Goal: Communication & Community: Share content

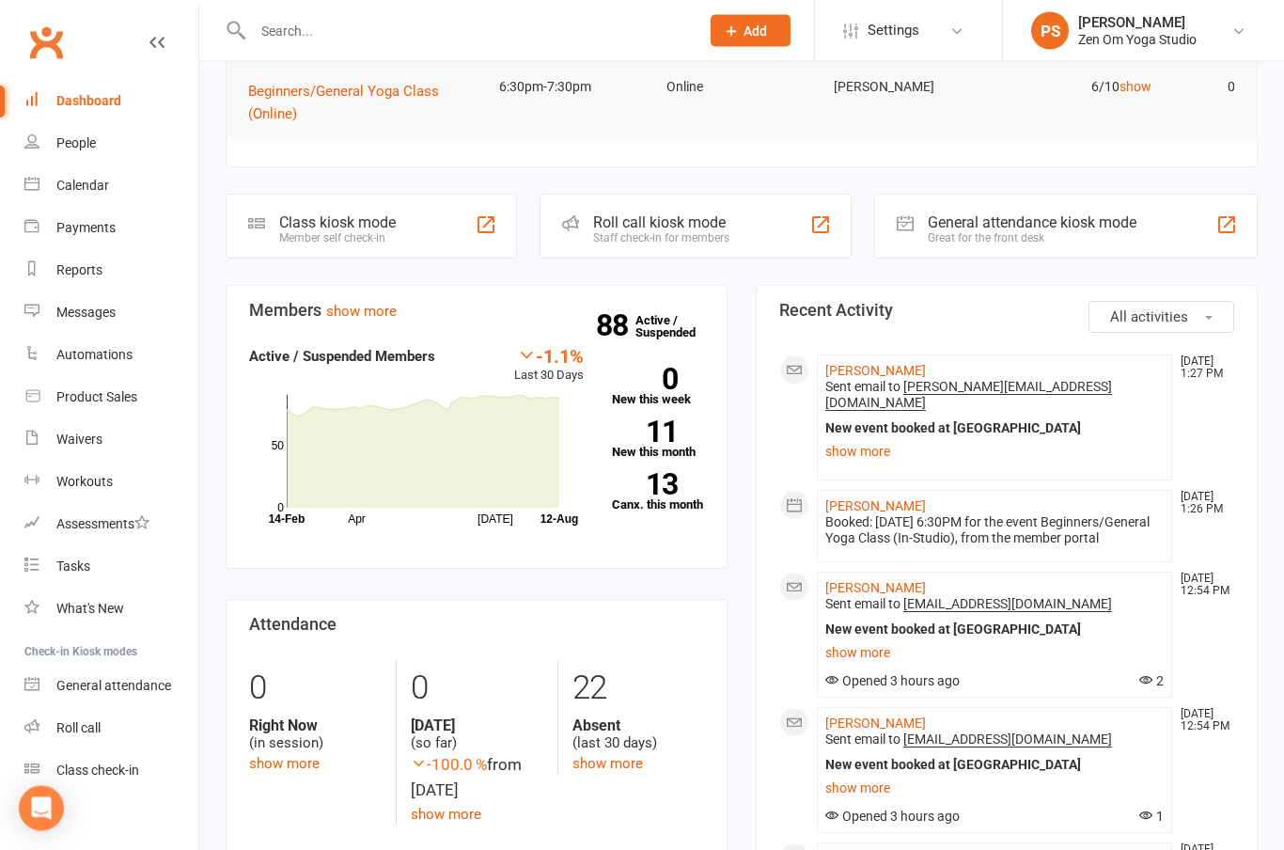
scroll to position [219, 0]
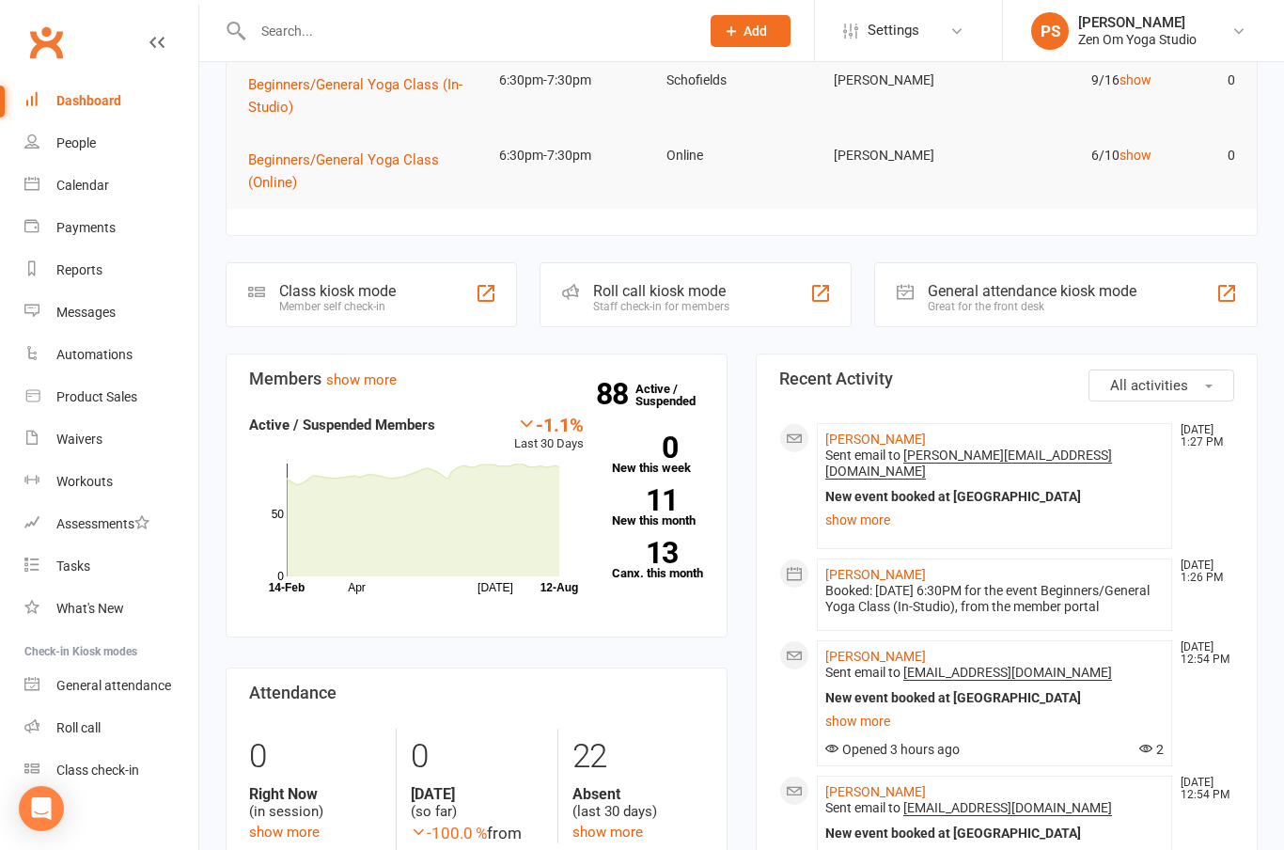
click at [83, 185] on div "Calendar" at bounding box center [82, 185] width 53 height 15
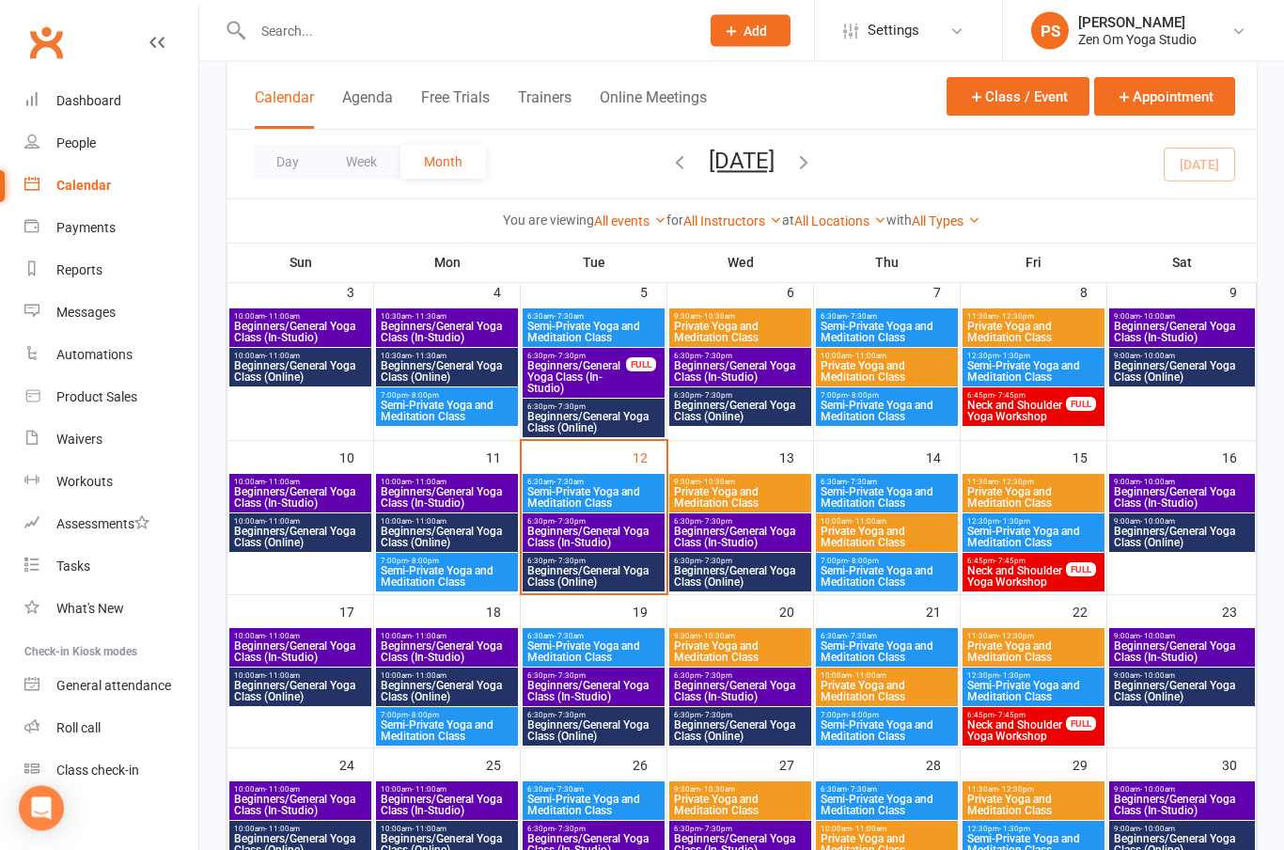
scroll to position [295, 0]
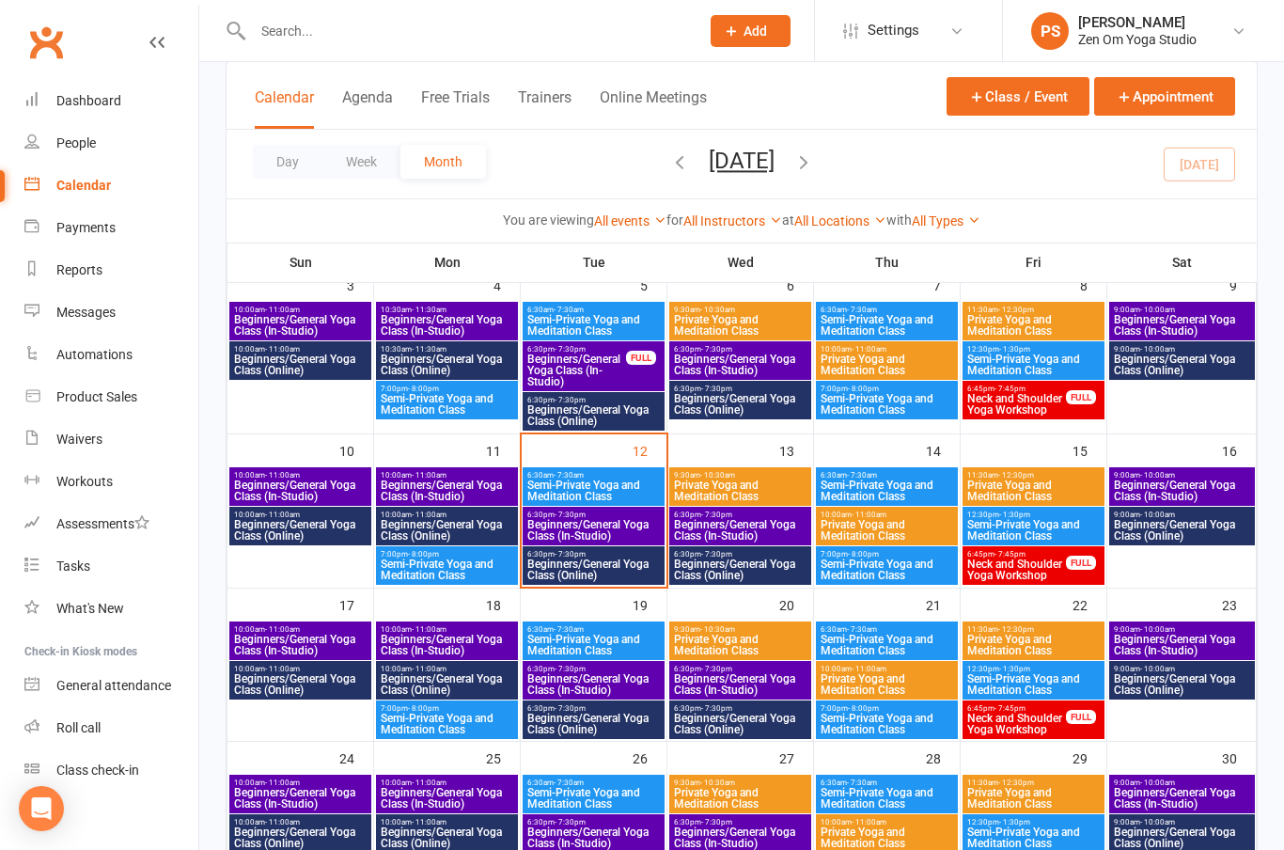
click at [625, 564] on span "Beginners/General Yoga Class (Online)" at bounding box center [593, 569] width 134 height 23
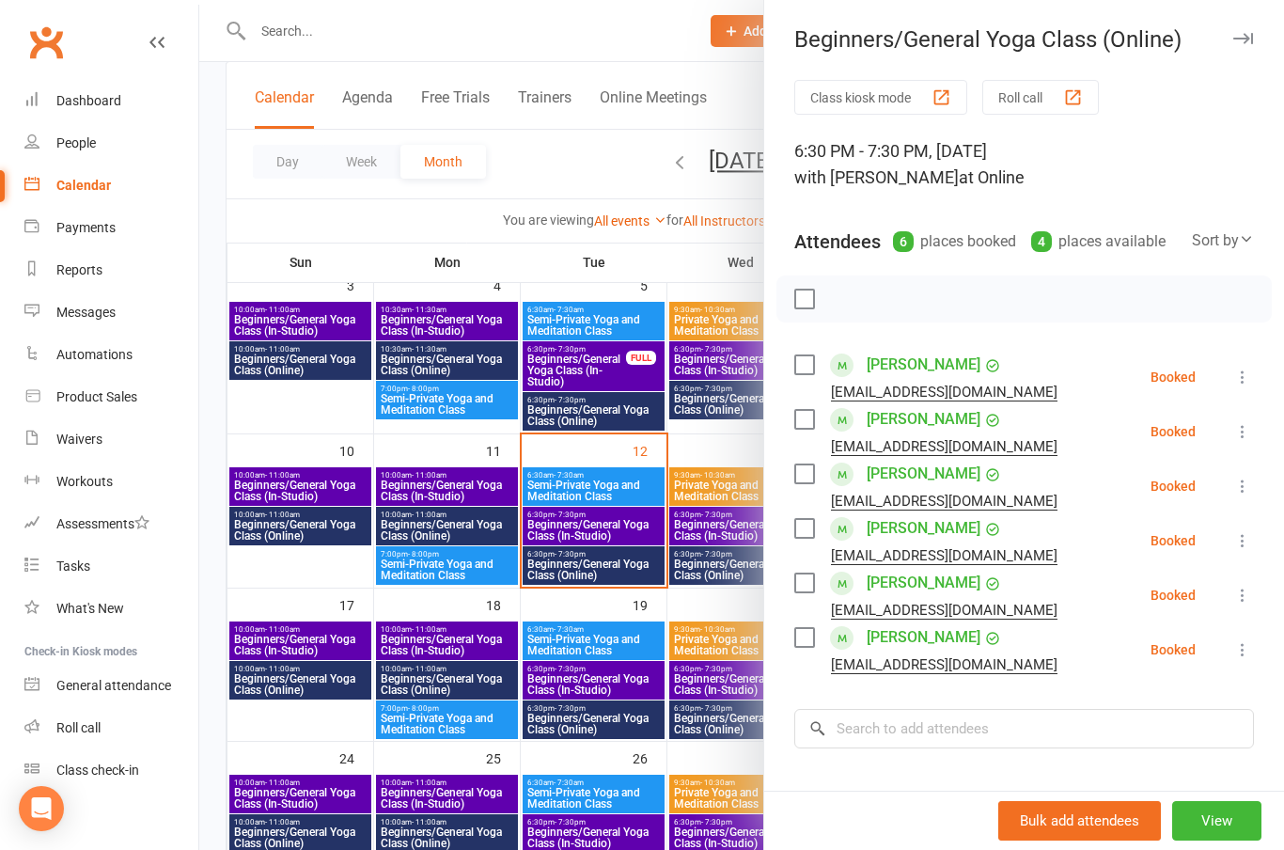
click at [1256, 840] on button "View" at bounding box center [1216, 820] width 89 height 39
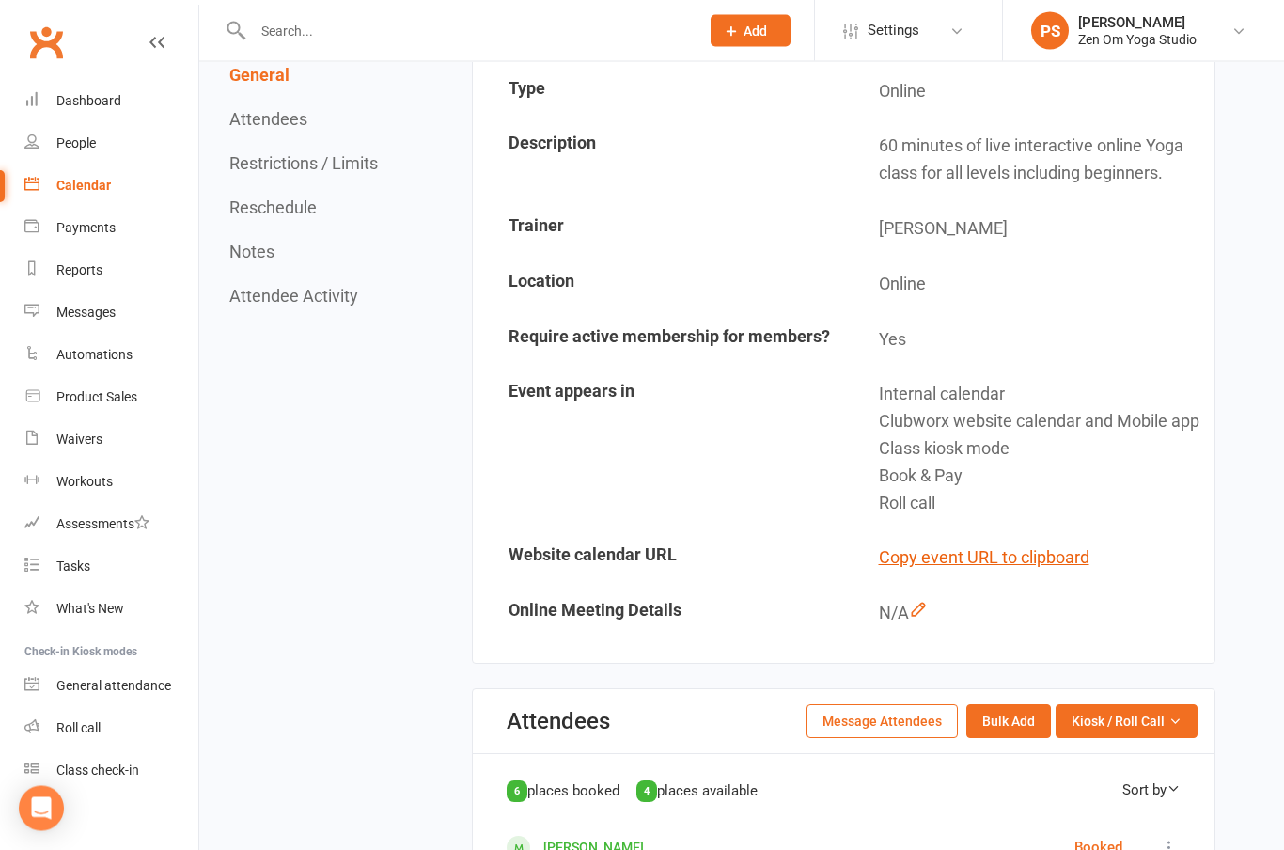
scroll to position [290, 0]
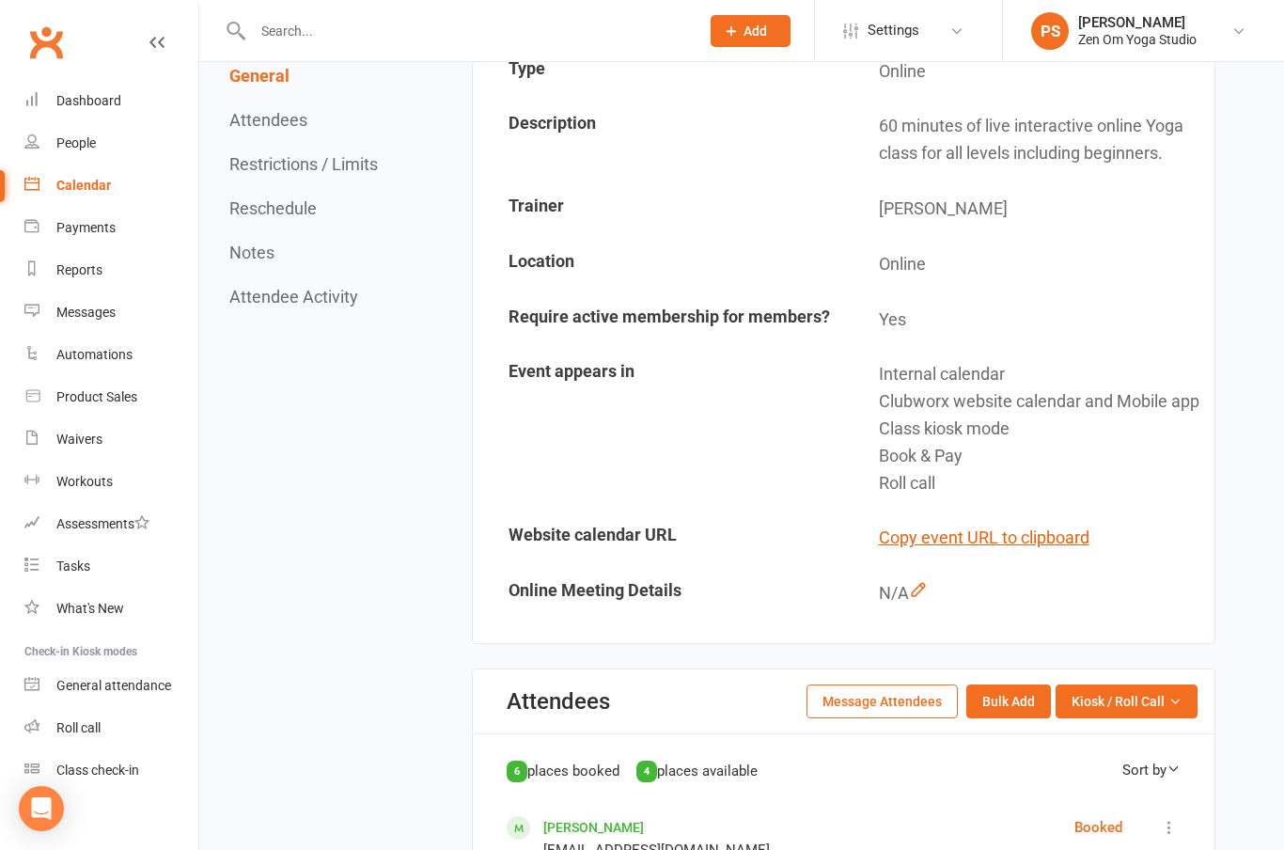
click at [913, 709] on button "Message Attendees" at bounding box center [881, 701] width 151 height 34
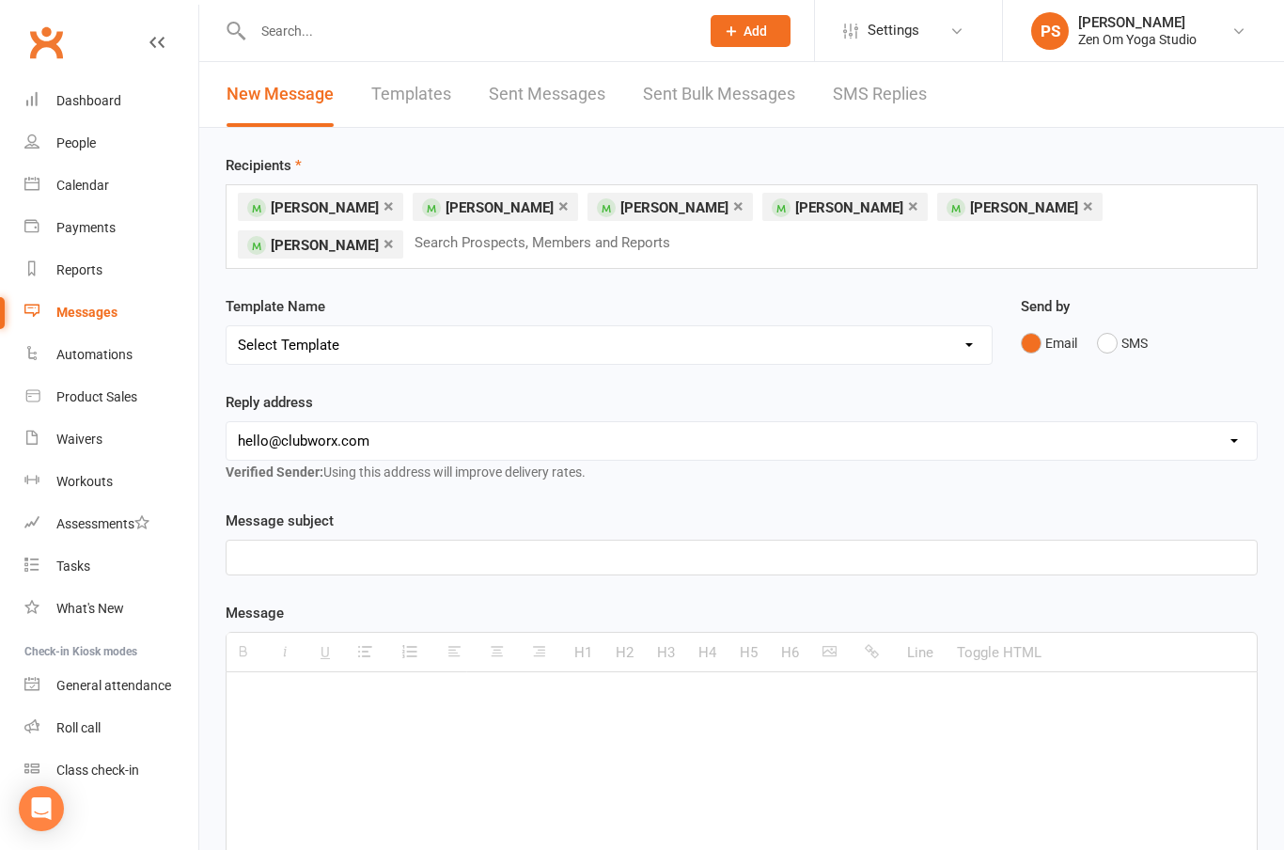
click at [860, 429] on select "[EMAIL_ADDRESS][DOMAIN_NAME] [EMAIL_ADDRESS][DOMAIN_NAME]" at bounding box center [741, 441] width 1030 height 38
select select "1"
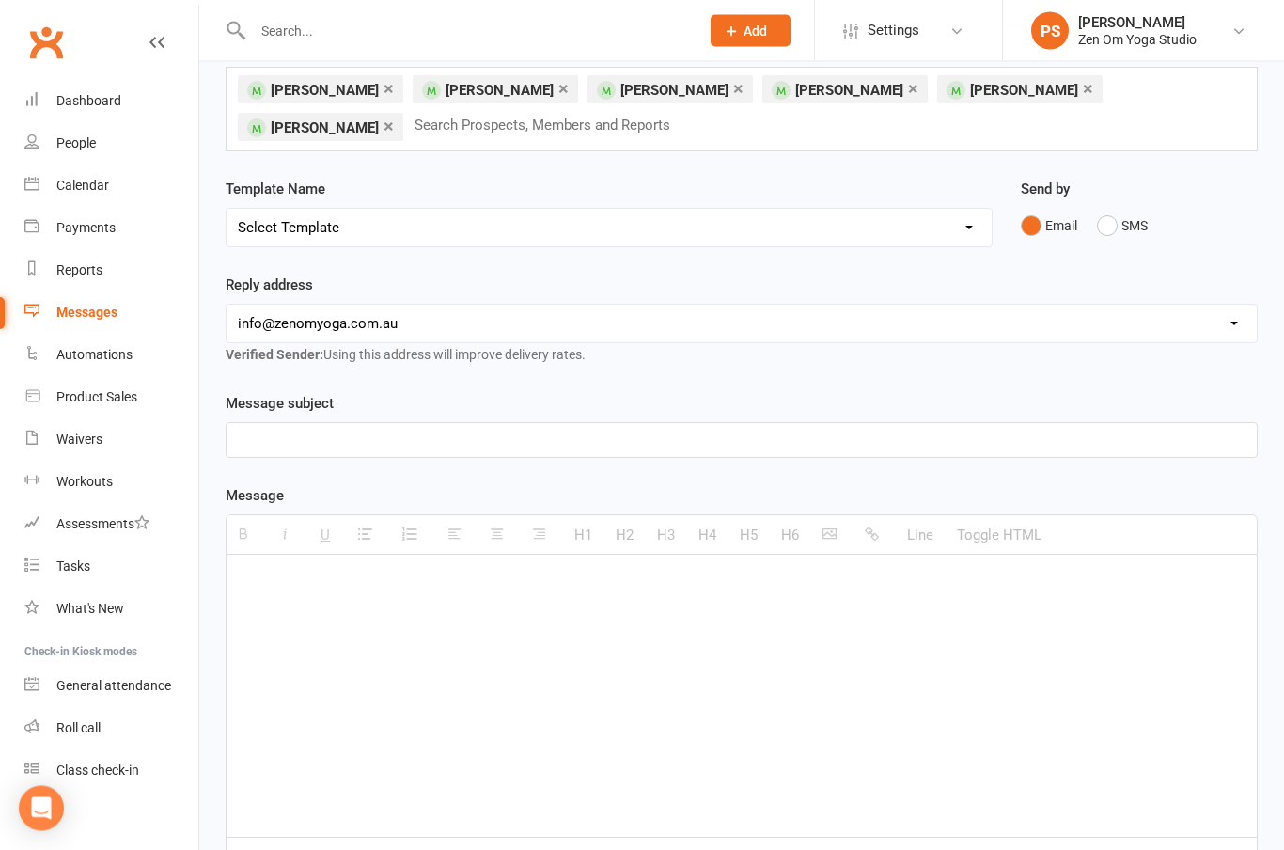
scroll to position [129, 0]
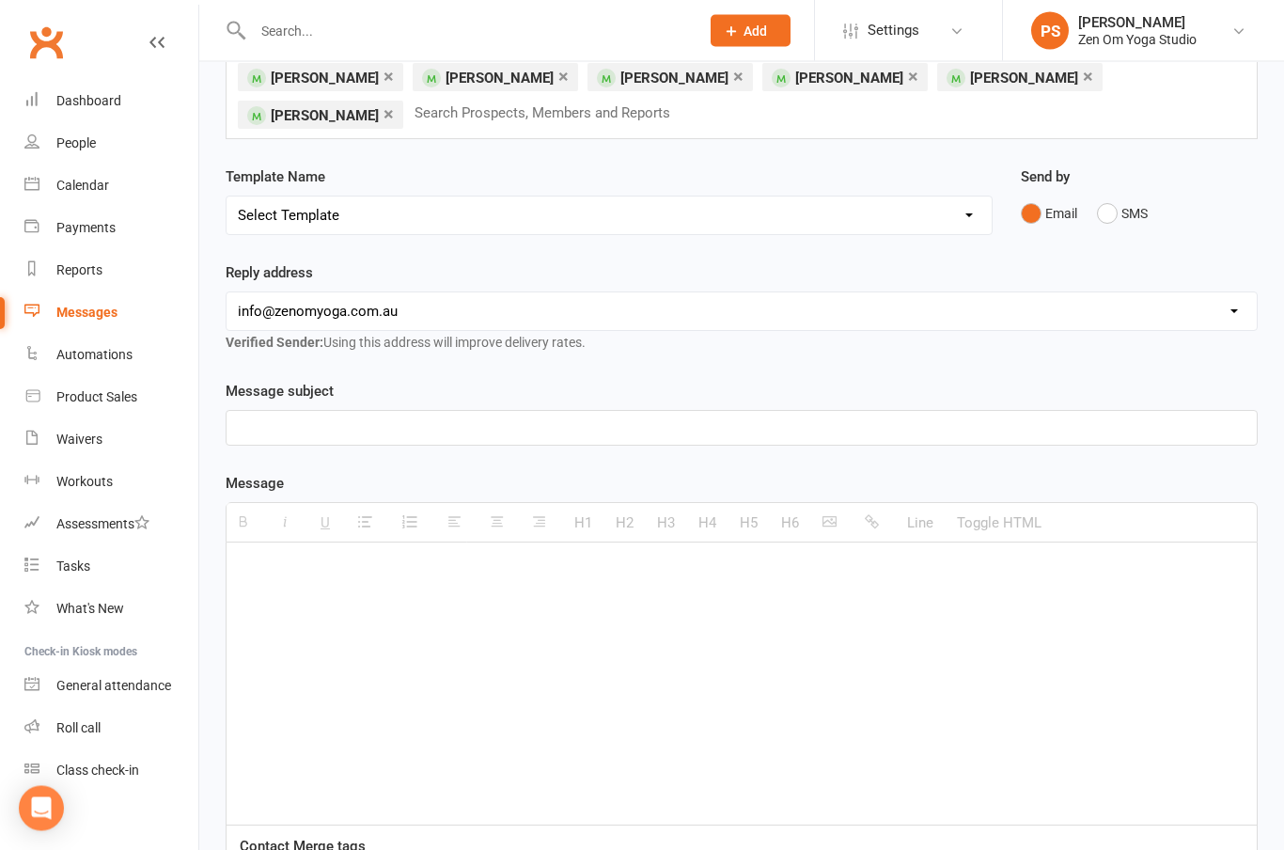
click at [826, 442] on div at bounding box center [741, 429] width 1030 height 34
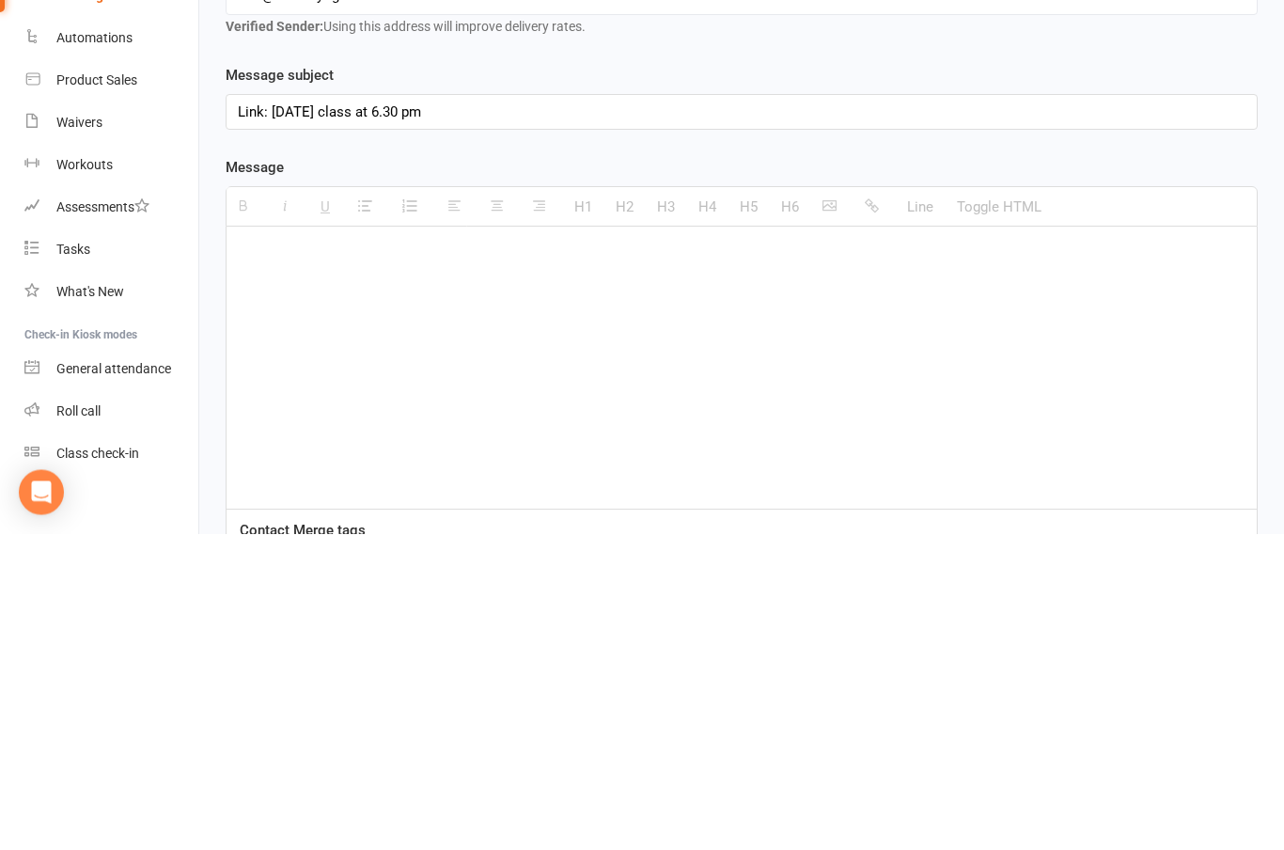
click at [556, 543] on div at bounding box center [741, 684] width 1030 height 282
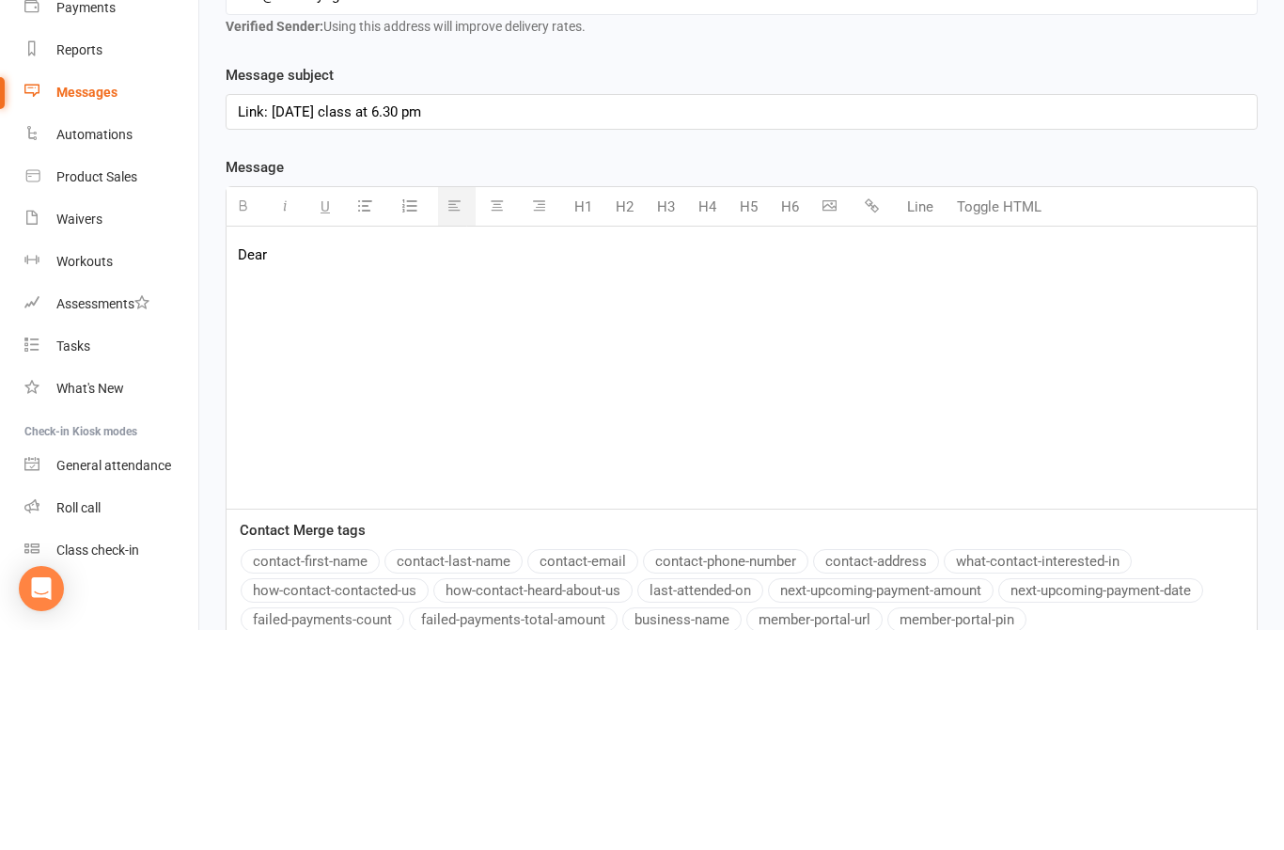
scroll to position [249, 0]
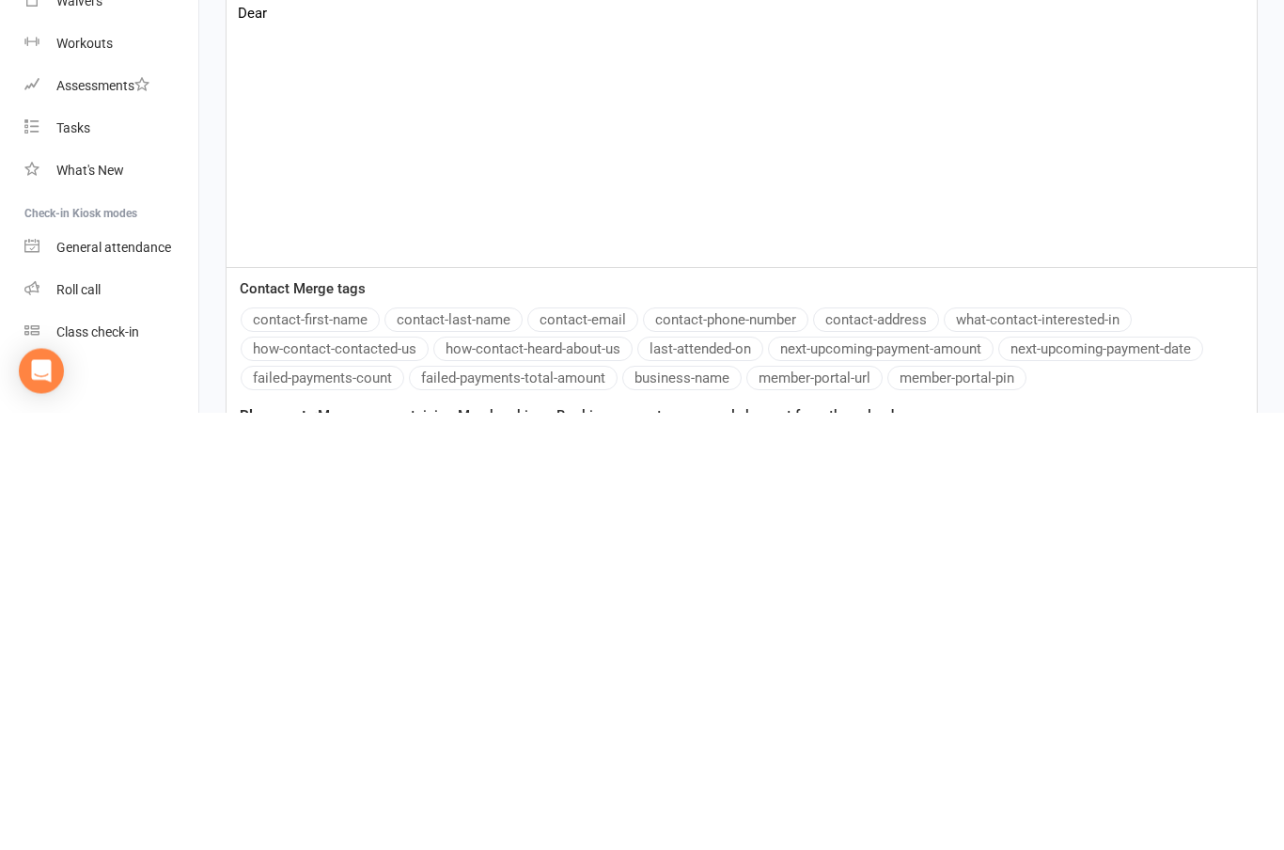
click at [329, 745] on button "contact-first-name" at bounding box center [310, 757] width 139 height 24
click at [290, 423] on div "Dear {contact-first-name}, Please find the link as below:" at bounding box center [741, 564] width 1030 height 282
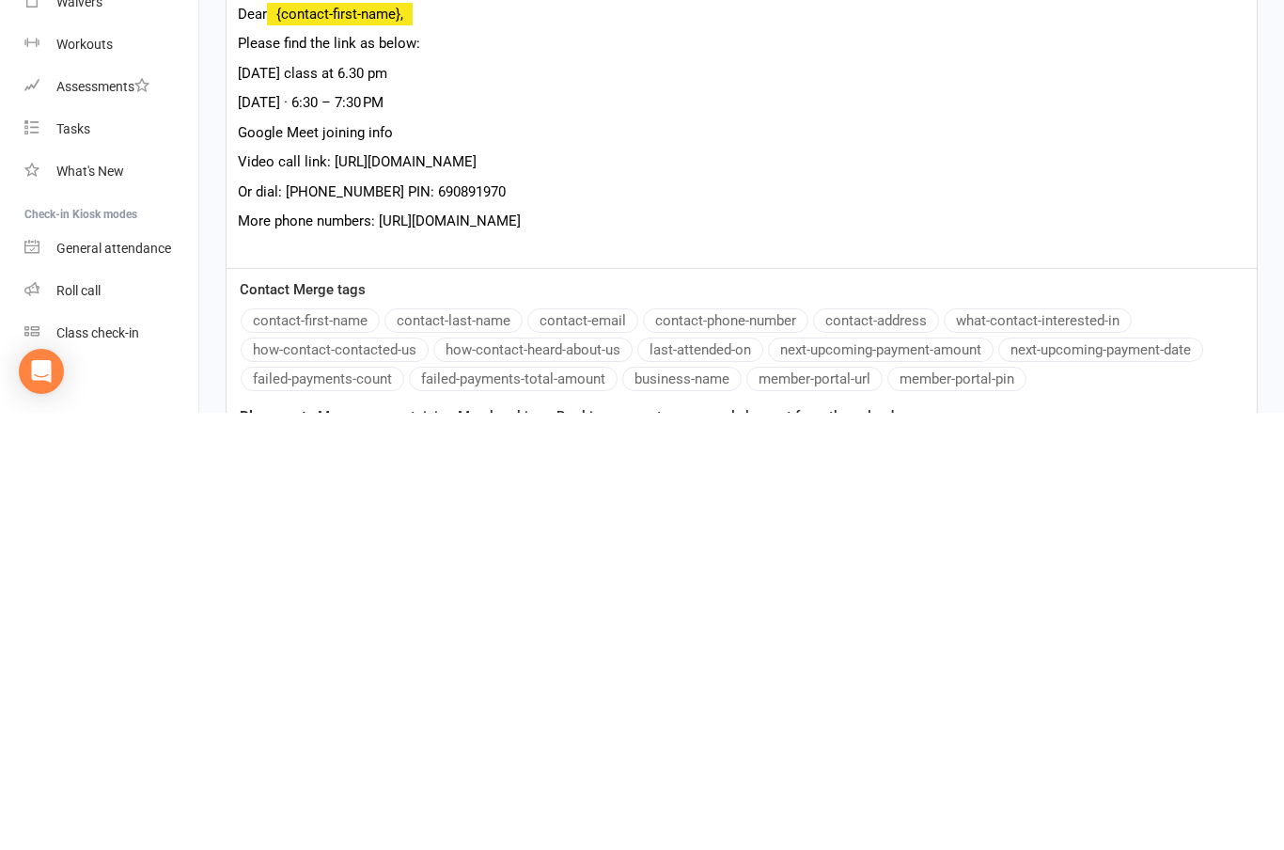
click at [338, 587] on p "Video call link: [URL][DOMAIN_NAME]" at bounding box center [741, 598] width 1007 height 23
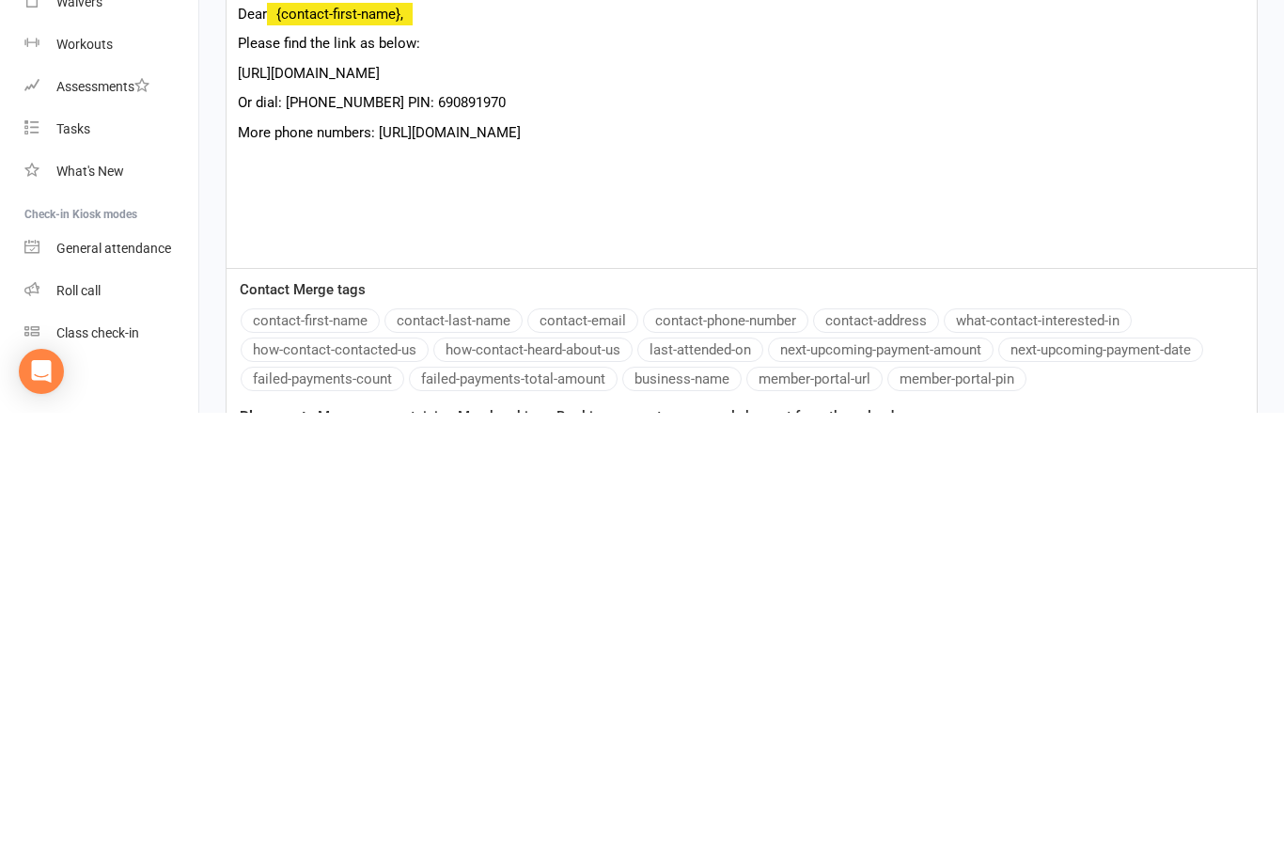
click at [239, 528] on p "Or dial: [PHONE_NUMBER] PIN: 690891970" at bounding box center [741, 539] width 1007 height 23
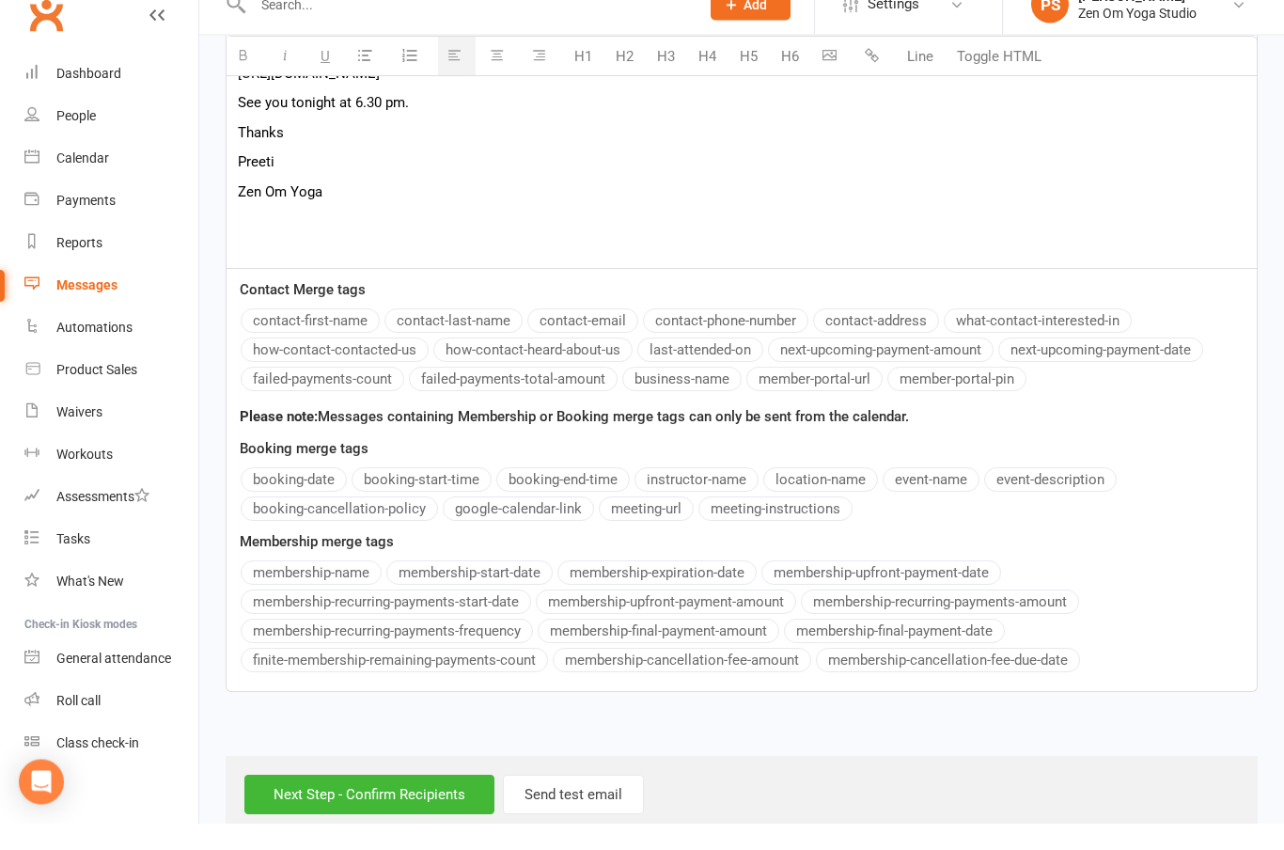
scroll to position [713, 0]
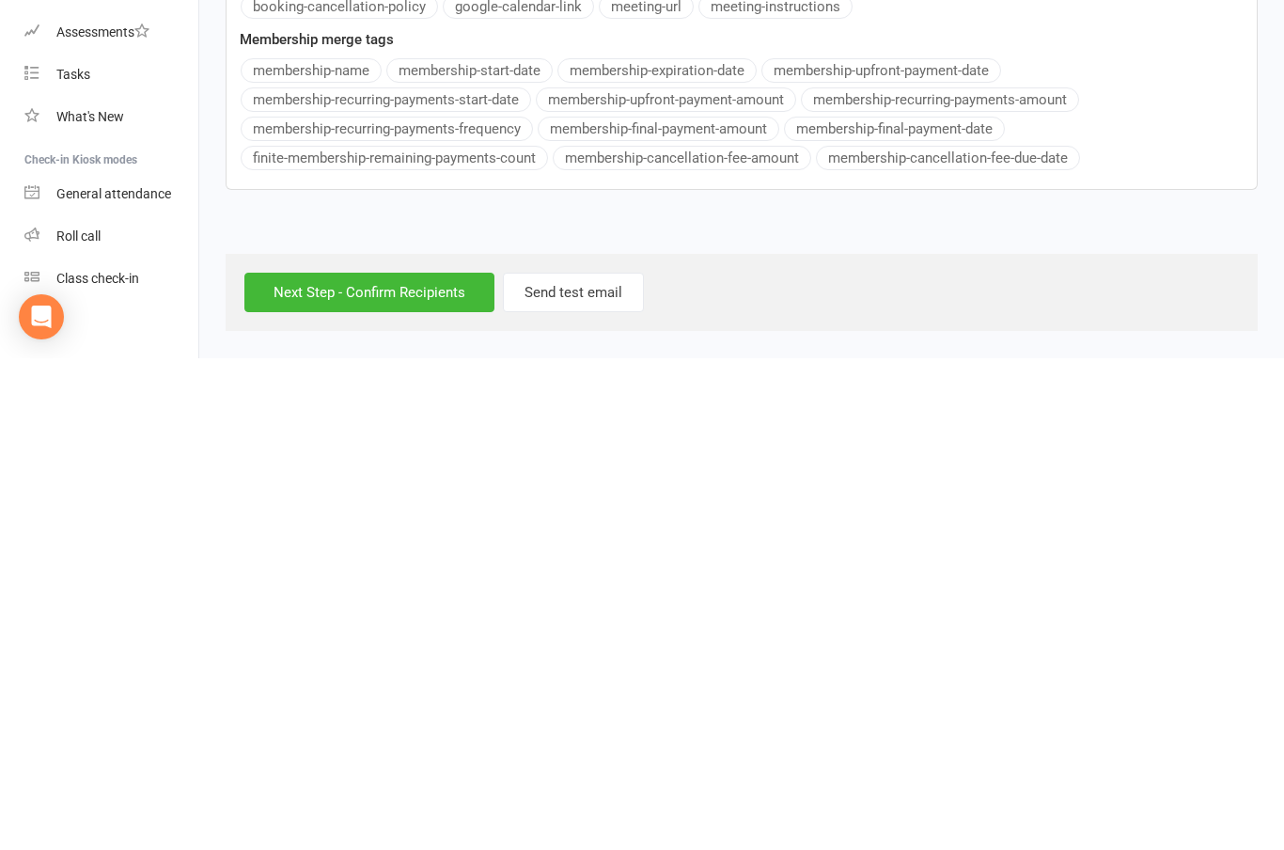
click at [421, 764] on input "Next Step - Confirm Recipients" at bounding box center [369, 783] width 250 height 39
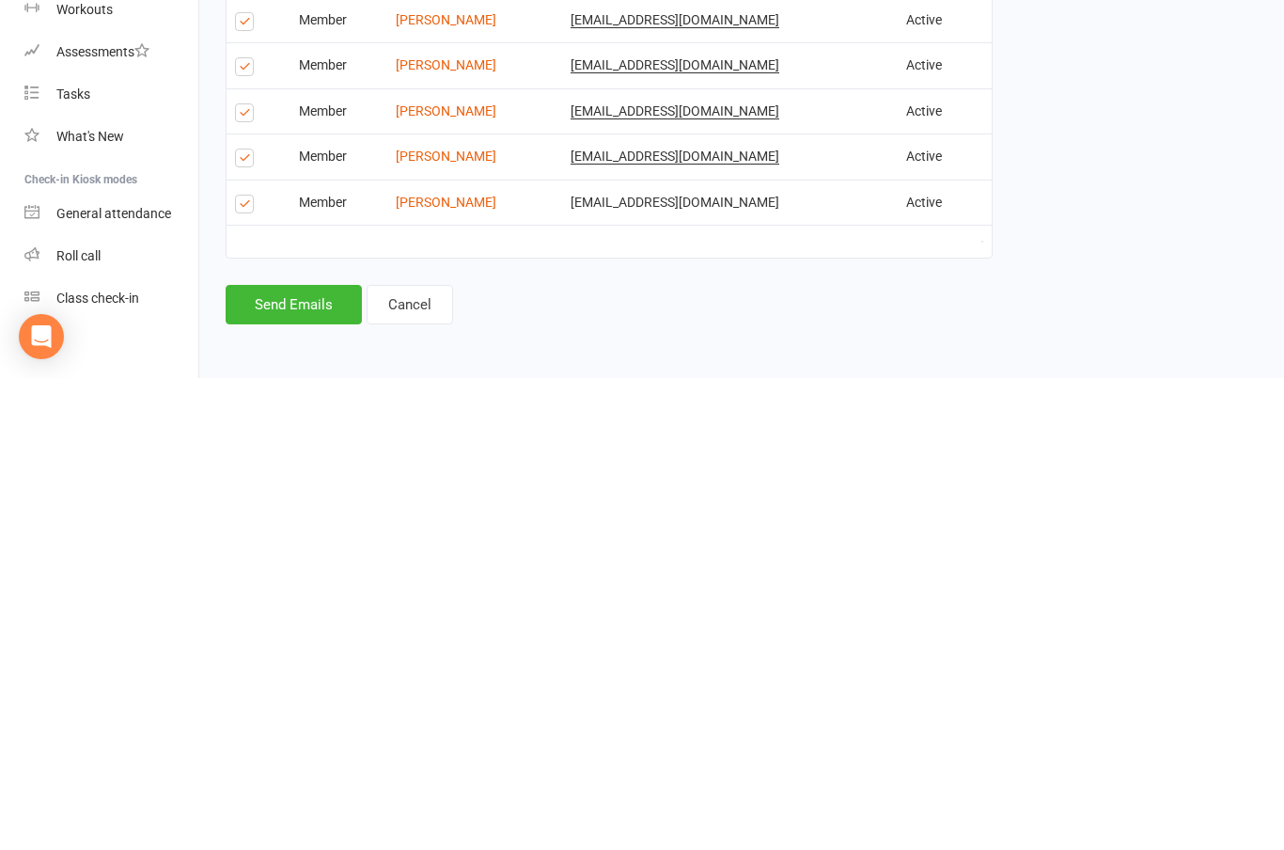
click at [694, 327] on div "Finalize & Send Please Check your Message Content and Confirm your Recipients b…" at bounding box center [608, 298] width 795 height 1050
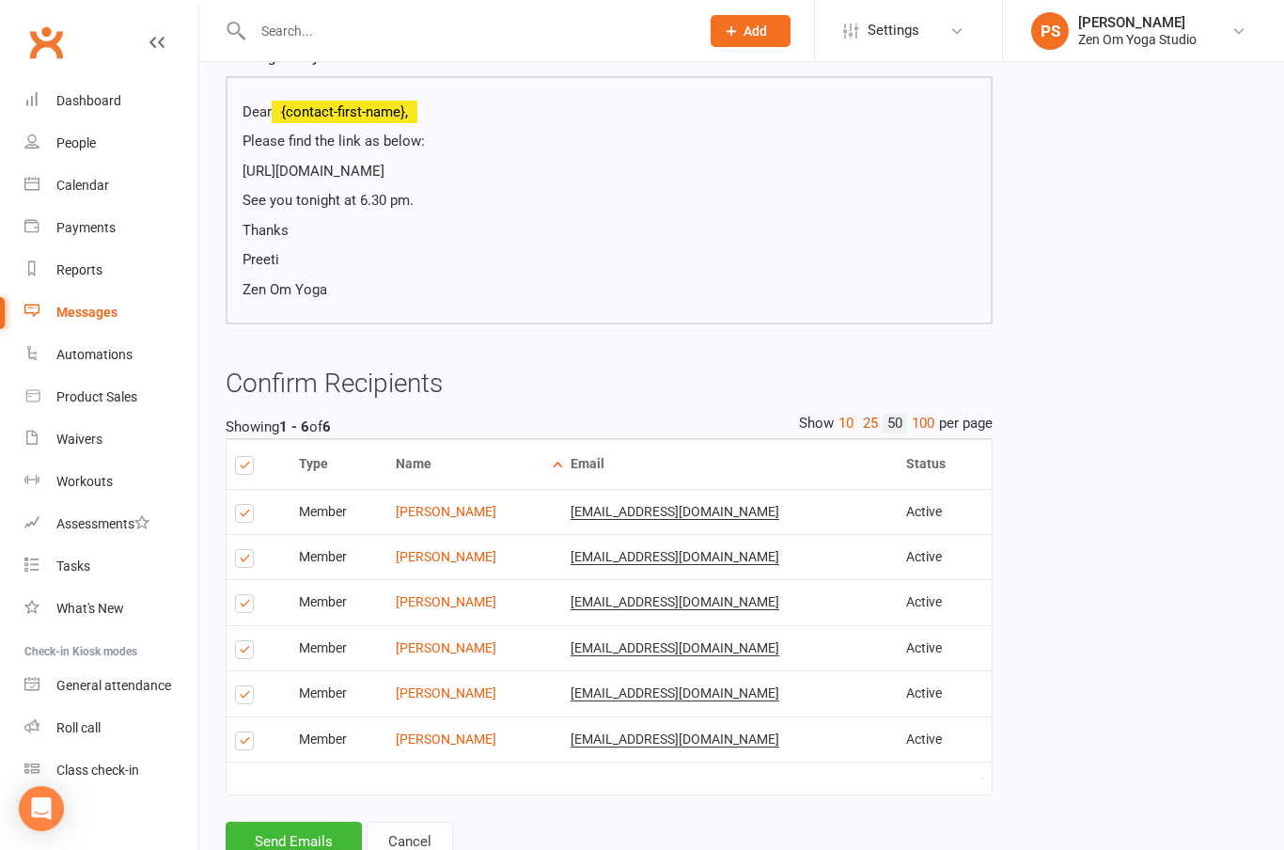
click at [318, 843] on button "Send Emails" at bounding box center [294, 840] width 136 height 39
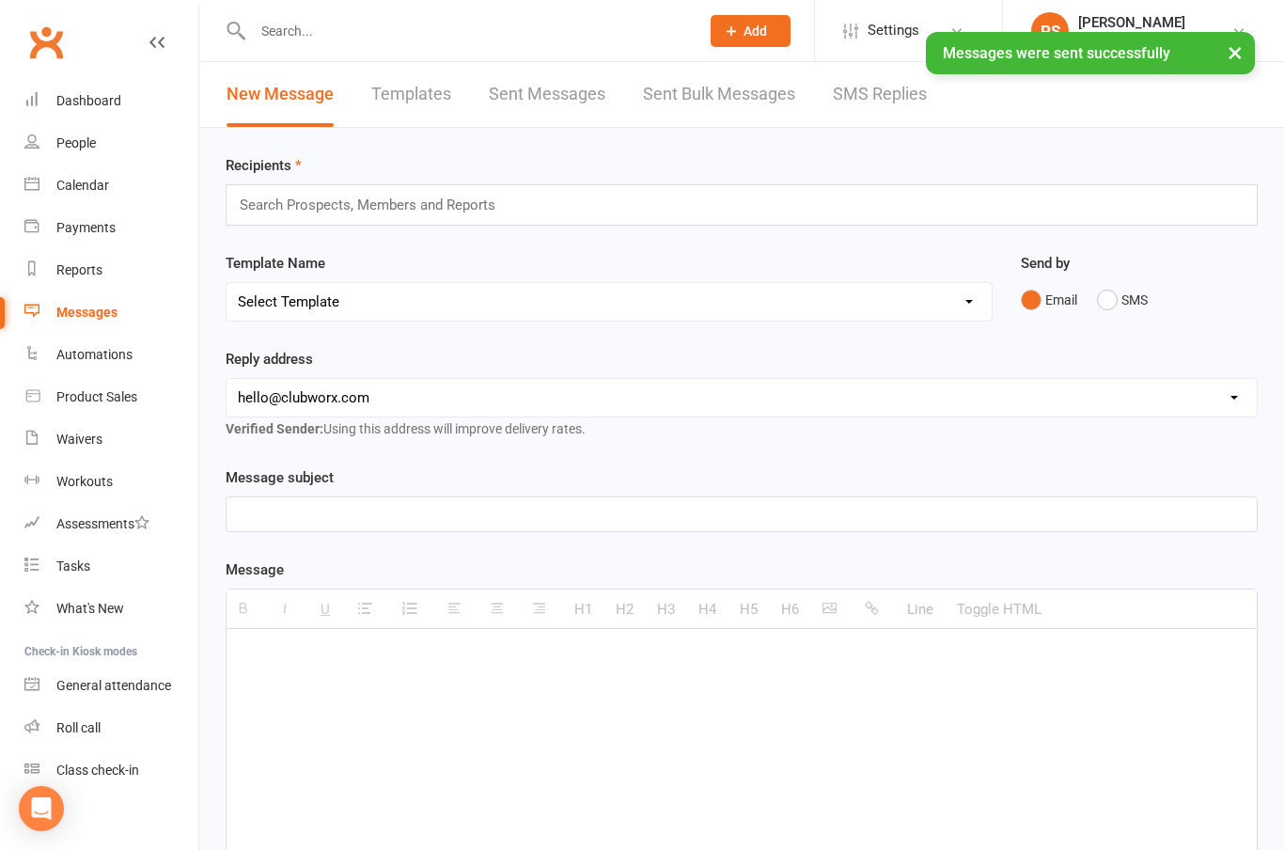
click at [79, 194] on link "Calendar" at bounding box center [111, 185] width 174 height 42
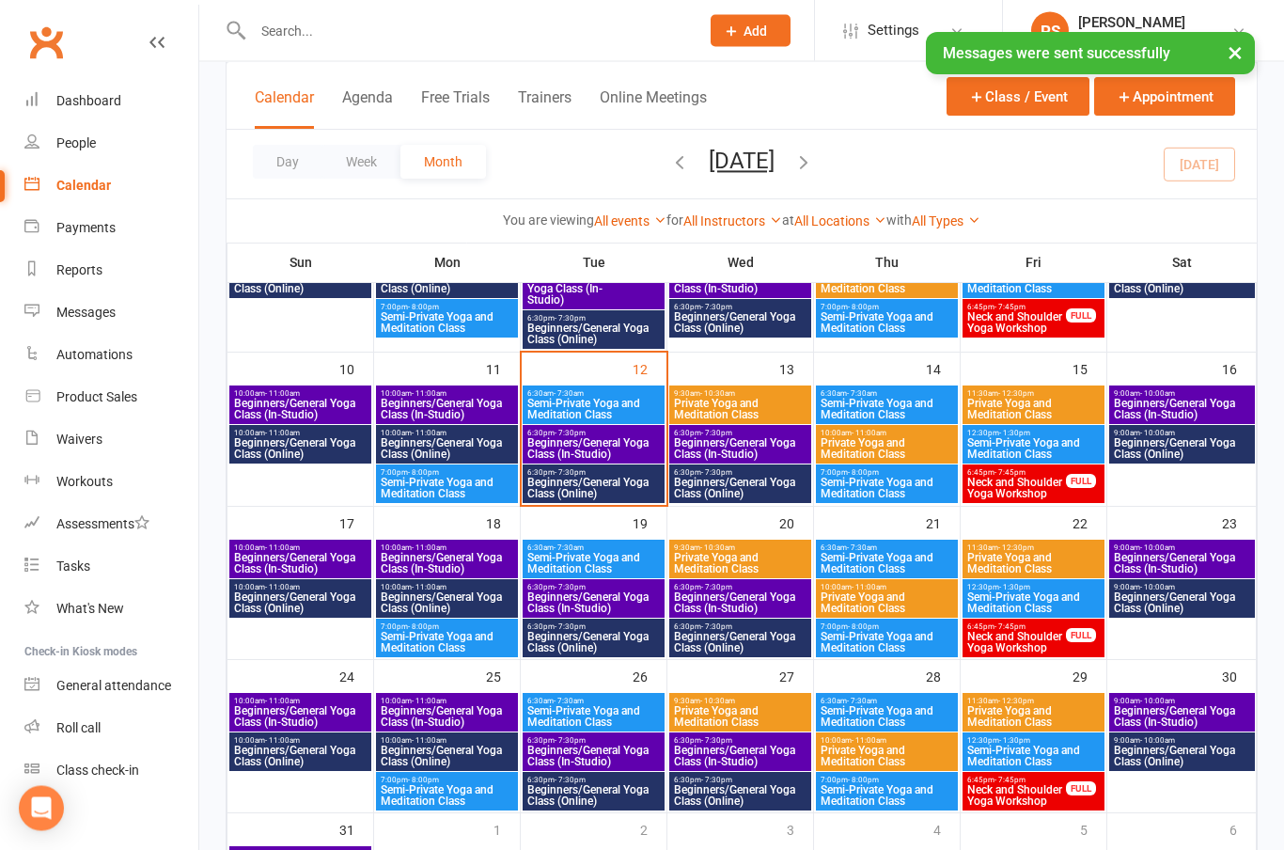
scroll to position [400, 0]
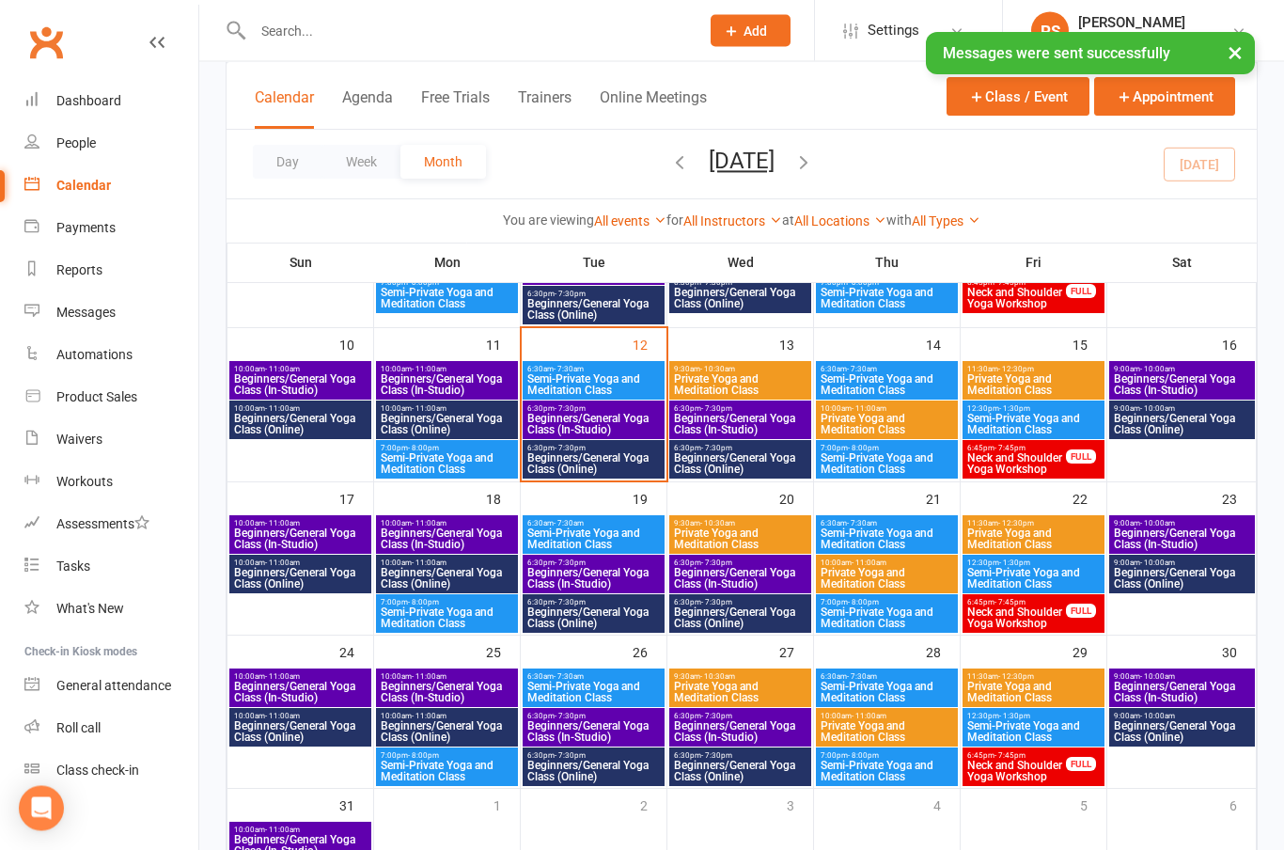
click at [614, 418] on span "Beginners/General Yoga Class (In-Studio)" at bounding box center [593, 425] width 134 height 23
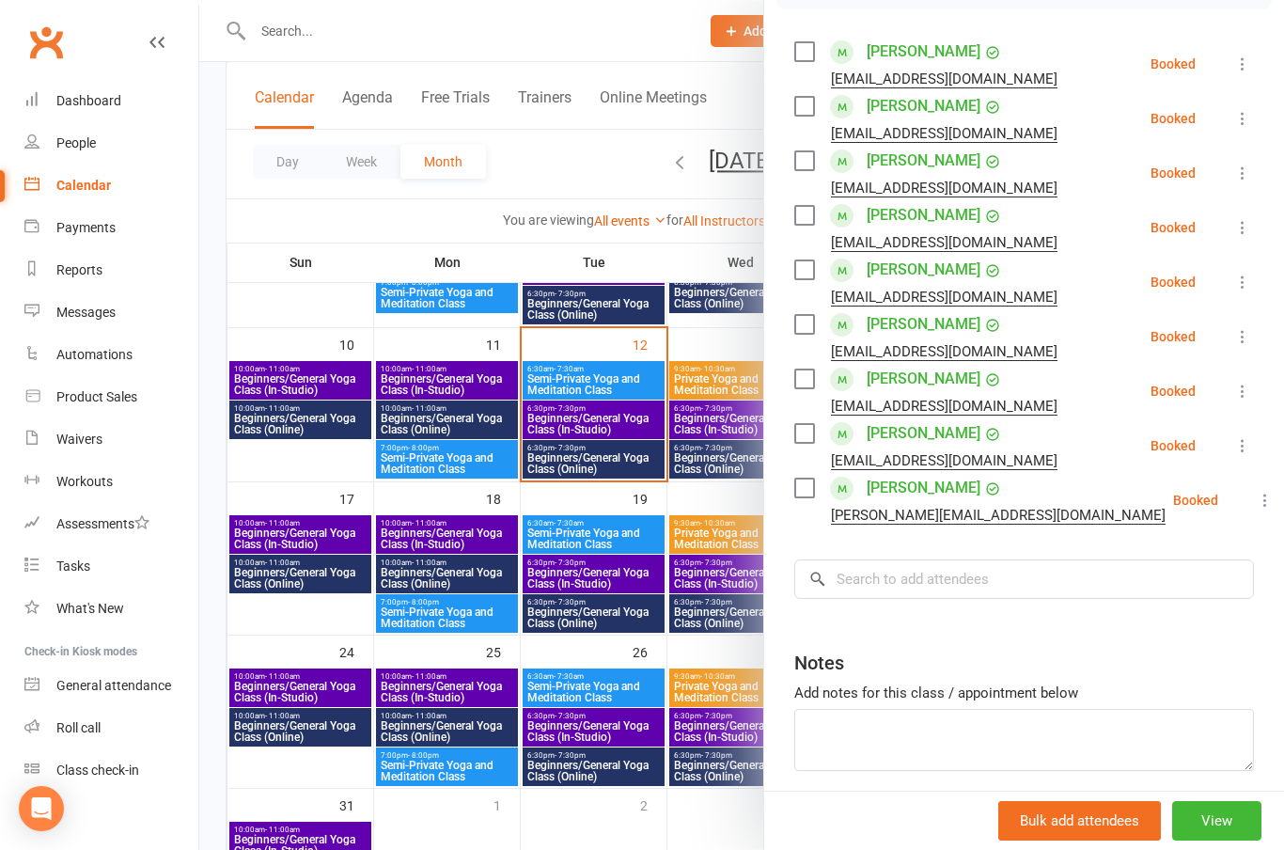
scroll to position [312, 0]
click at [933, 585] on input "search" at bounding box center [1024, 579] width 460 height 39
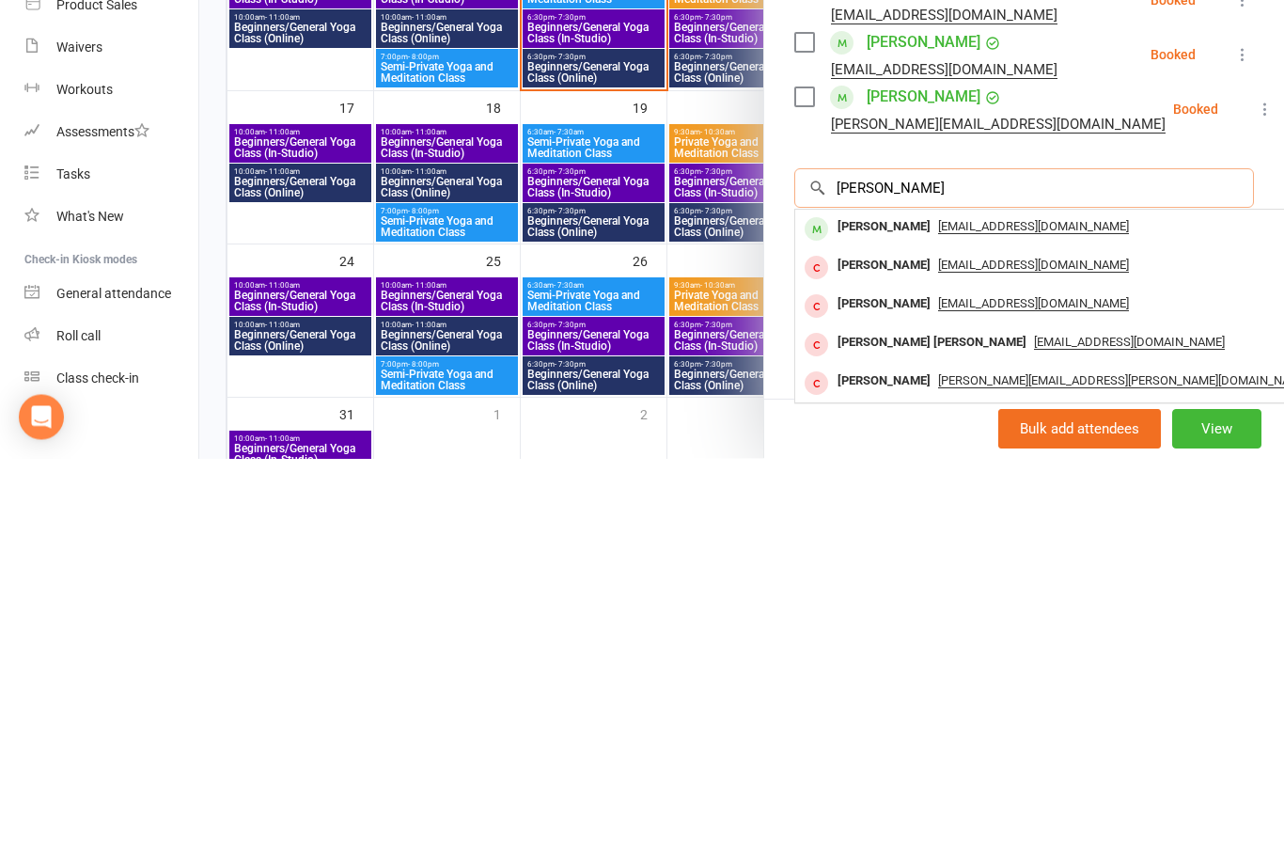
type input "[PERSON_NAME]"
click at [901, 605] on div "[PERSON_NAME]" at bounding box center [884, 618] width 108 height 27
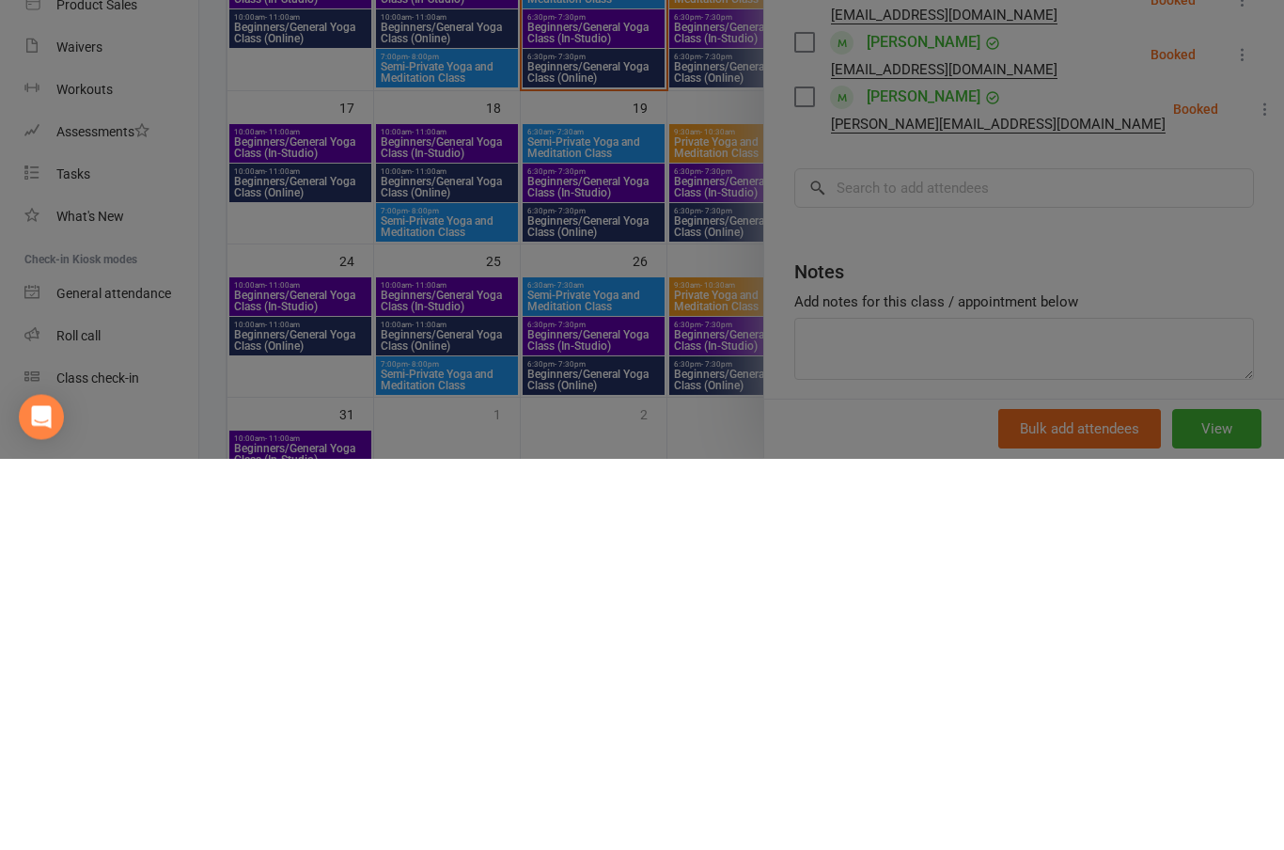
scroll to position [456, 0]
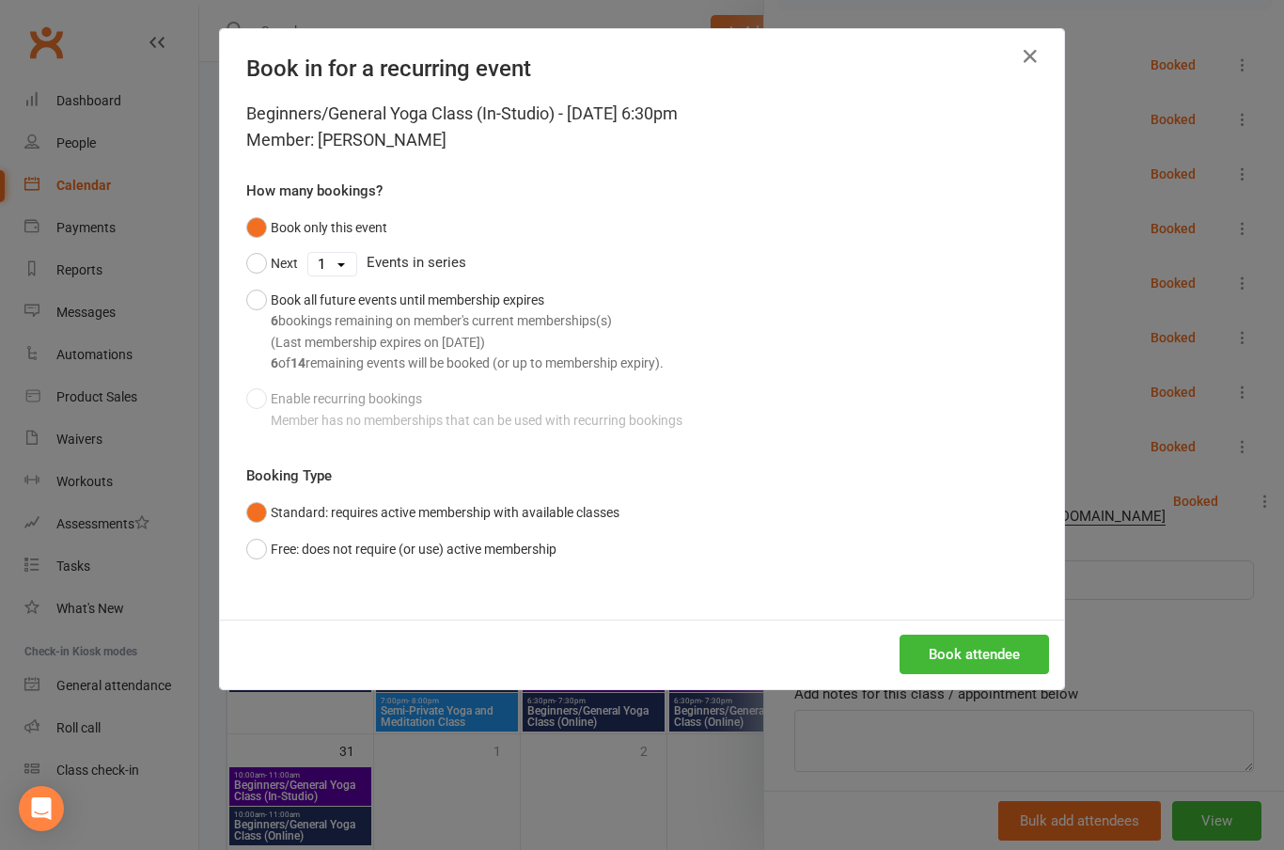
click at [966, 657] on button "Book attendee" at bounding box center [973, 653] width 149 height 39
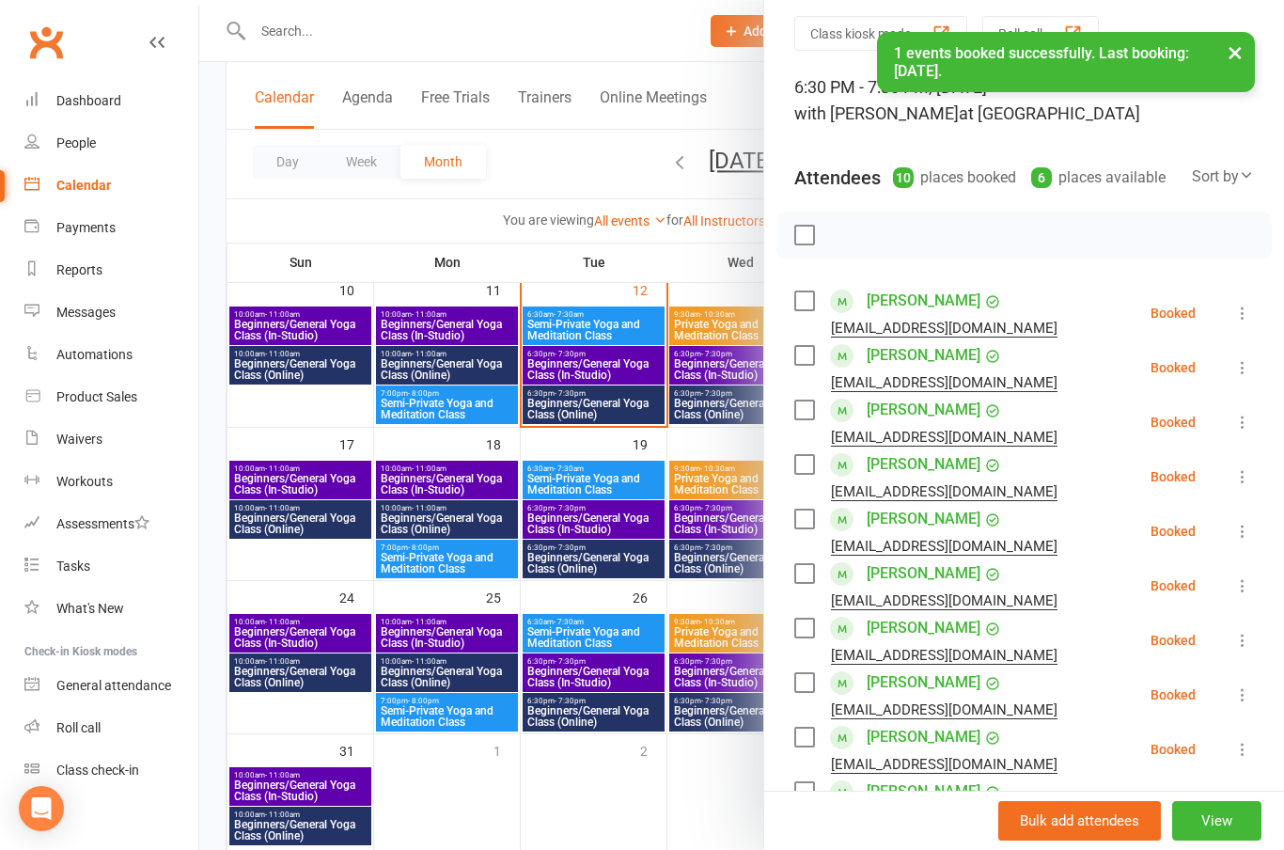
scroll to position [63, 0]
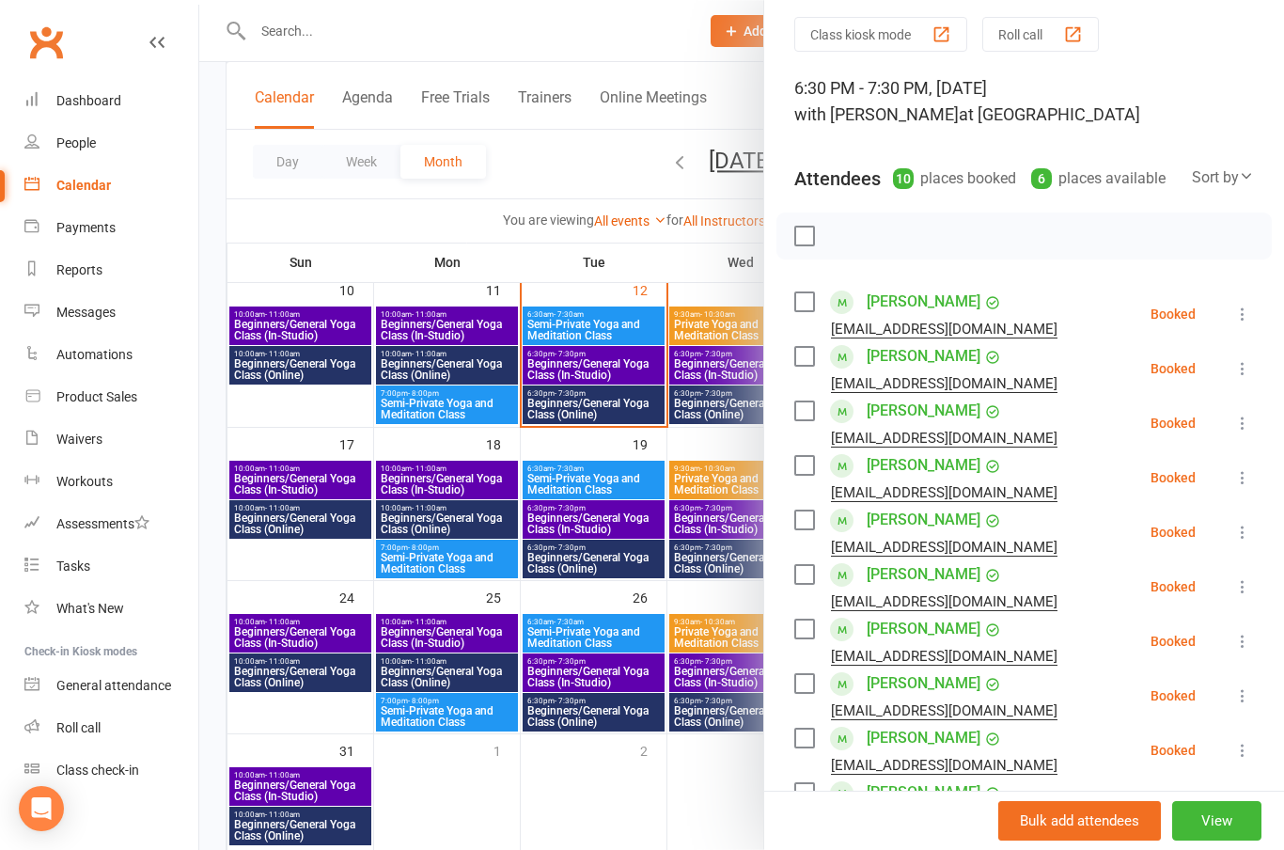
click at [913, 298] on link "[PERSON_NAME]" at bounding box center [923, 302] width 114 height 30
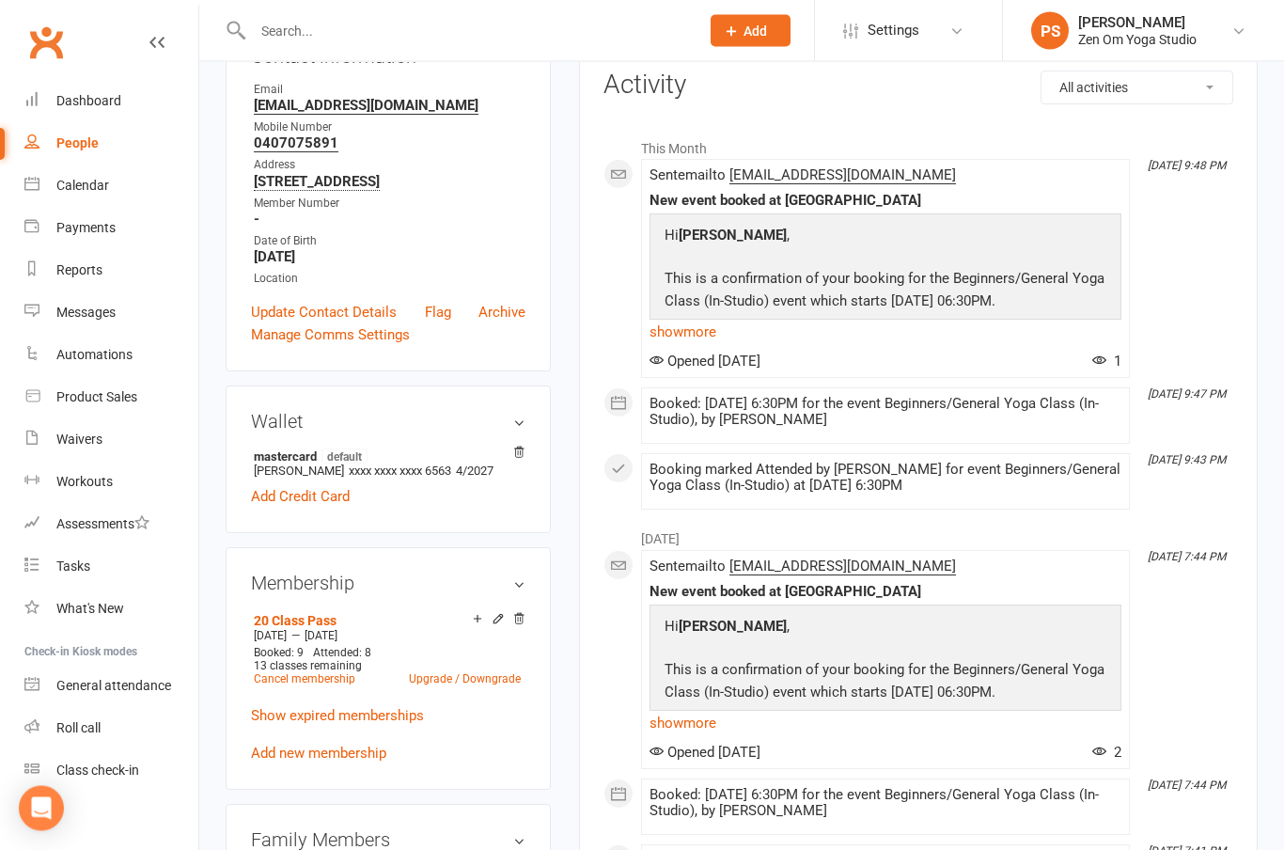
scroll to position [247, 0]
click at [68, 193] on div "Calendar" at bounding box center [82, 185] width 53 height 15
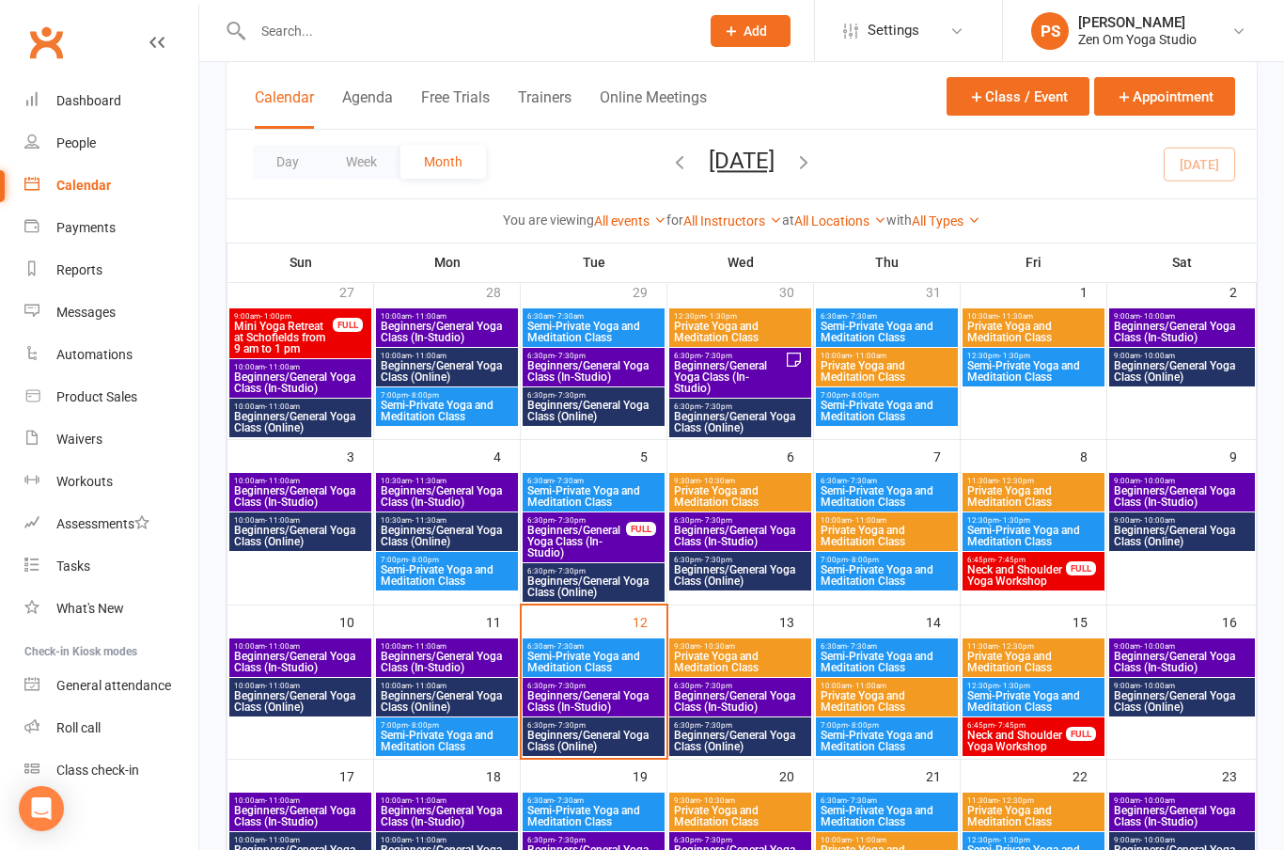
scroll to position [226, 0]
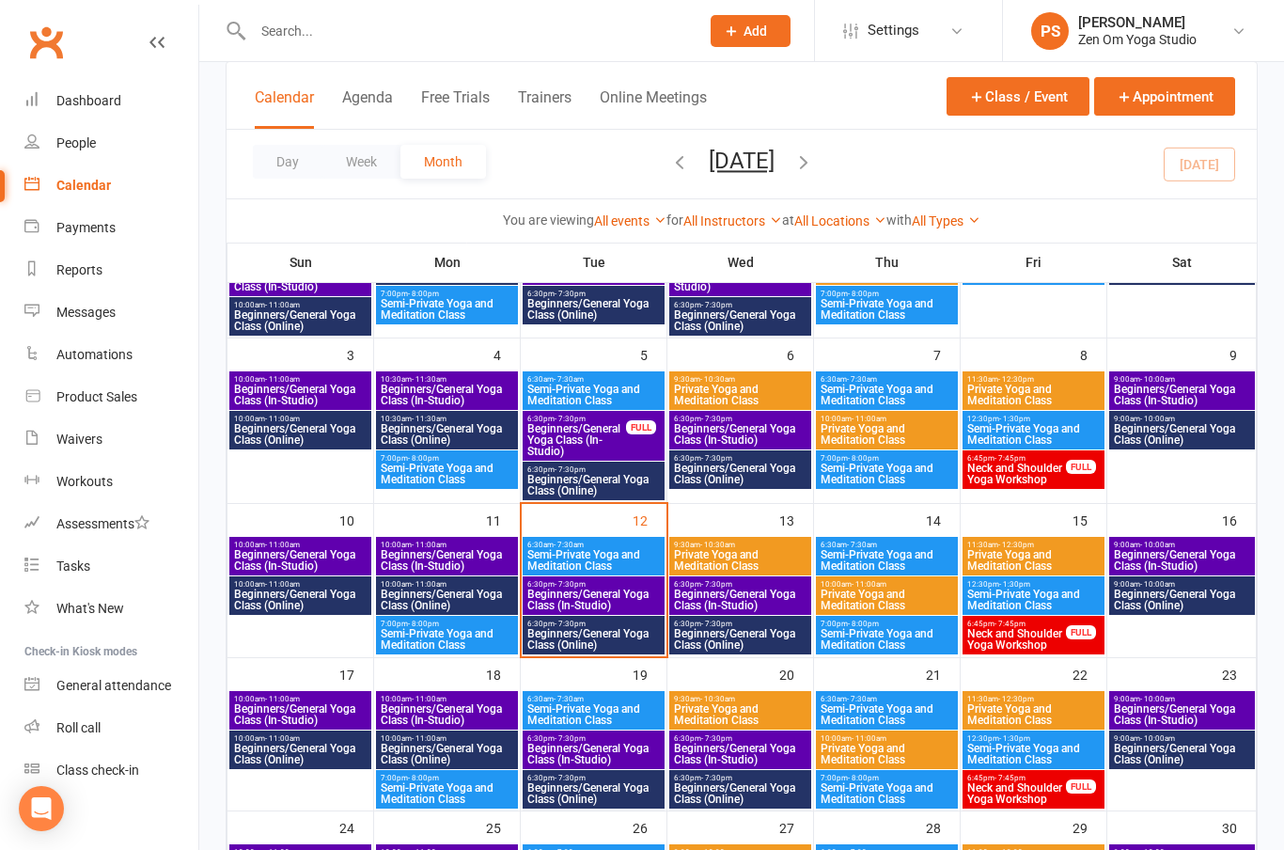
click at [622, 596] on span "Beginners/General Yoga Class (In-Studio)" at bounding box center [593, 599] width 134 height 23
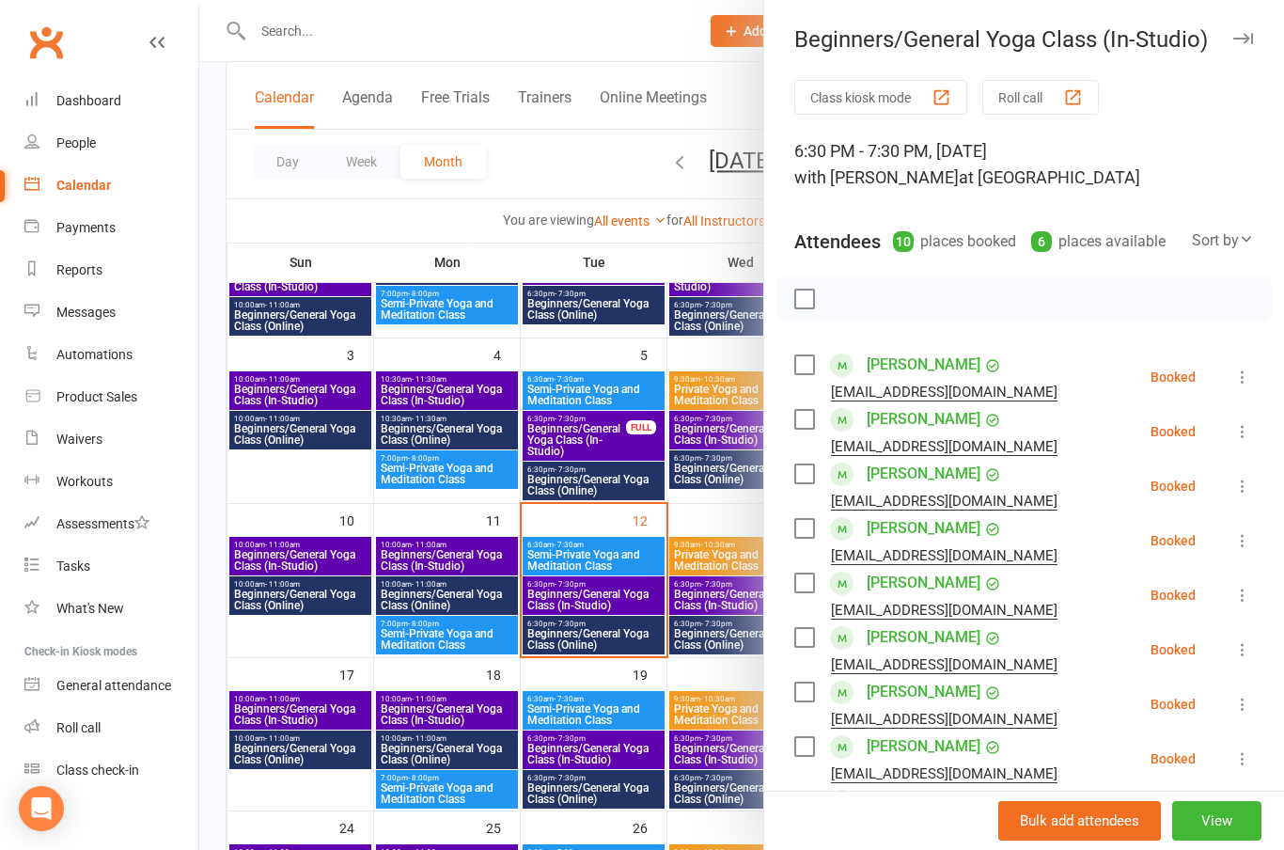
click at [928, 417] on link "[PERSON_NAME]" at bounding box center [923, 419] width 114 height 30
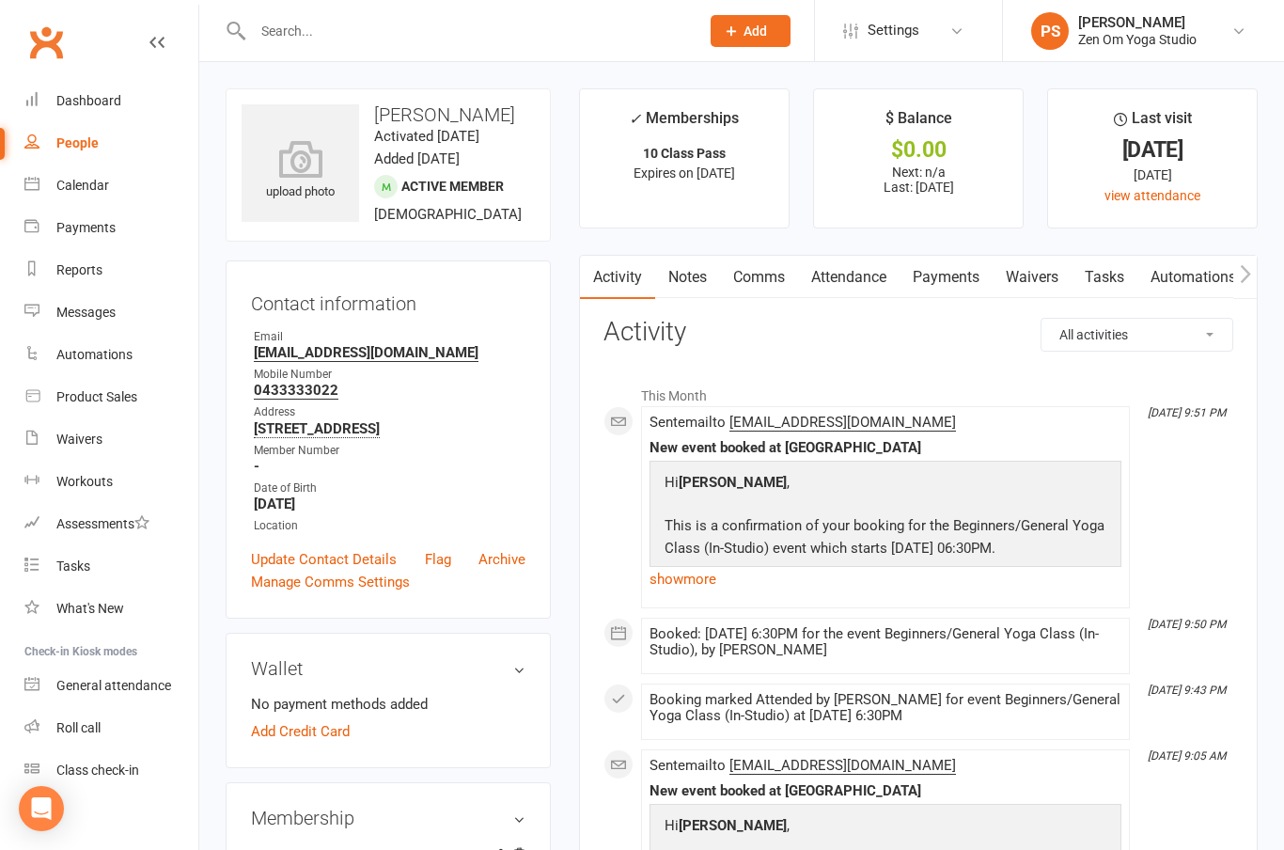
click at [87, 193] on div "Calendar" at bounding box center [82, 185] width 53 height 15
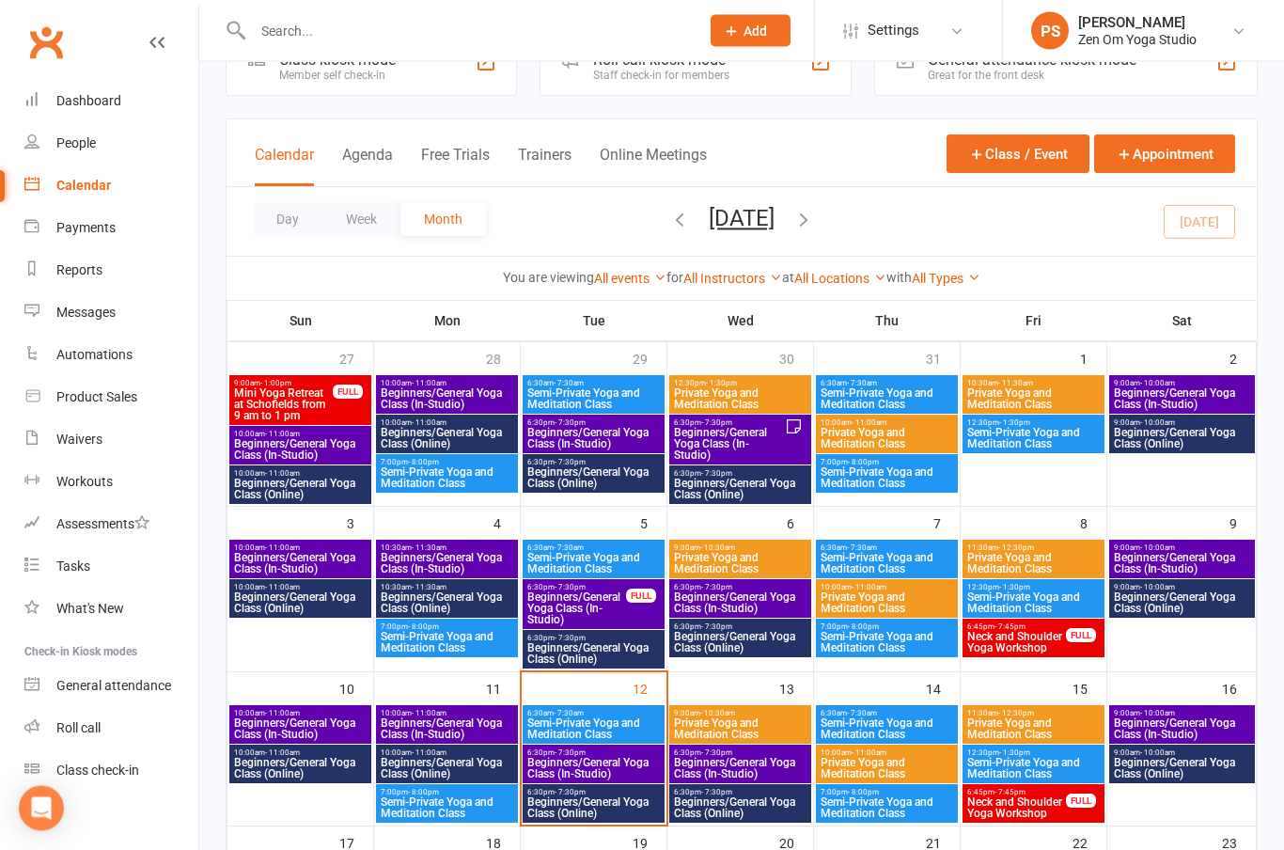
scroll to position [97, 0]
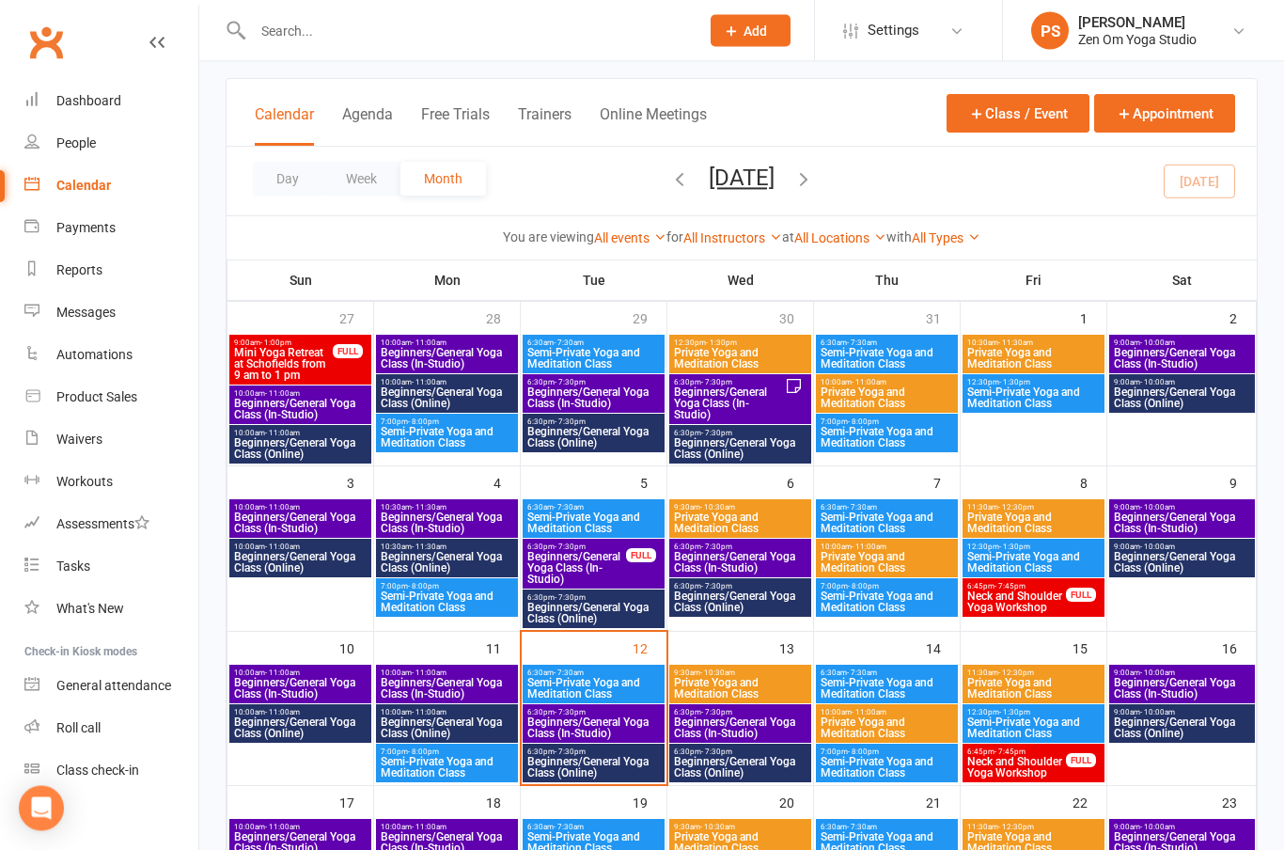
click at [618, 730] on span "Beginners/General Yoga Class (In-Studio)" at bounding box center [593, 728] width 134 height 23
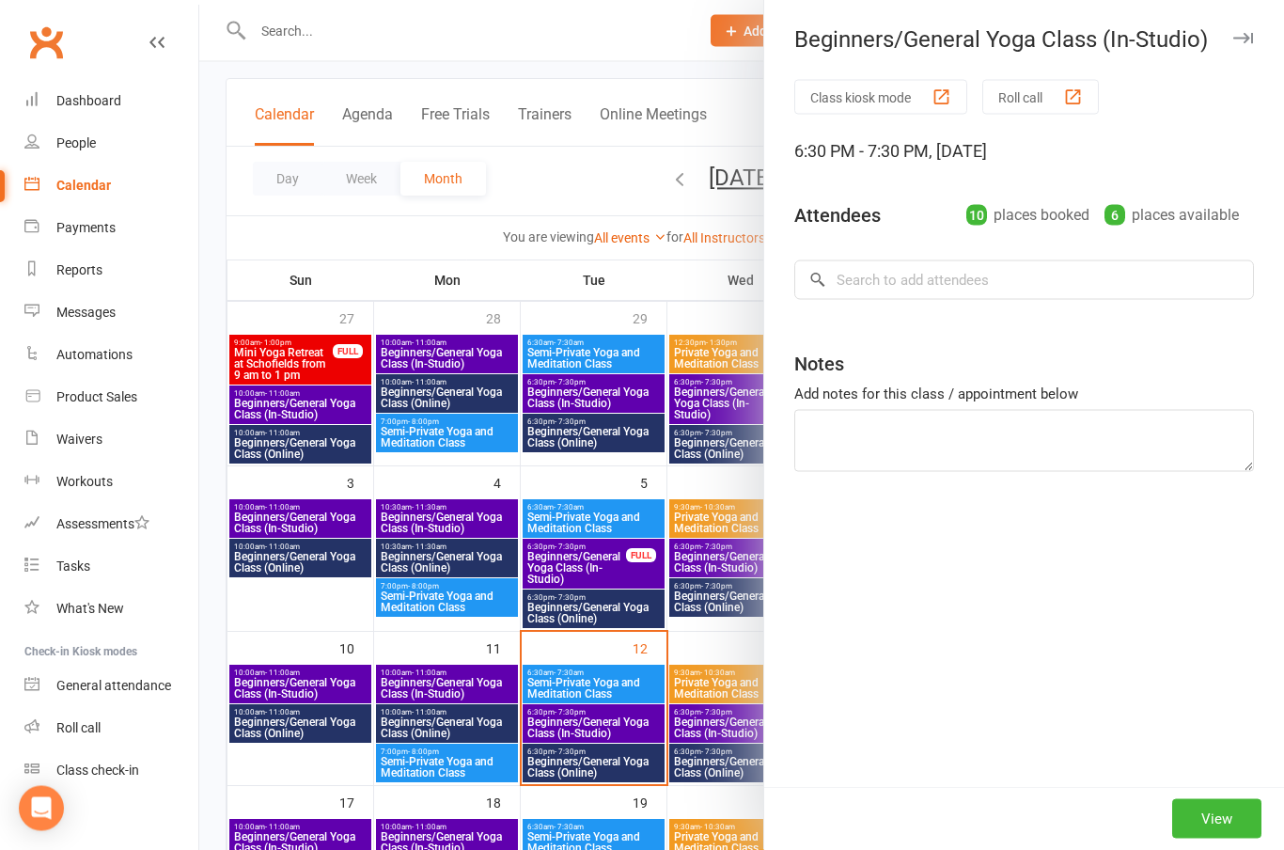
scroll to position [98, 0]
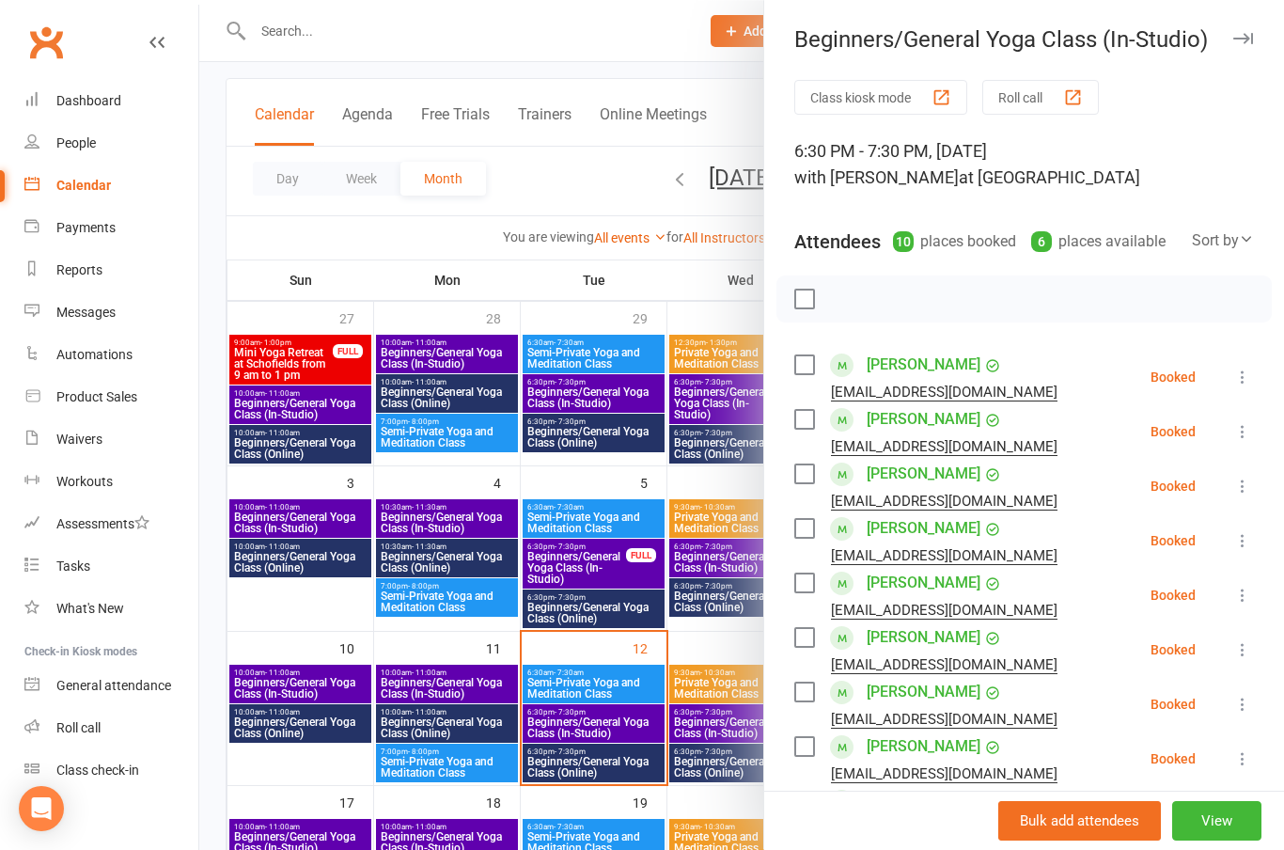
click at [927, 471] on link "[PERSON_NAME]" at bounding box center [923, 474] width 114 height 30
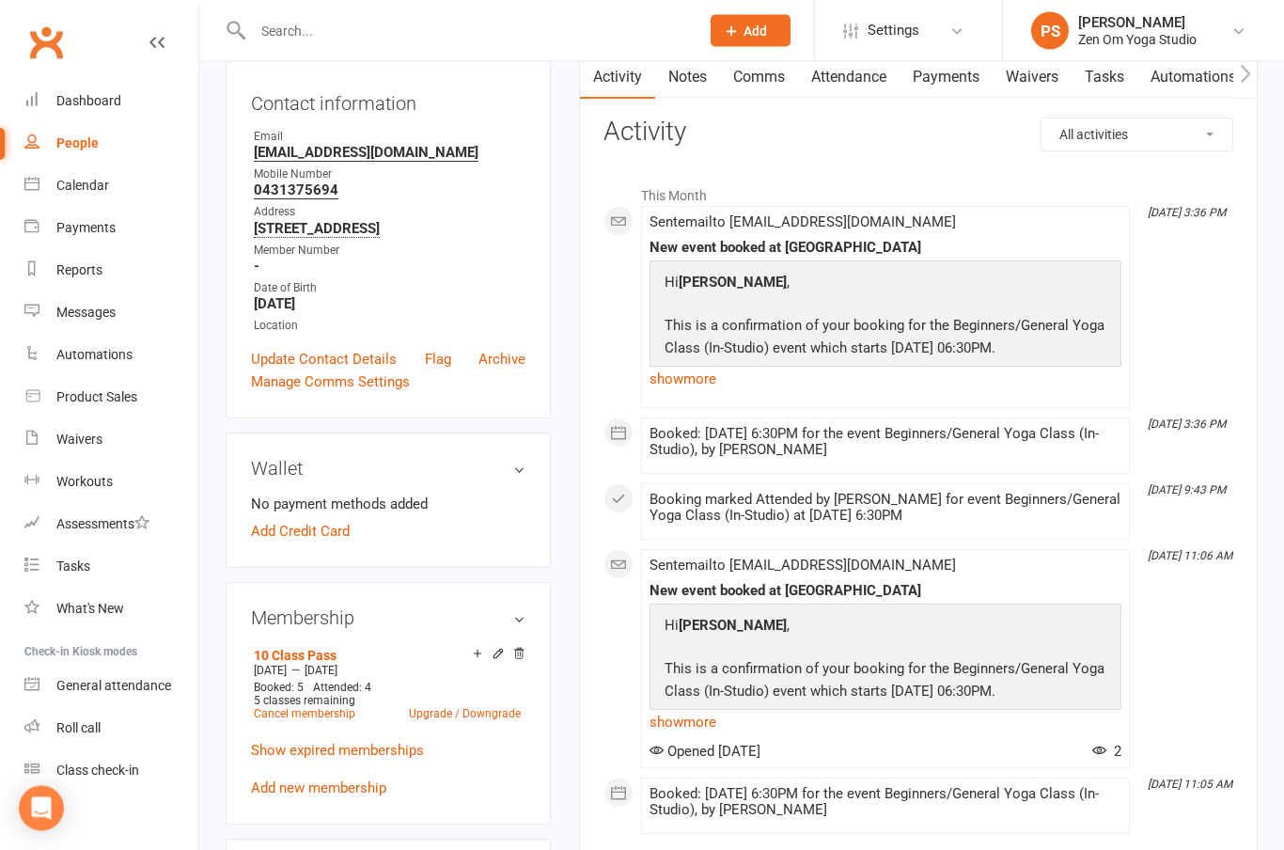
scroll to position [201, 0]
click at [86, 186] on div "Calendar" at bounding box center [82, 185] width 53 height 15
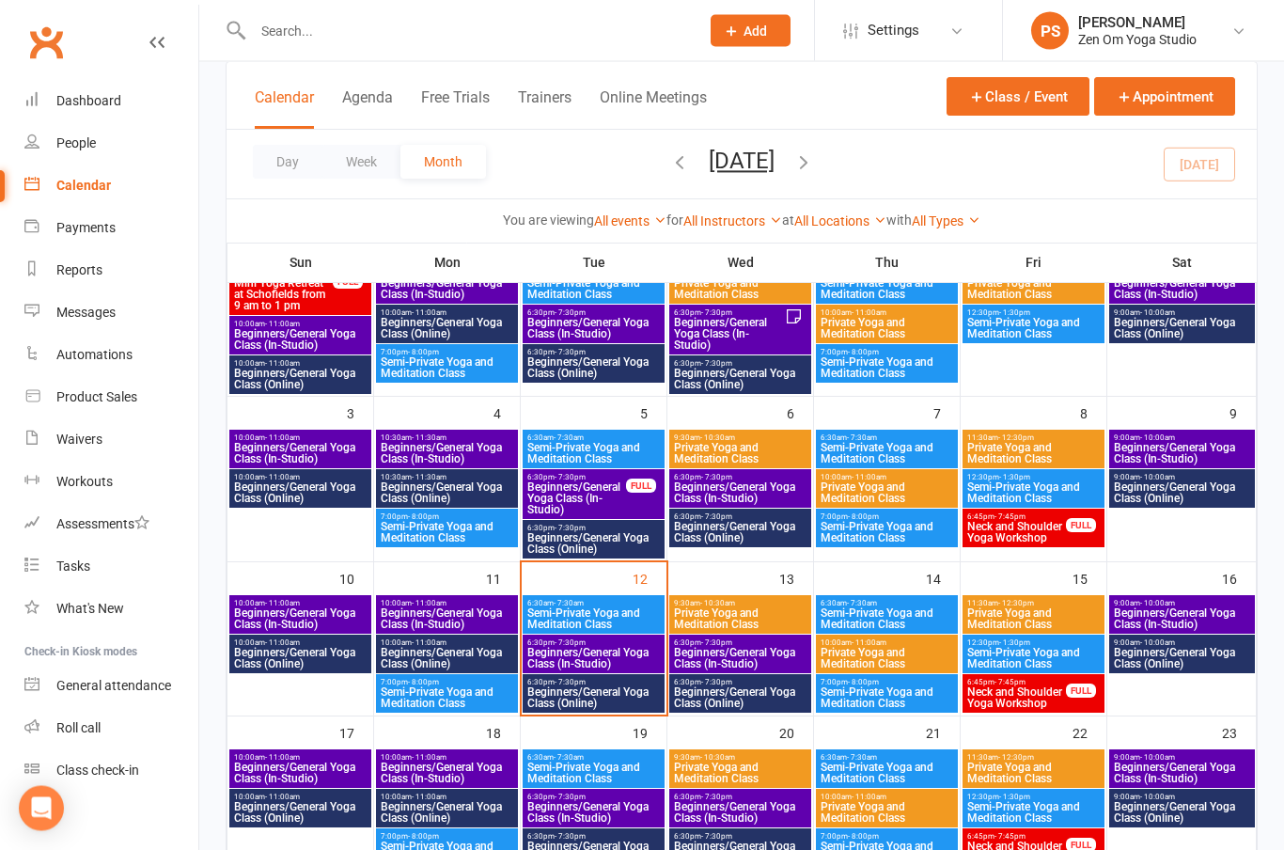
click at [616, 656] on span "Beginners/General Yoga Class (In-Studio)" at bounding box center [593, 659] width 134 height 23
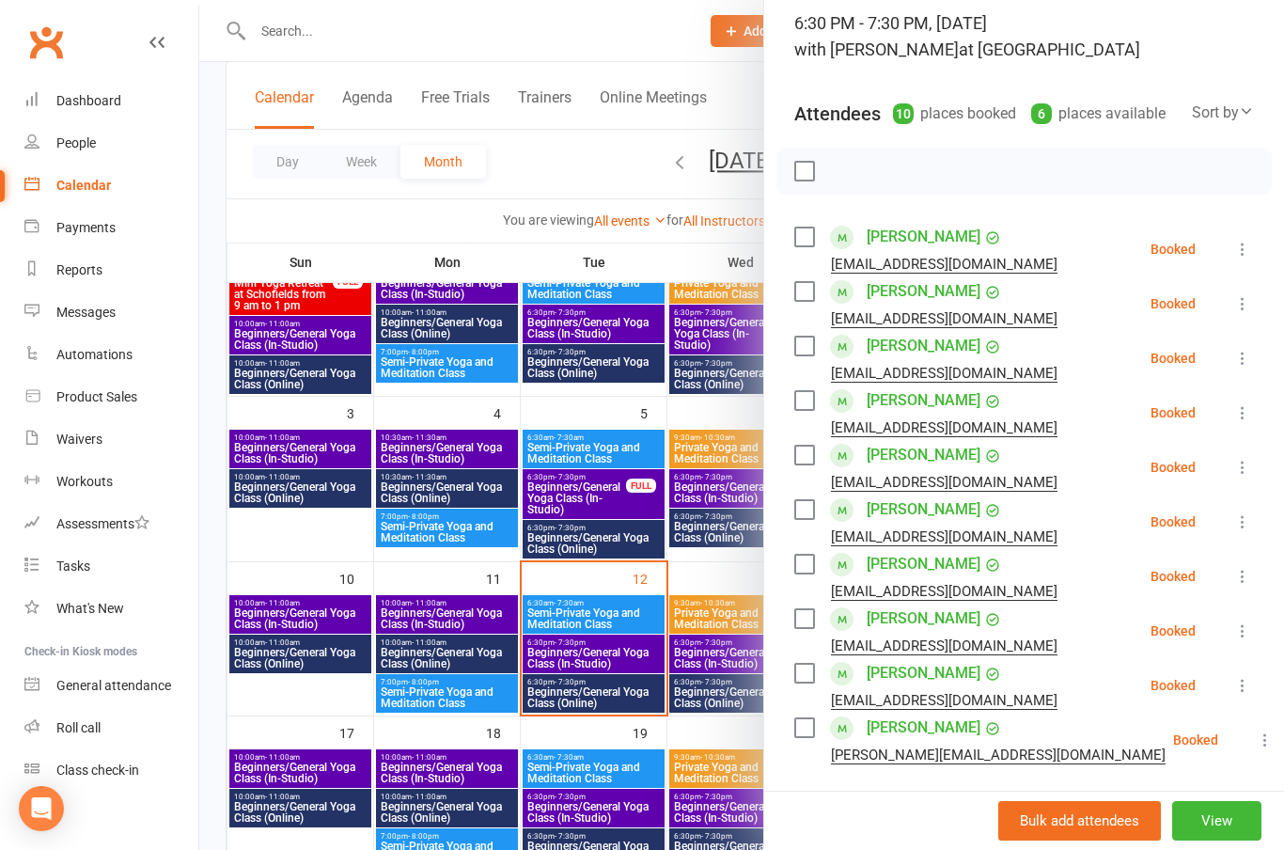
scroll to position [129, 0]
click at [944, 405] on link "[PERSON_NAME]" at bounding box center [923, 399] width 114 height 30
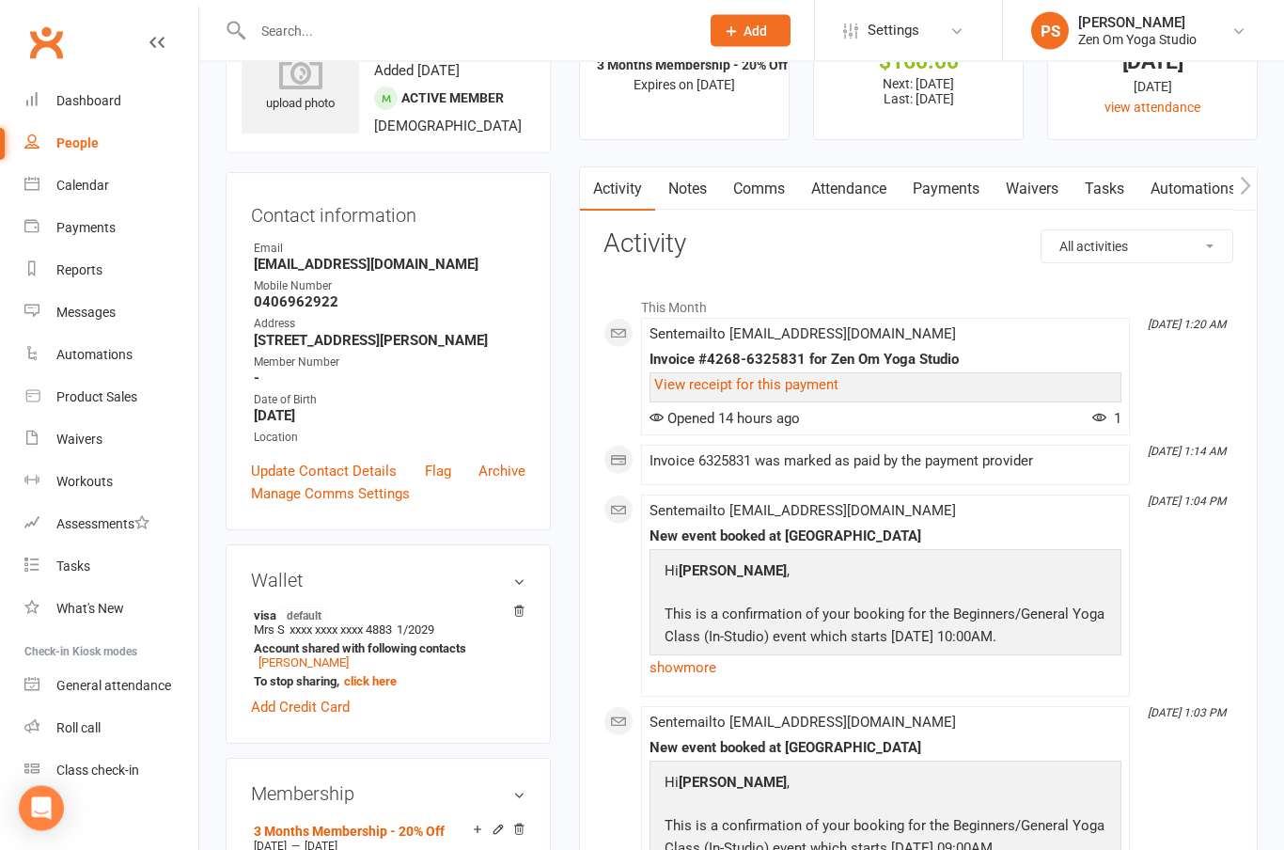
scroll to position [88, 0]
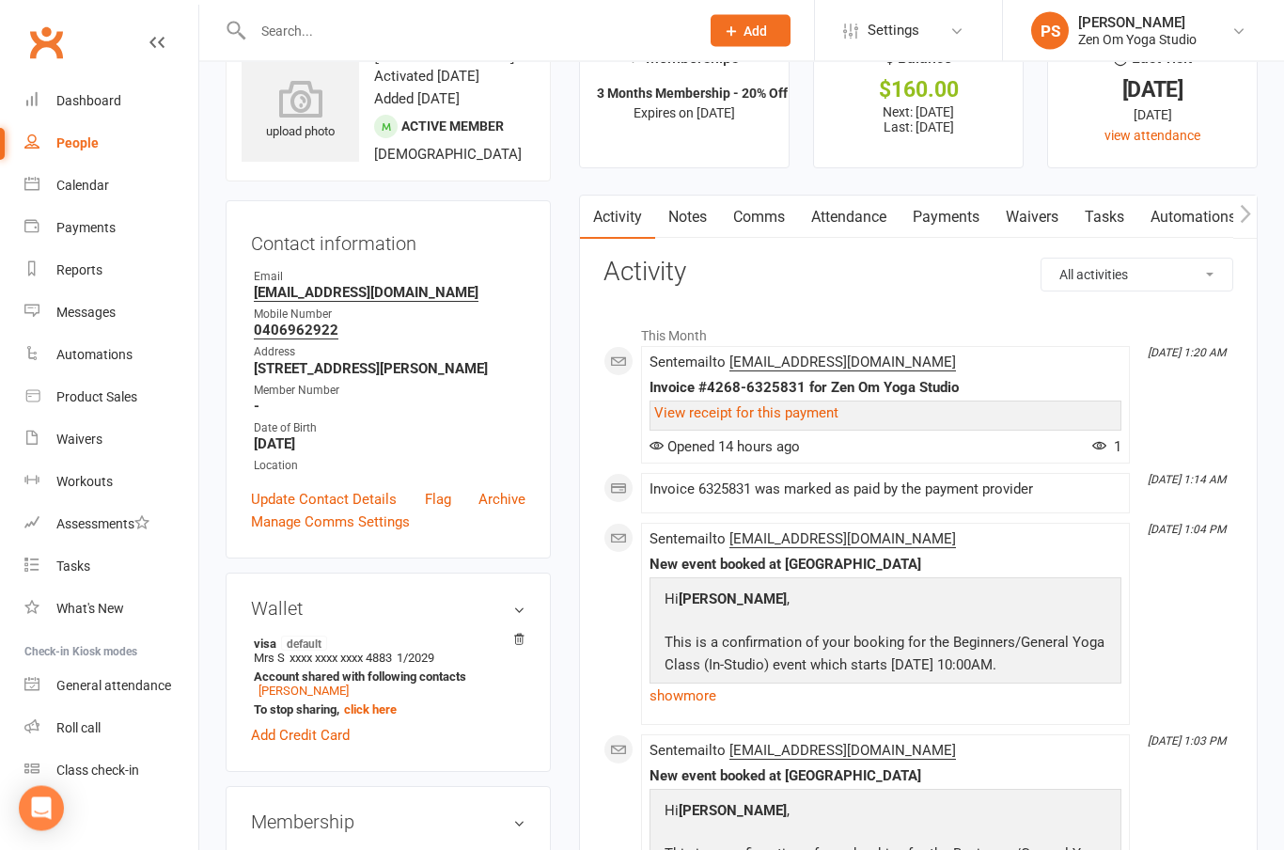
click at [87, 181] on div "Calendar" at bounding box center [82, 185] width 53 height 15
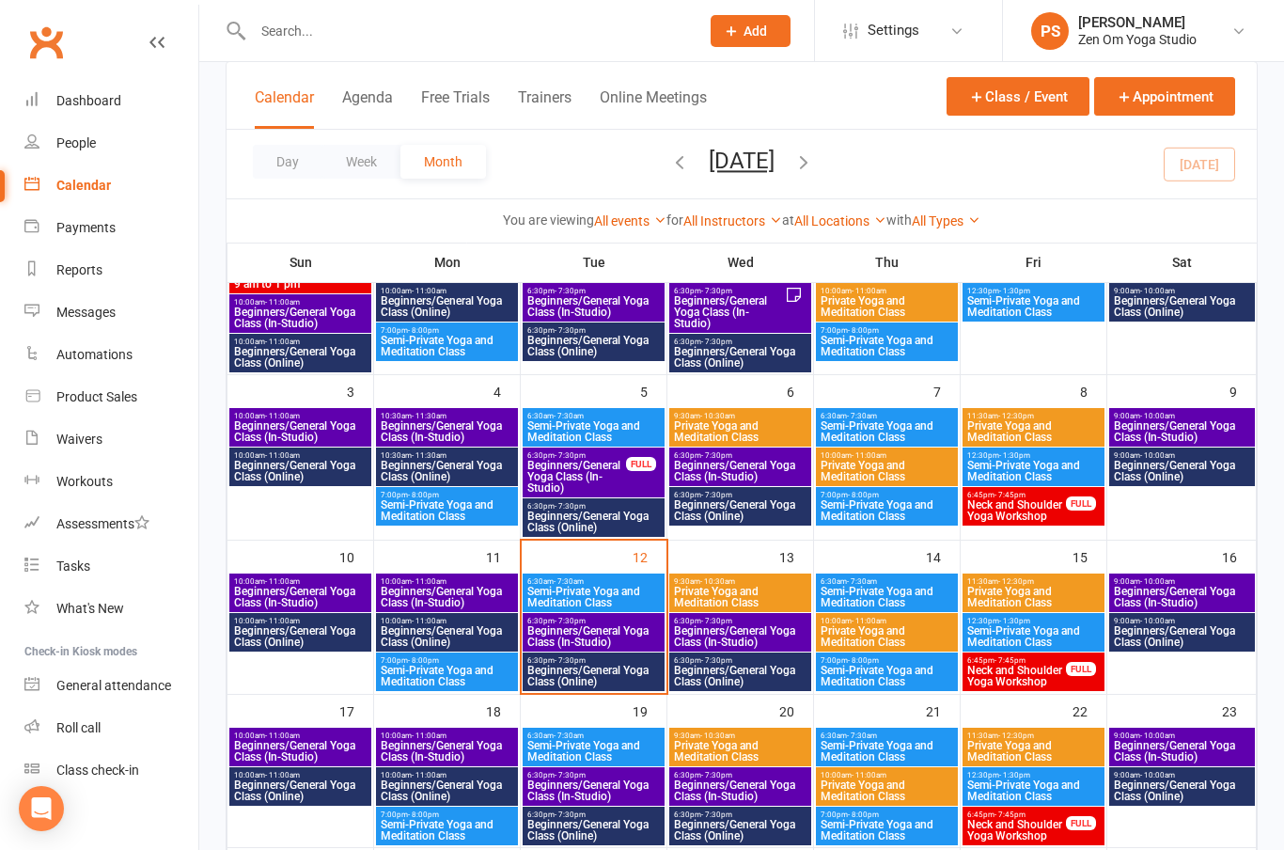
scroll to position [224, 0]
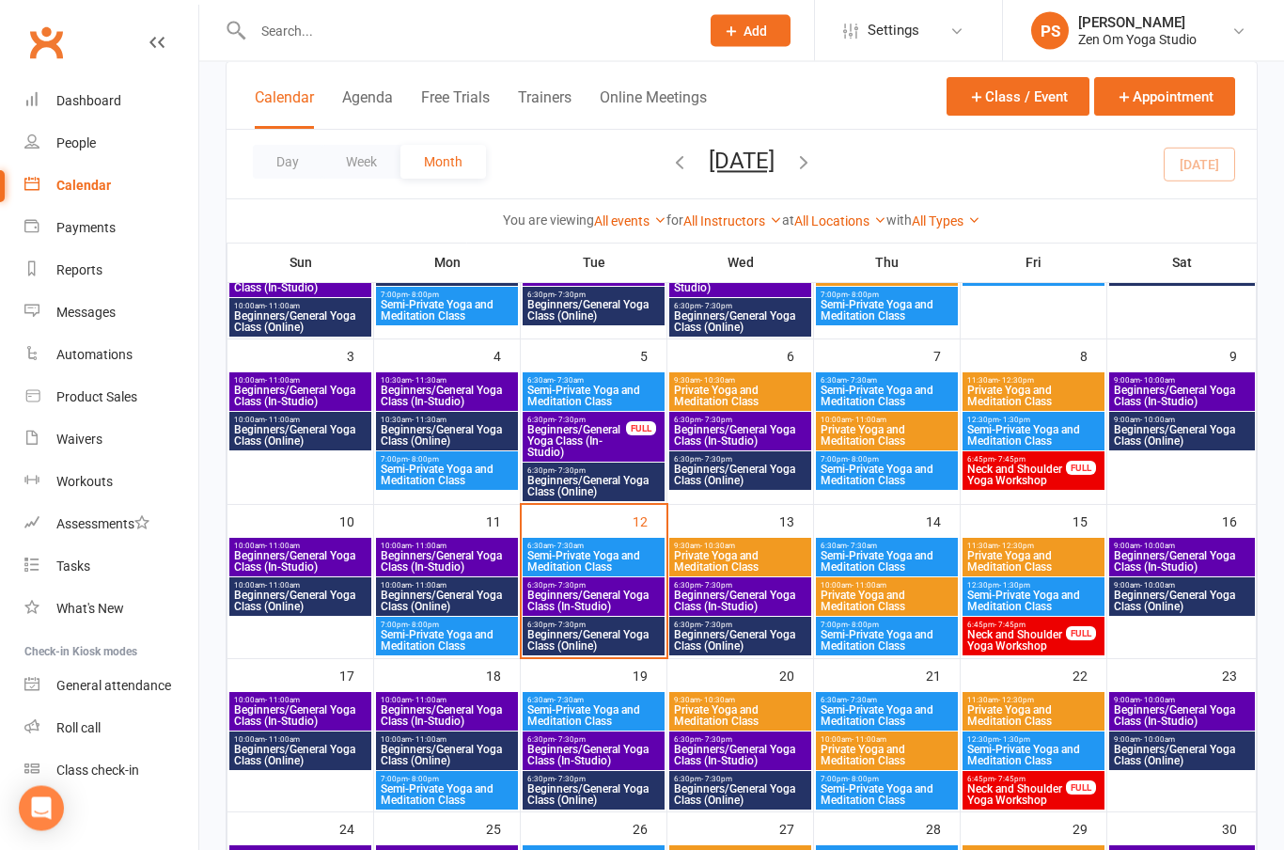
click at [632, 597] on span "Beginners/General Yoga Class (In-Studio)" at bounding box center [593, 601] width 134 height 23
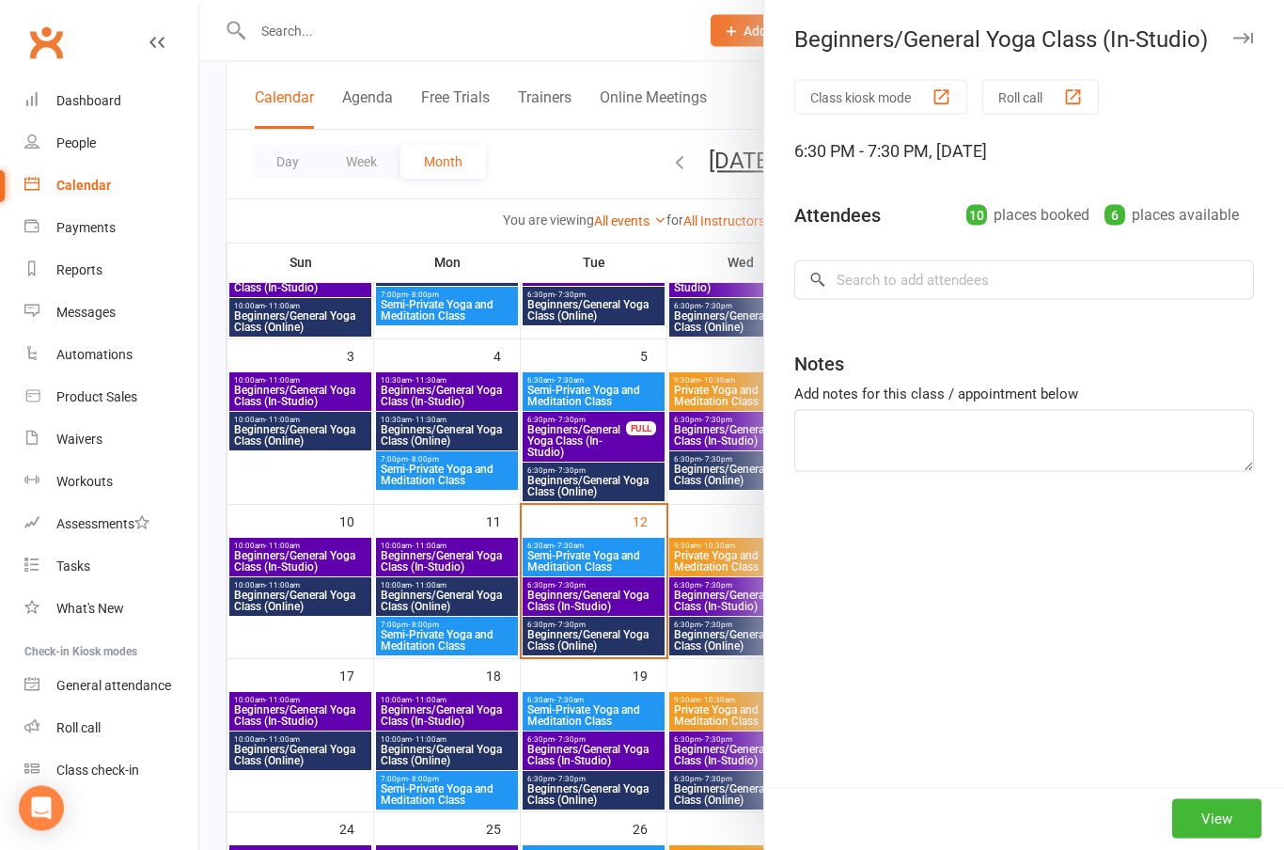
scroll to position [225, 0]
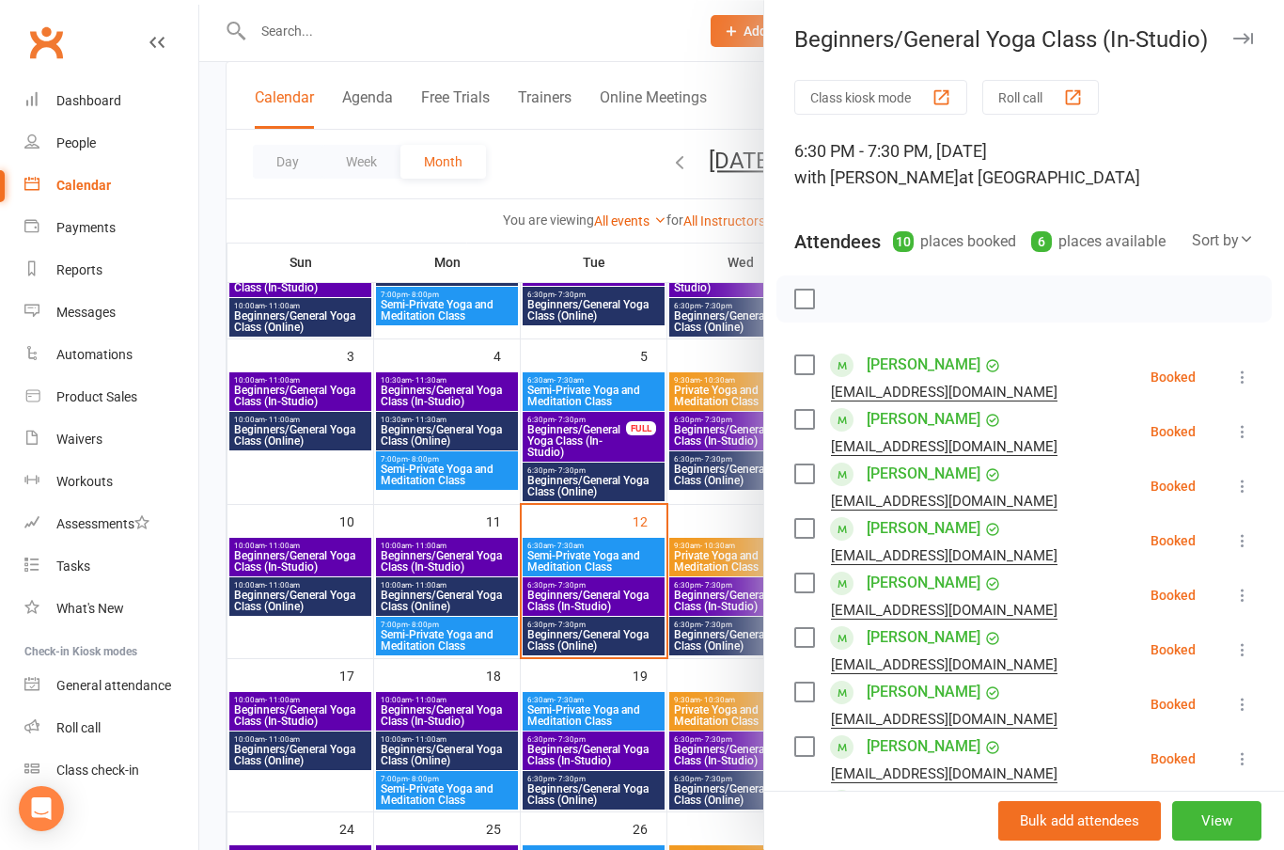
click at [972, 591] on link "[PERSON_NAME]" at bounding box center [923, 583] width 114 height 30
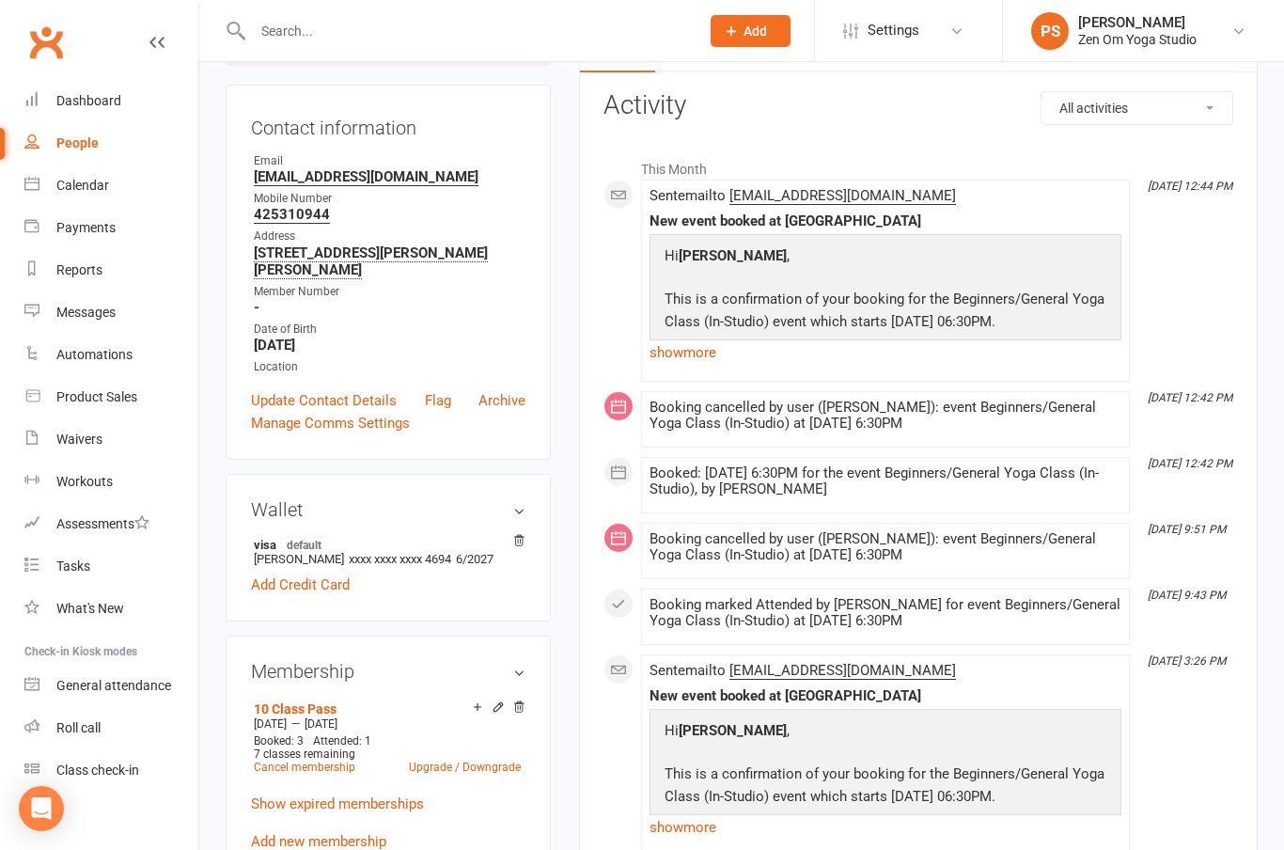
scroll to position [199, 0]
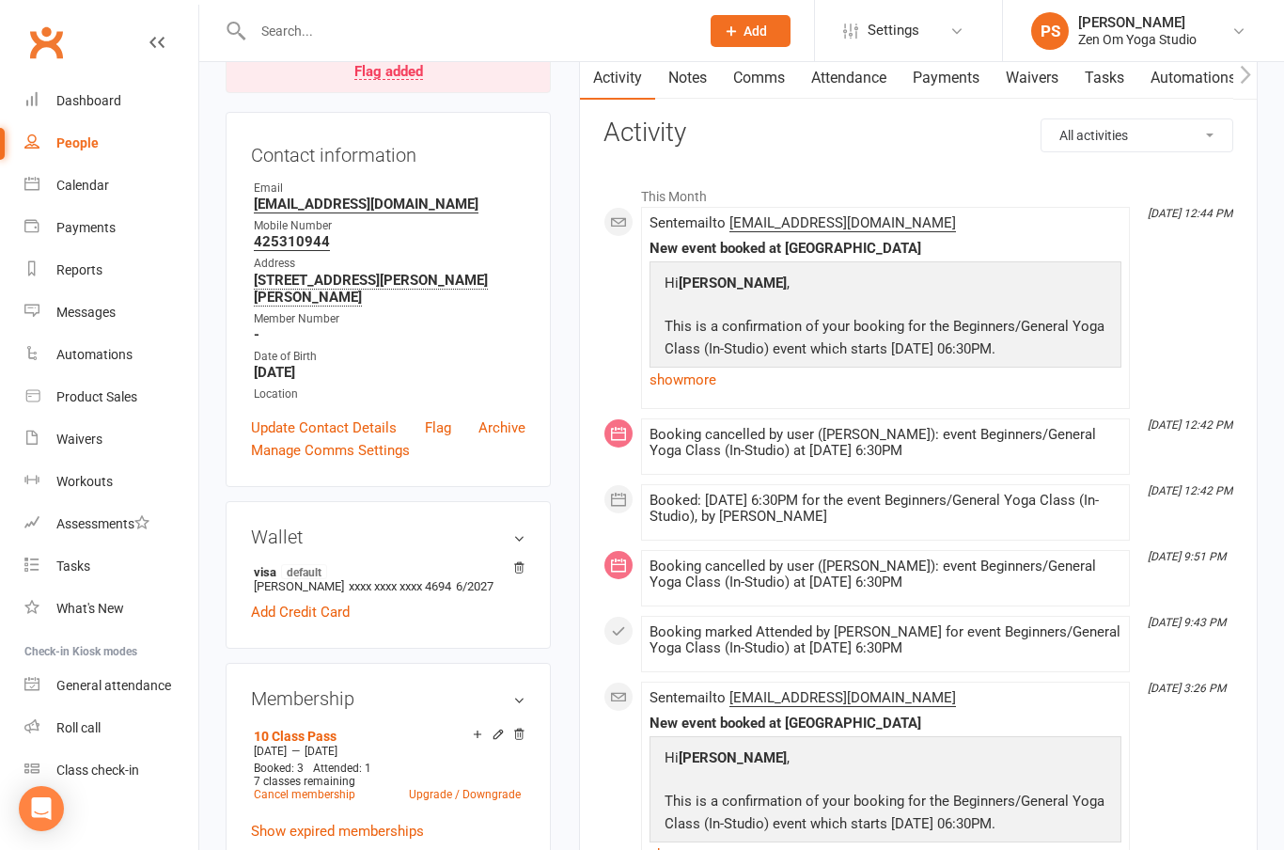
click at [85, 192] on div "Calendar" at bounding box center [82, 185] width 53 height 15
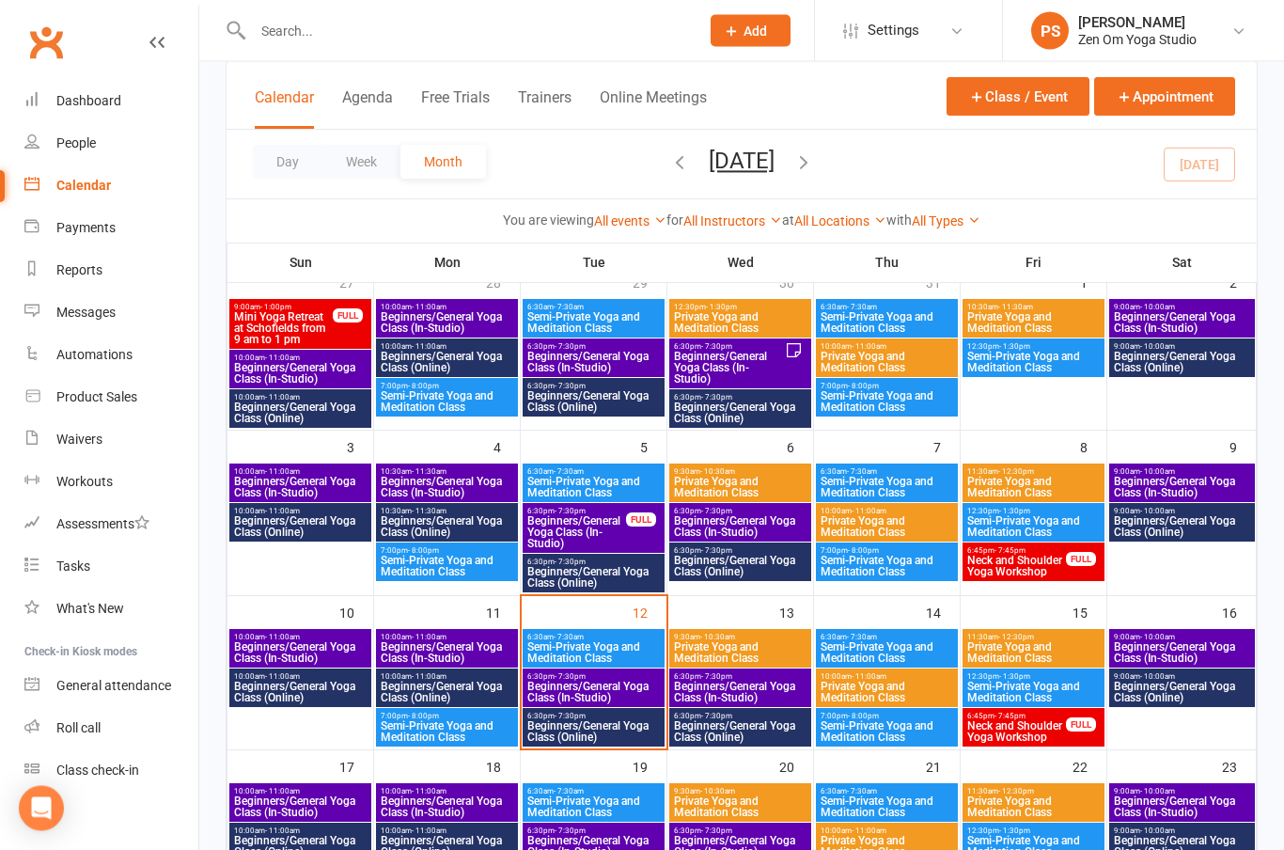
scroll to position [165, 0]
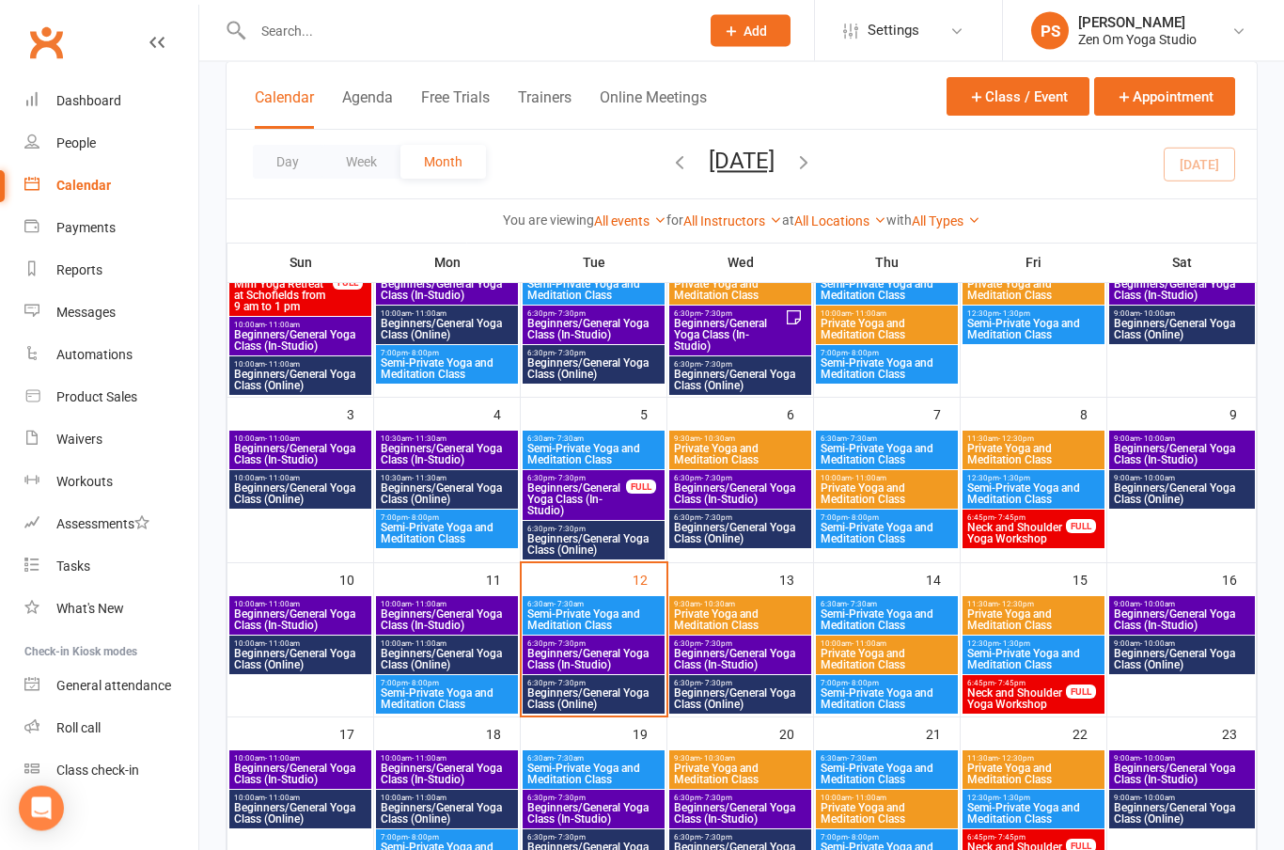
click at [613, 654] on span "Beginners/General Yoga Class (In-Studio)" at bounding box center [593, 659] width 134 height 23
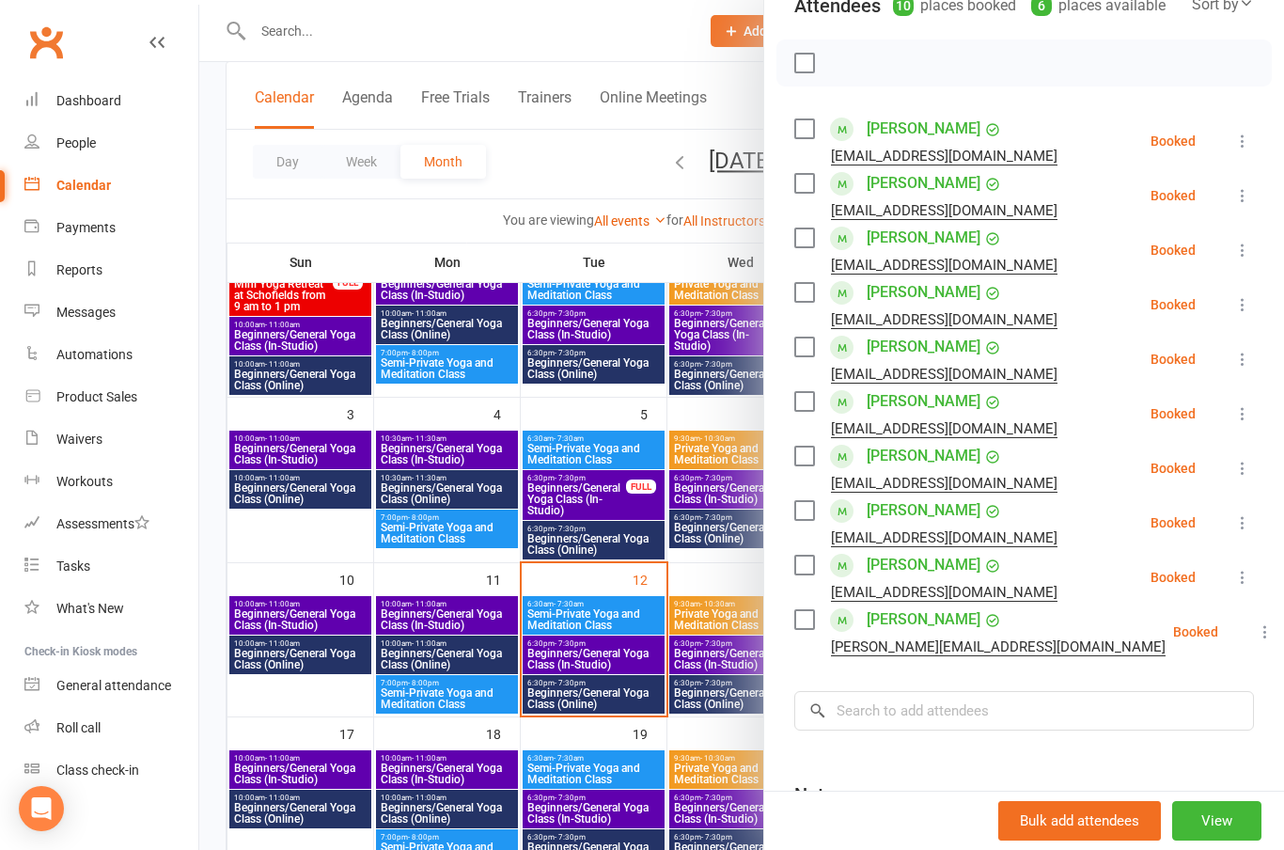
scroll to position [237, 0]
click at [980, 567] on link "[PERSON_NAME]" at bounding box center [923, 564] width 114 height 30
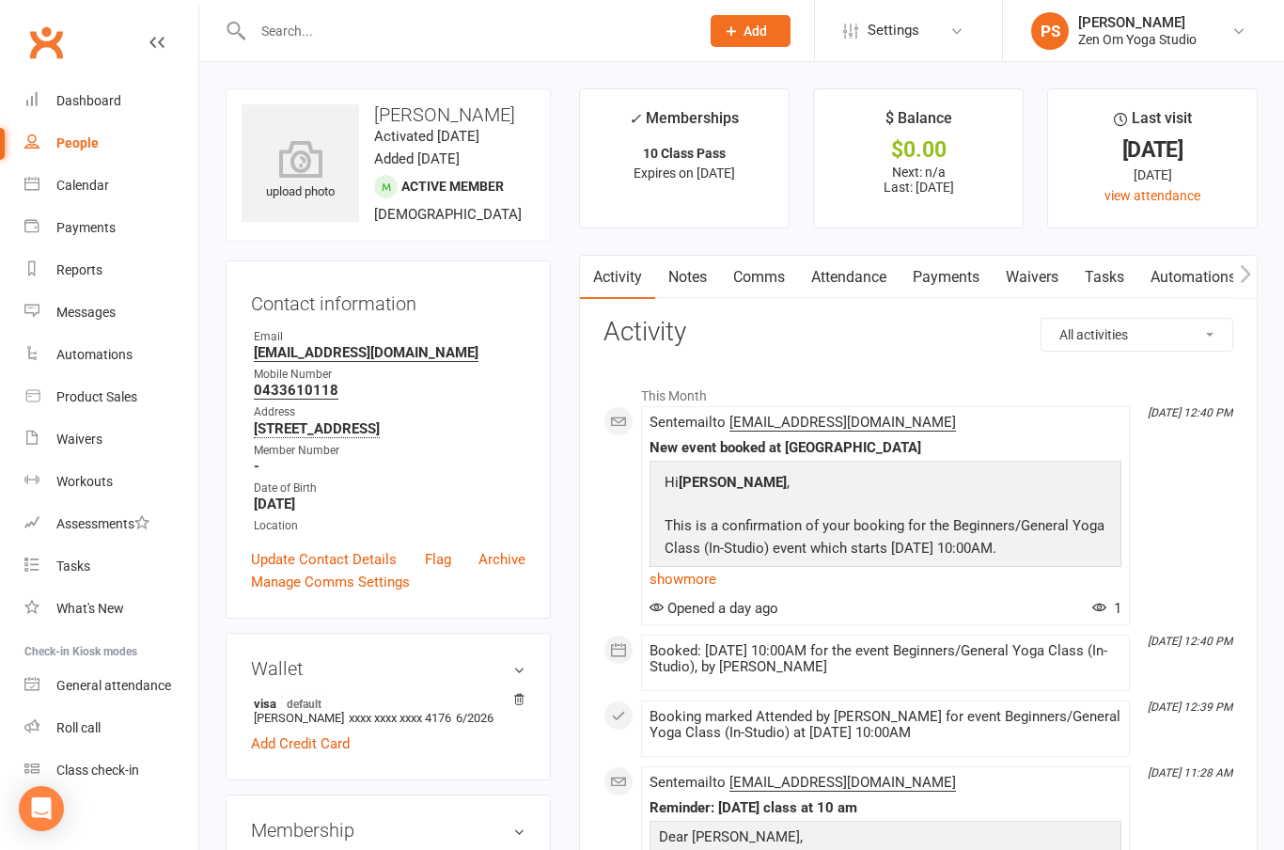
click at [75, 194] on link "Calendar" at bounding box center [111, 185] width 174 height 42
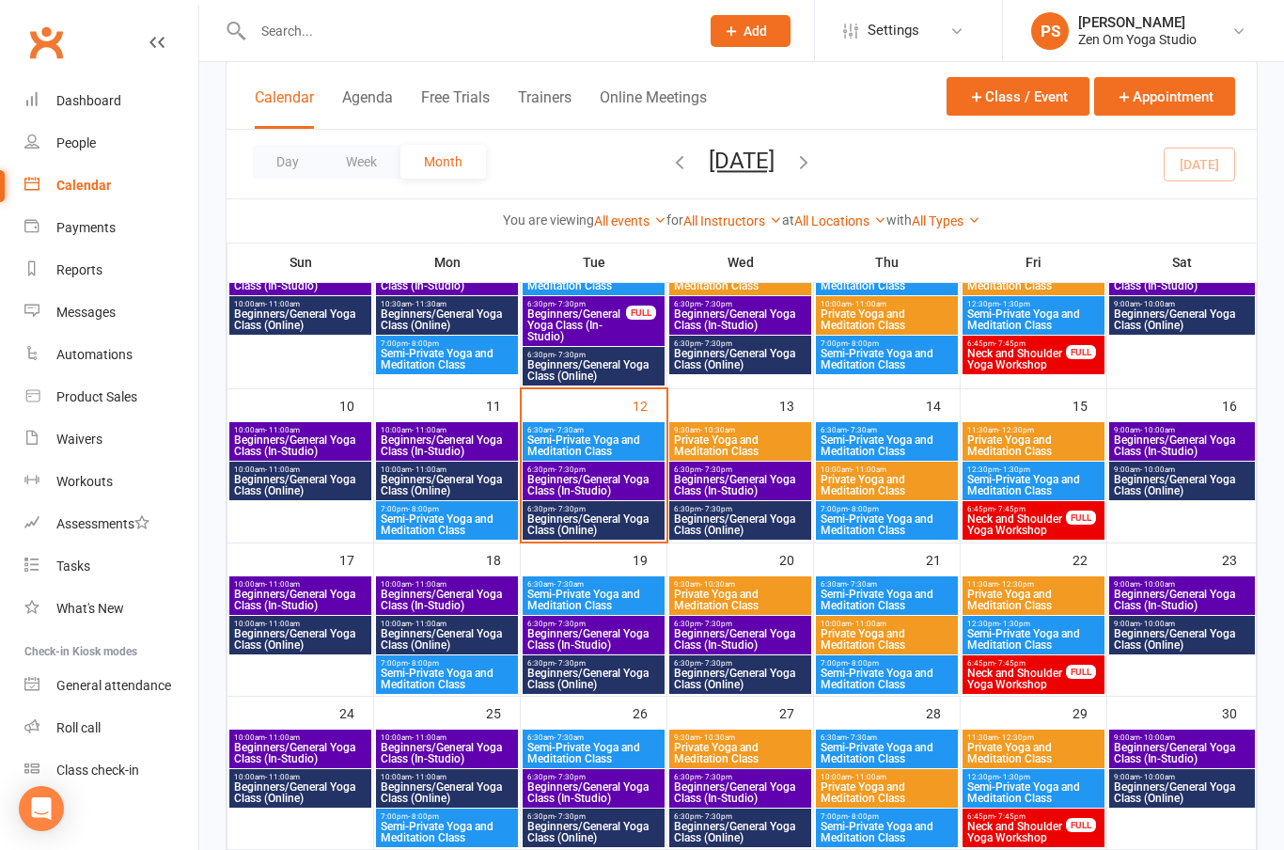
scroll to position [351, 0]
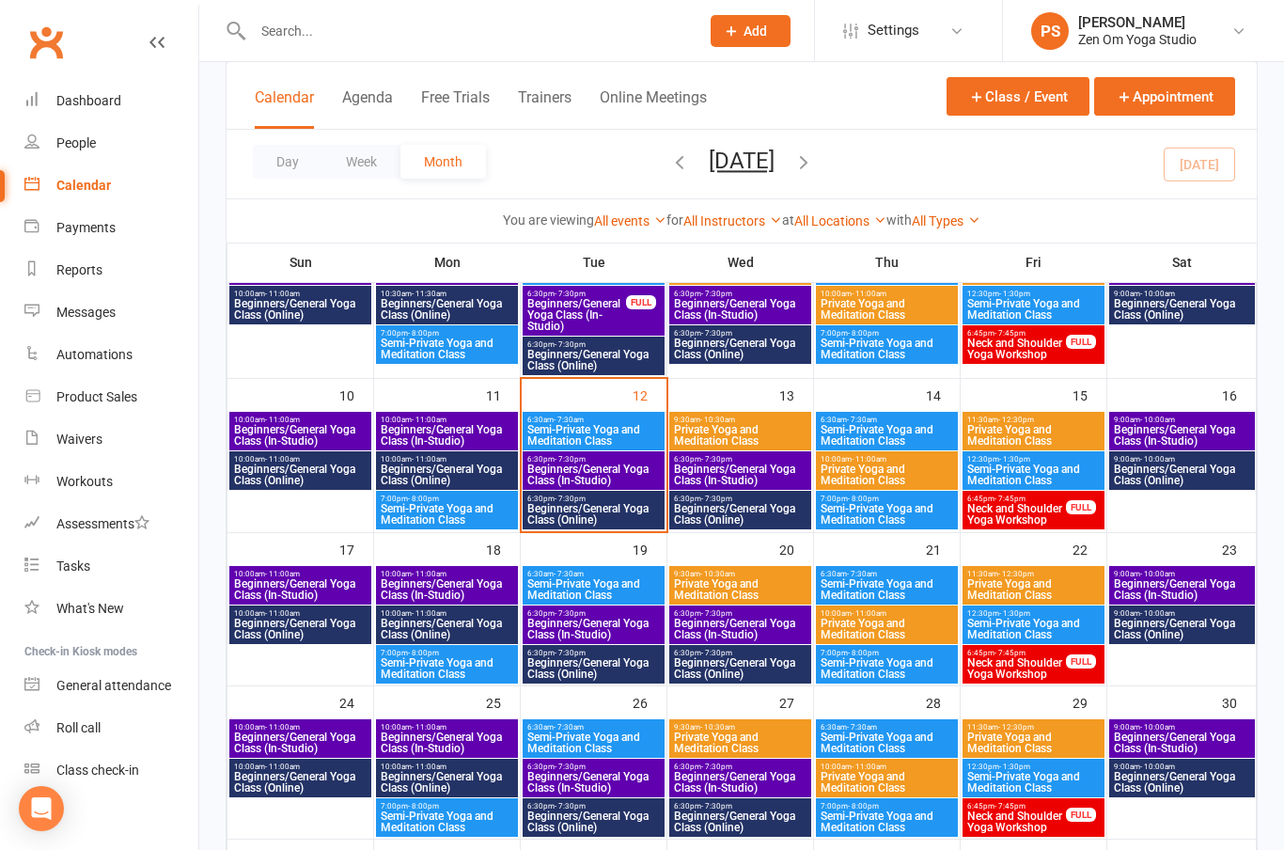
click at [602, 486] on span "Beginners/General Yoga Class (In-Studio)" at bounding box center [593, 474] width 134 height 23
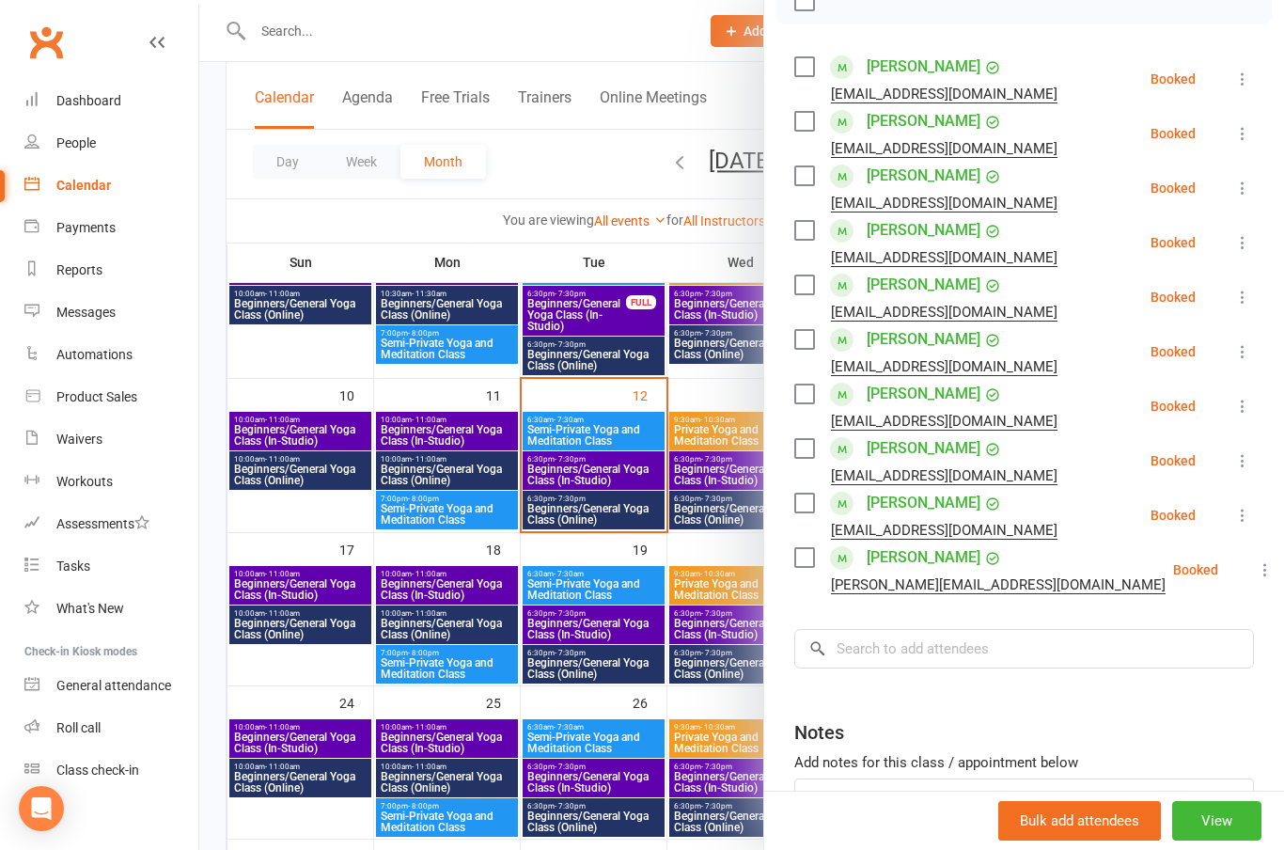
scroll to position [301, 0]
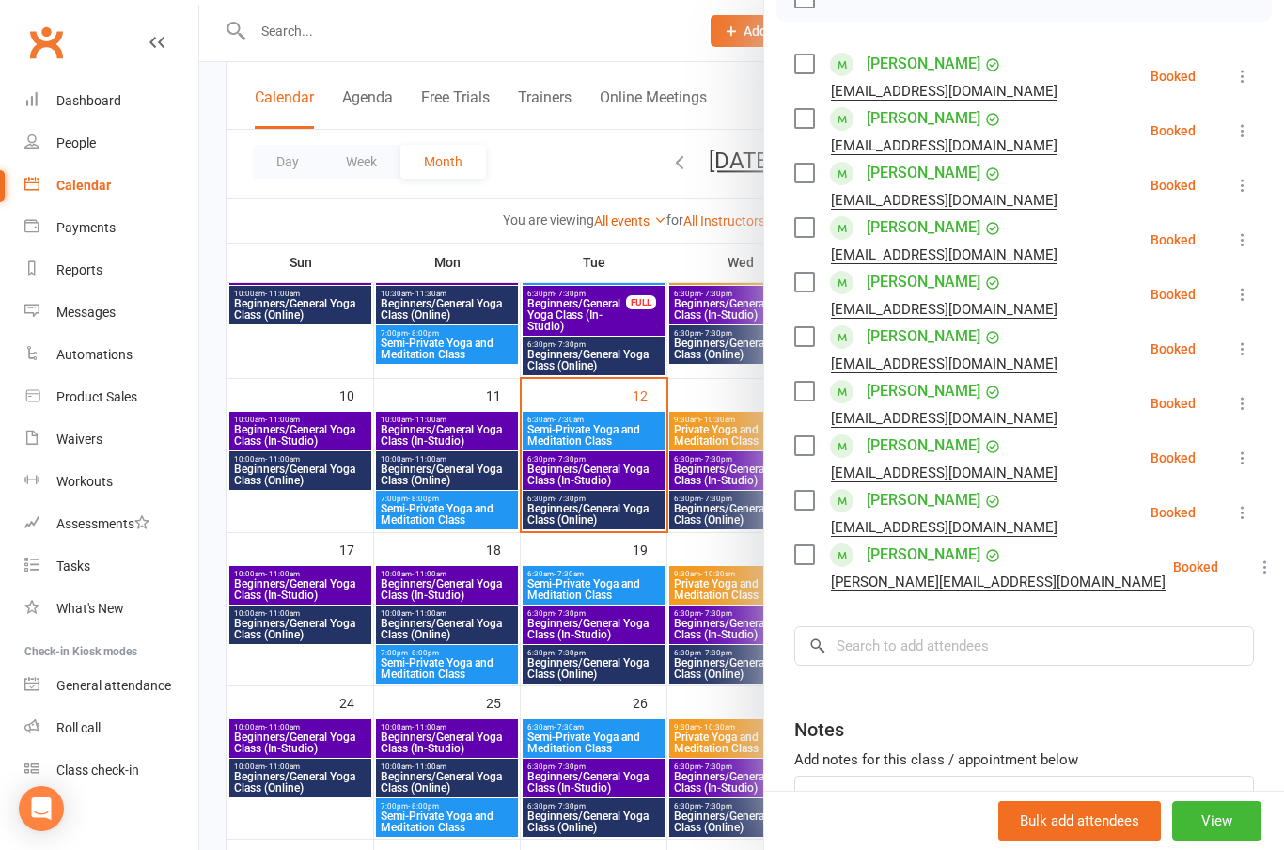
click at [923, 566] on link "[PERSON_NAME]" at bounding box center [923, 554] width 114 height 30
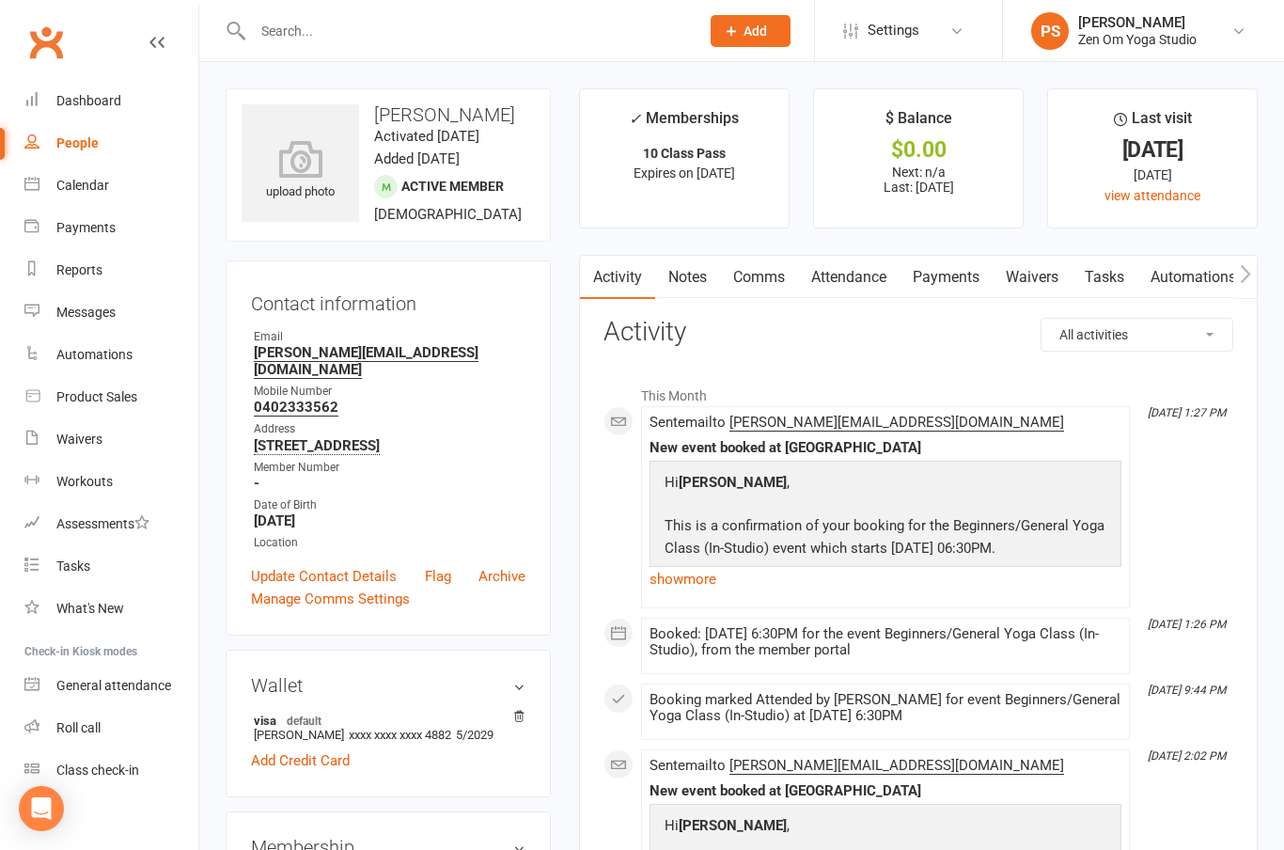
click at [83, 186] on div "Calendar" at bounding box center [82, 185] width 53 height 15
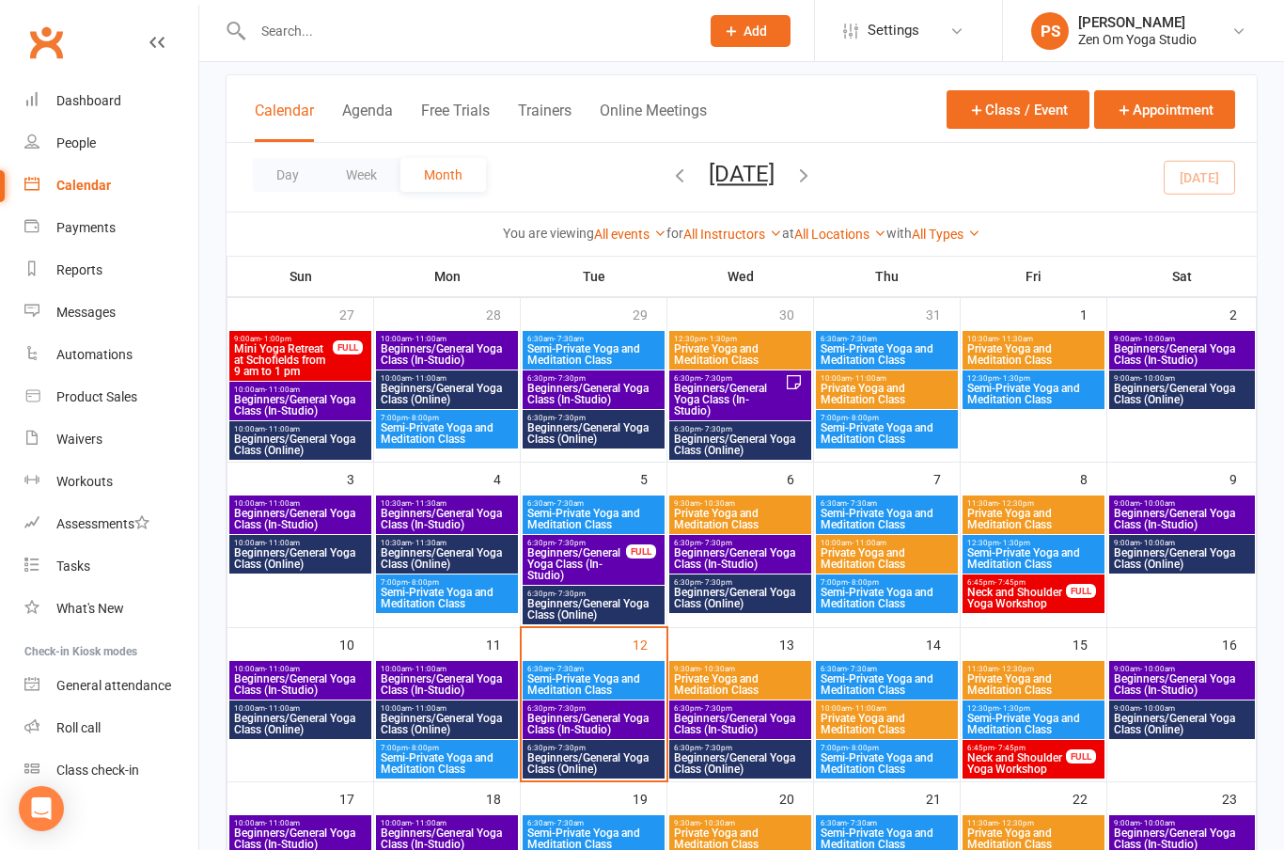
scroll to position [183, 0]
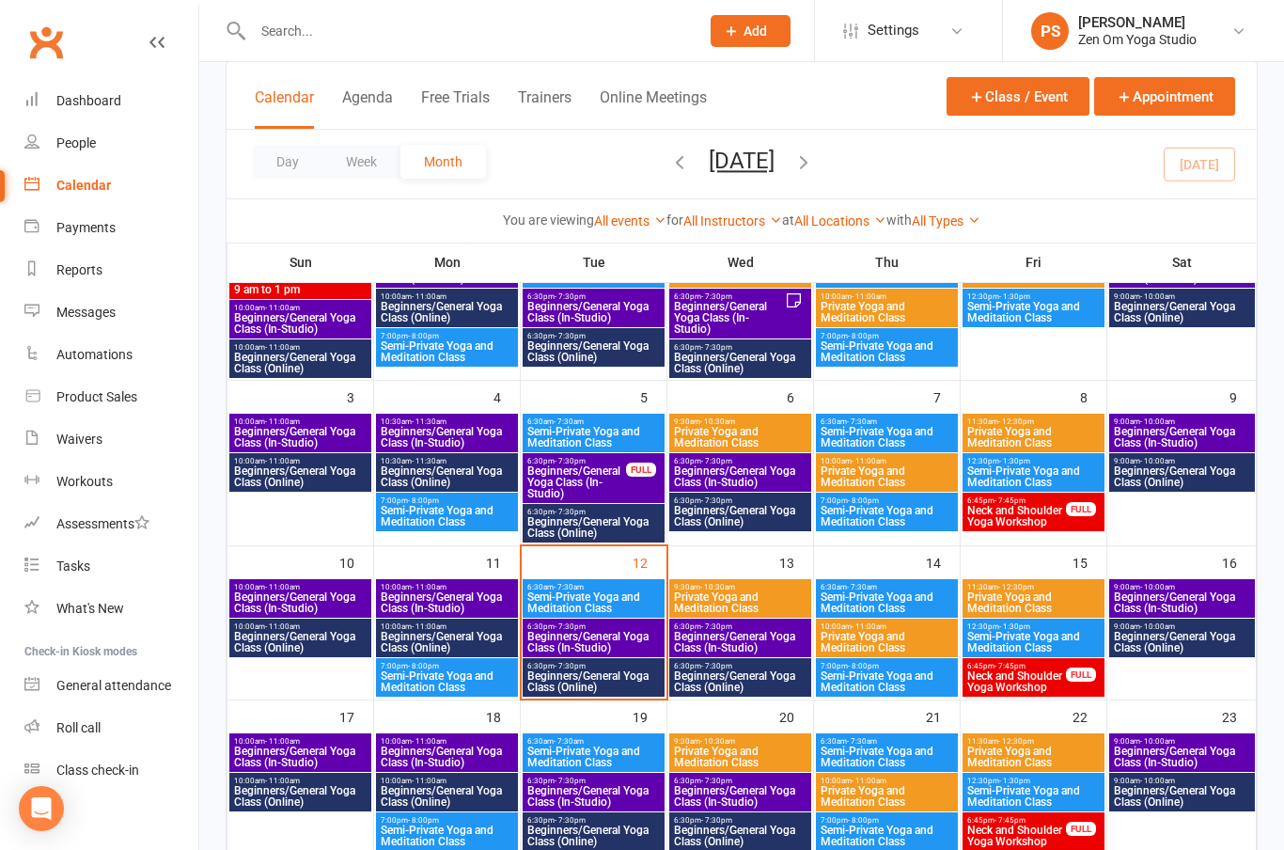
click at [611, 684] on span "Beginners/General Yoga Class (Online)" at bounding box center [593, 681] width 134 height 23
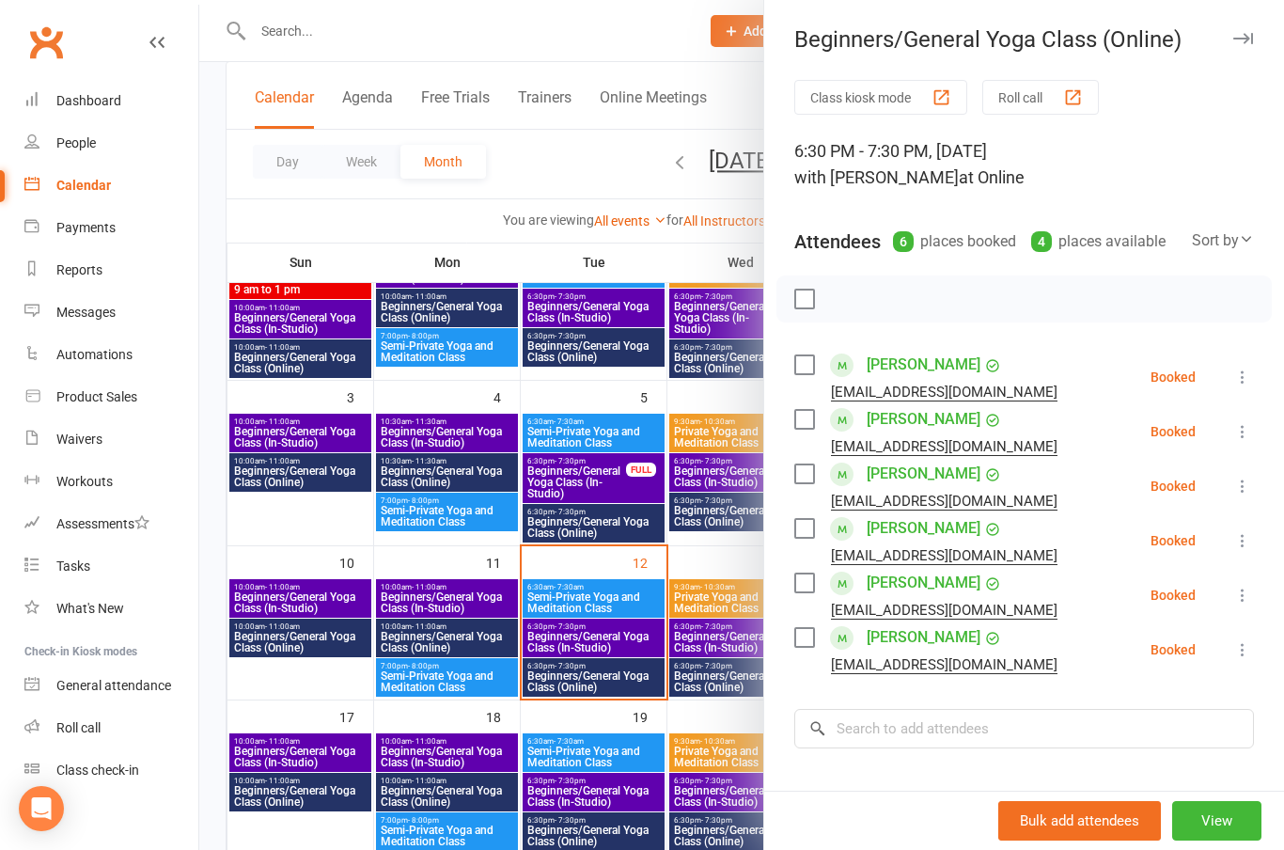
click at [896, 364] on link "[PERSON_NAME]" at bounding box center [923, 365] width 114 height 30
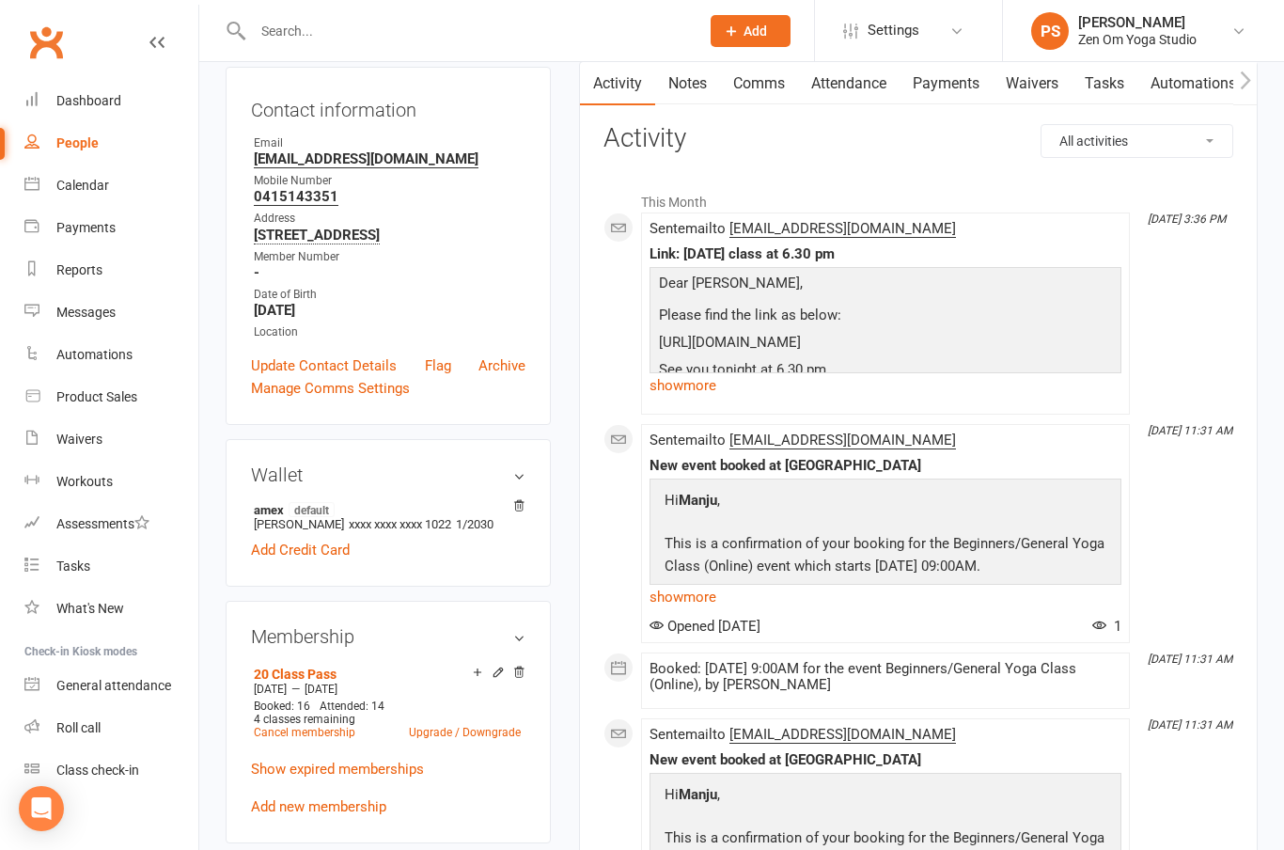
scroll to position [168, 0]
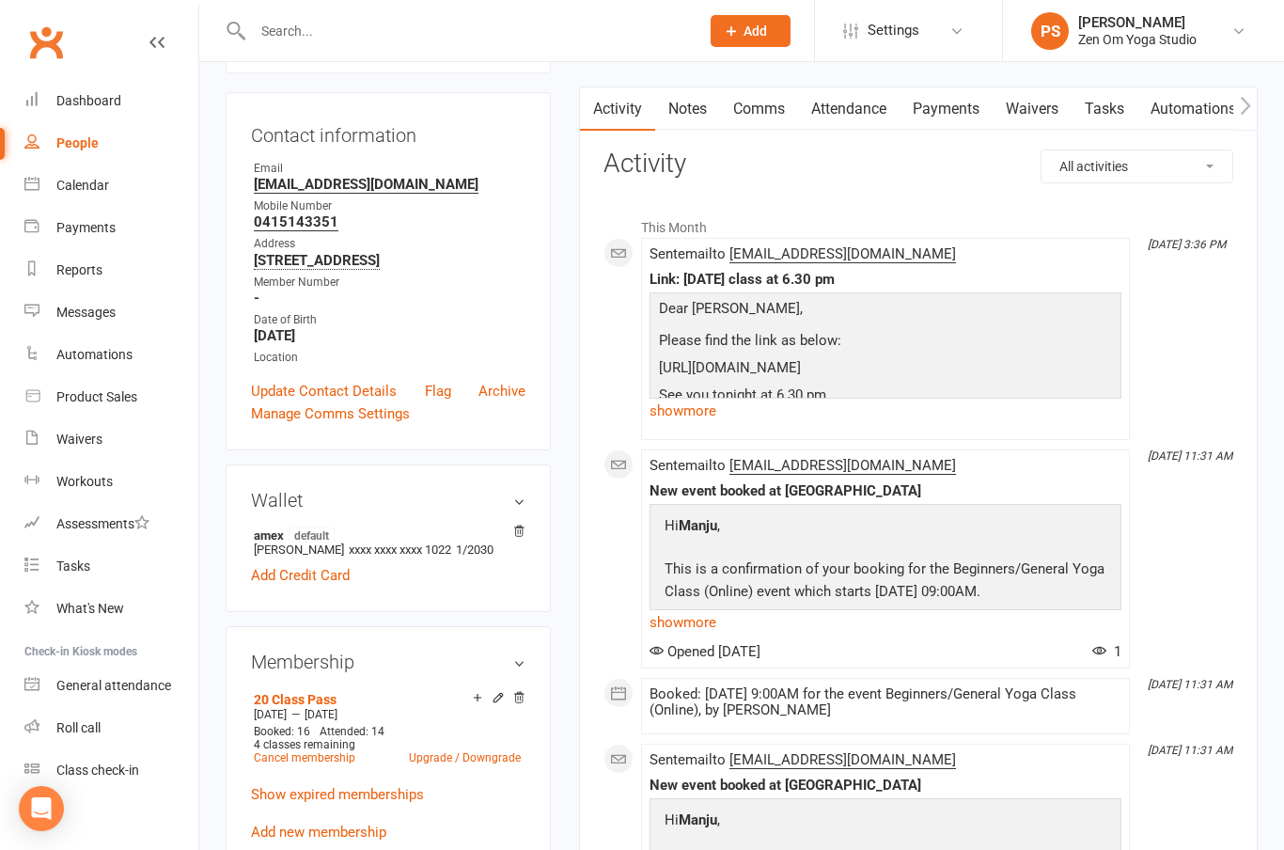
click at [79, 195] on link "Calendar" at bounding box center [111, 185] width 174 height 42
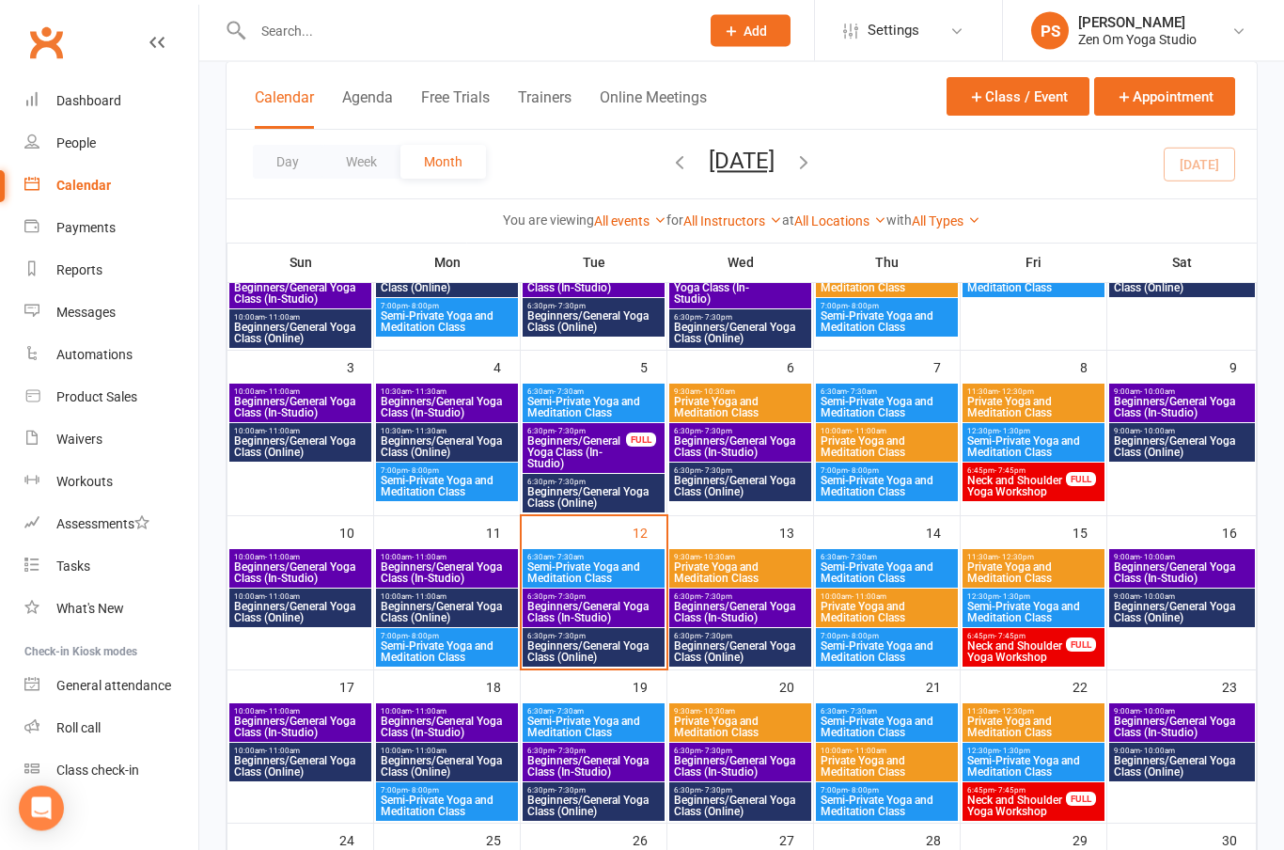
scroll to position [325, 0]
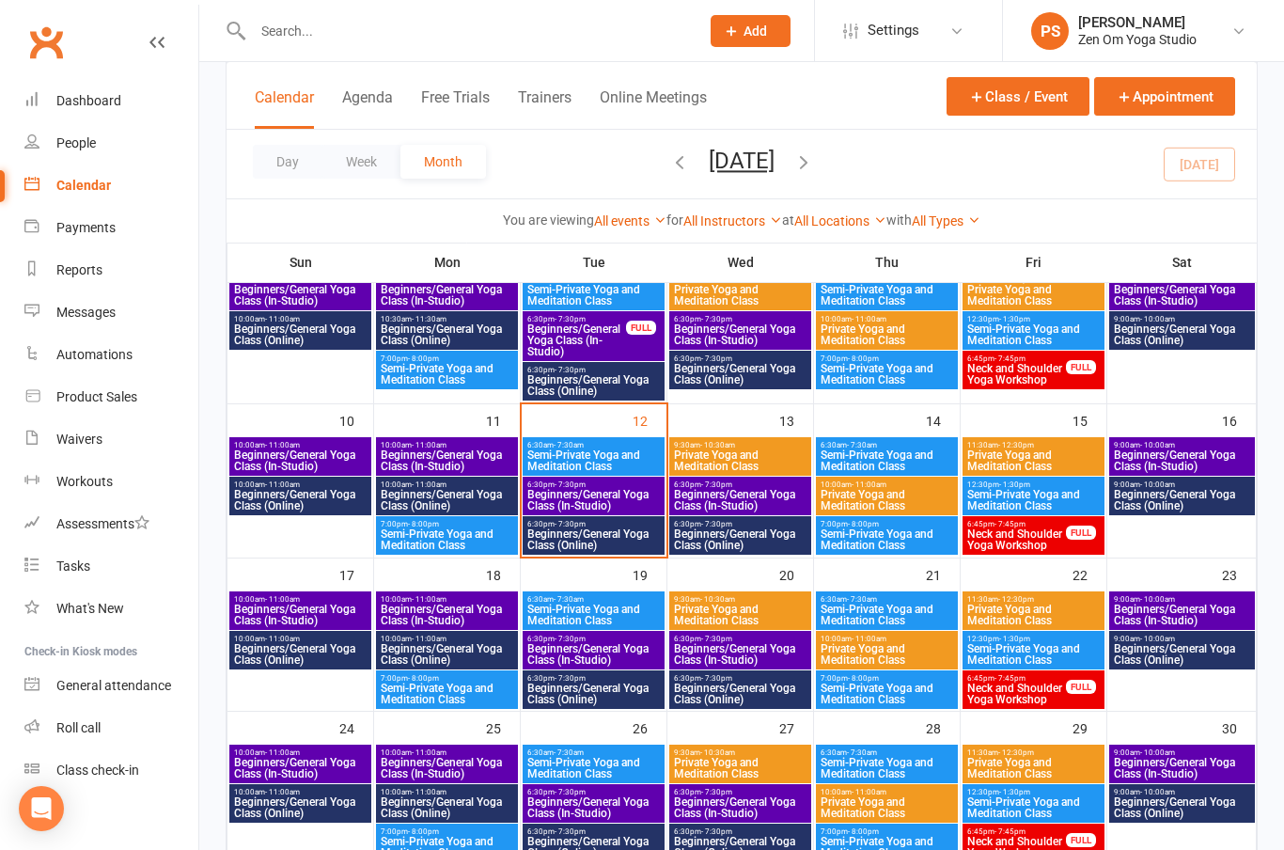
click at [601, 694] on span "Beginners/General Yoga Class (Online)" at bounding box center [593, 693] width 134 height 23
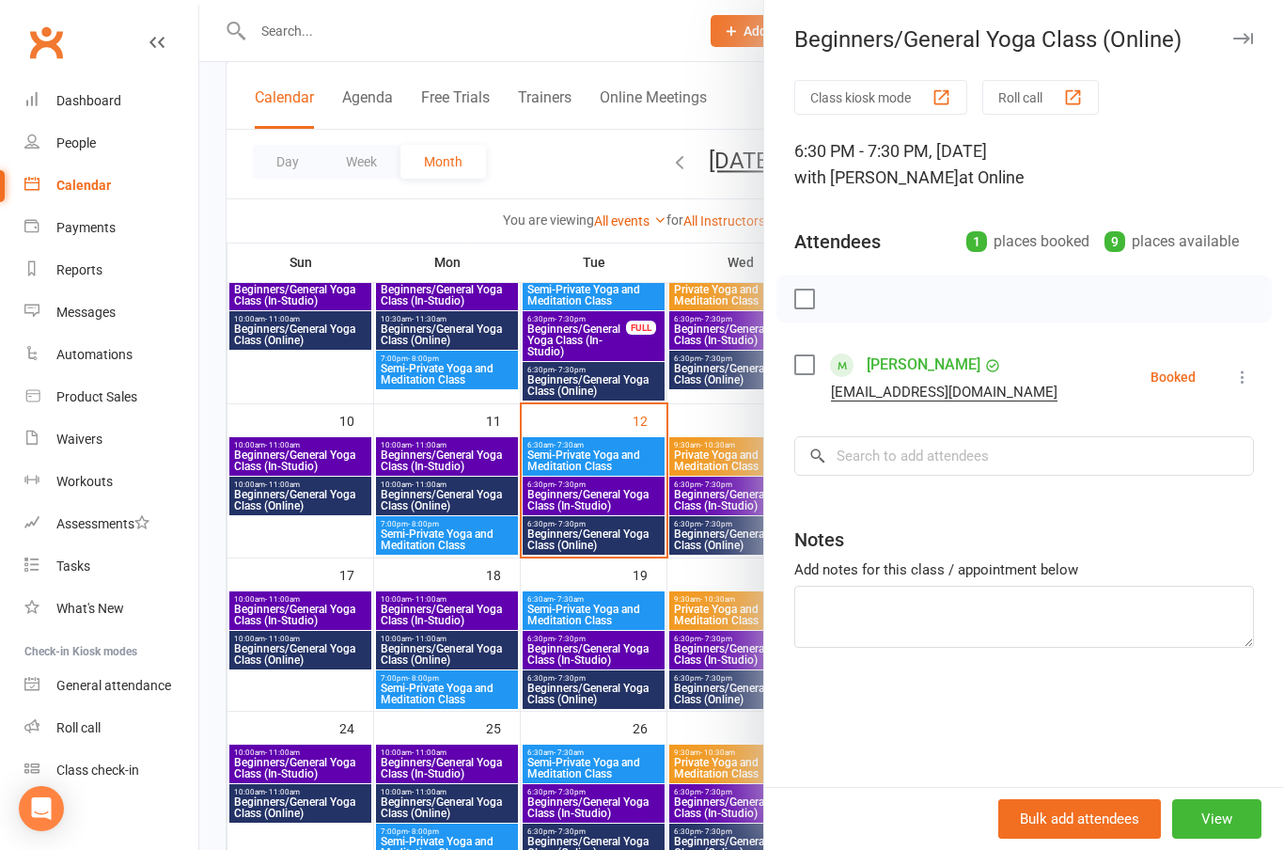
click at [1252, 41] on icon "button" at bounding box center [1243, 38] width 20 height 11
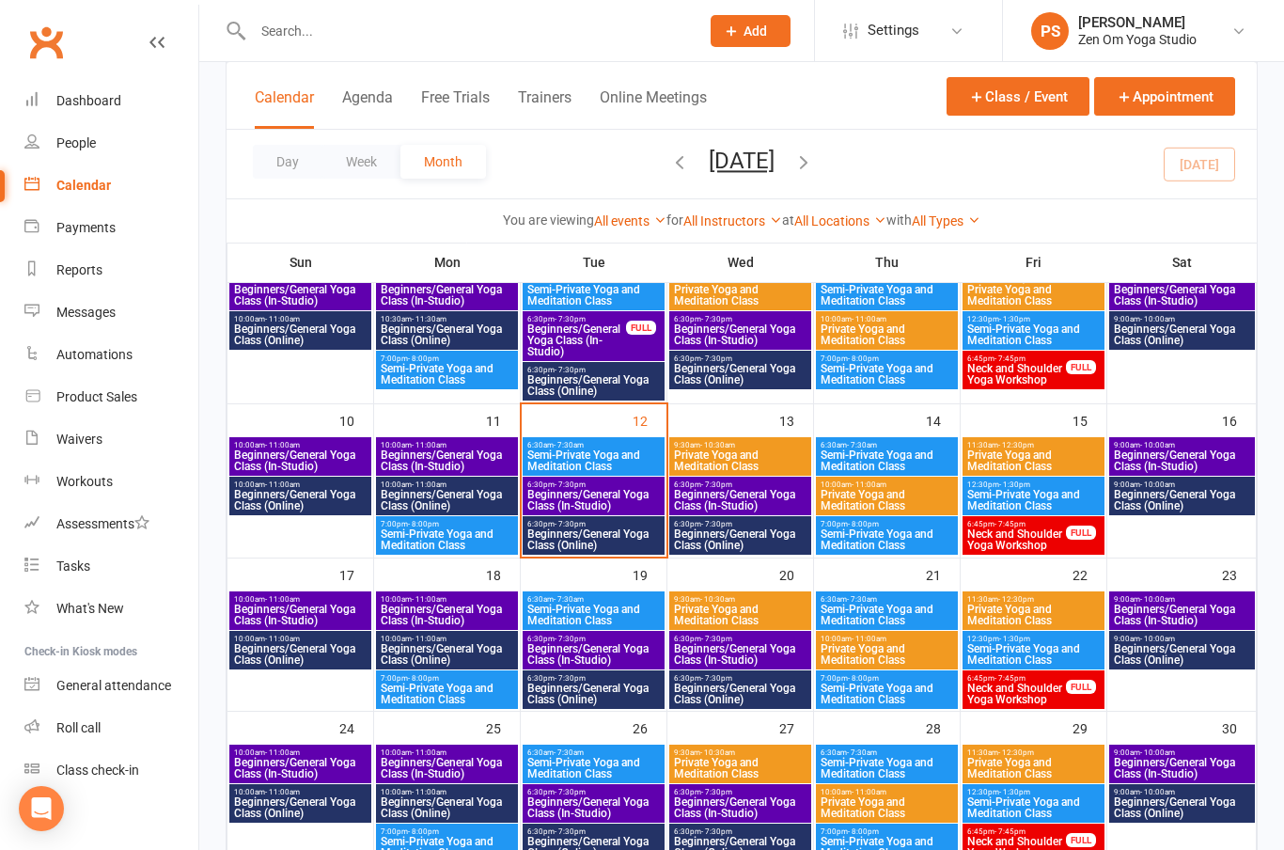
click at [1191, 507] on span "Beginners/General Yoga Class (Online)" at bounding box center [1182, 500] width 138 height 23
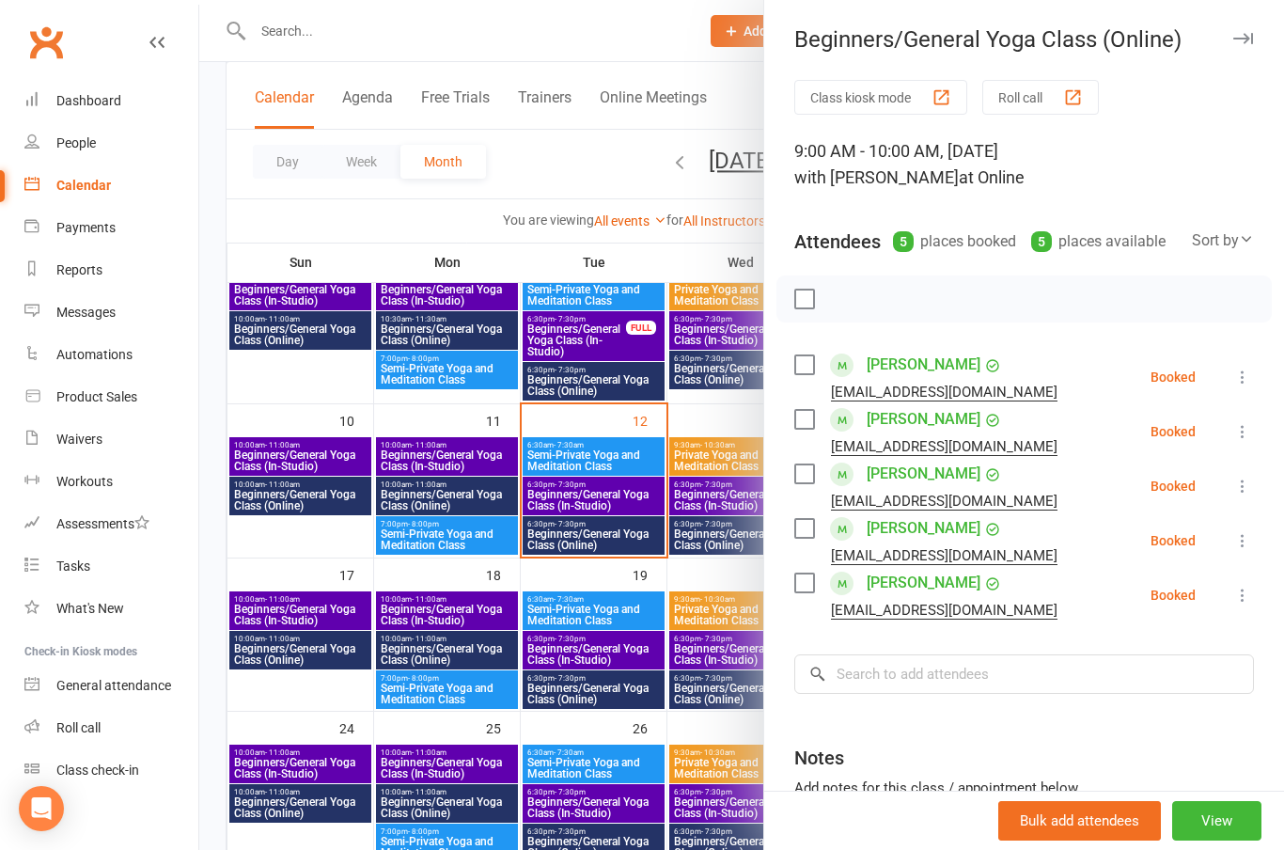
click at [1247, 39] on icon "button" at bounding box center [1243, 38] width 20 height 11
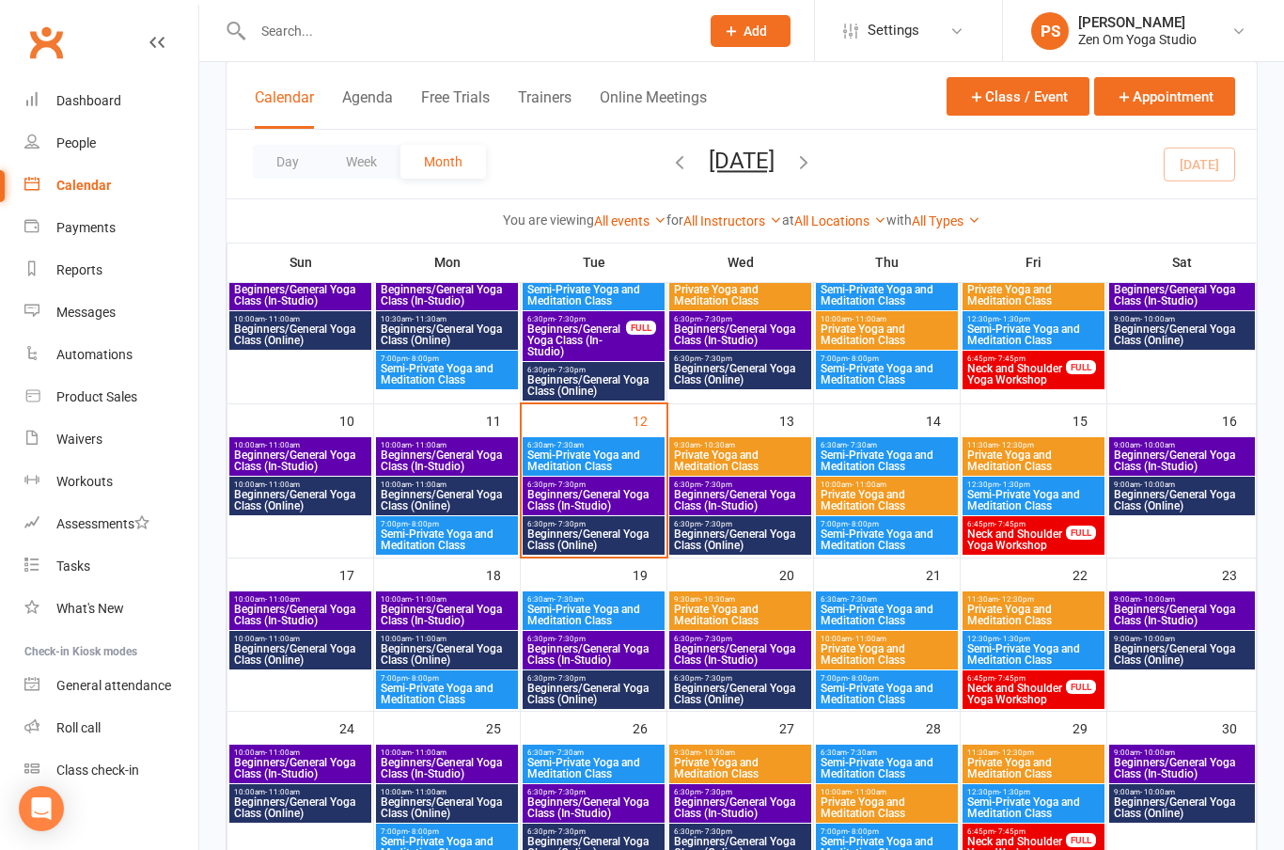
click at [613, 693] on span "Beginners/General Yoga Class (Online)" at bounding box center [593, 693] width 134 height 23
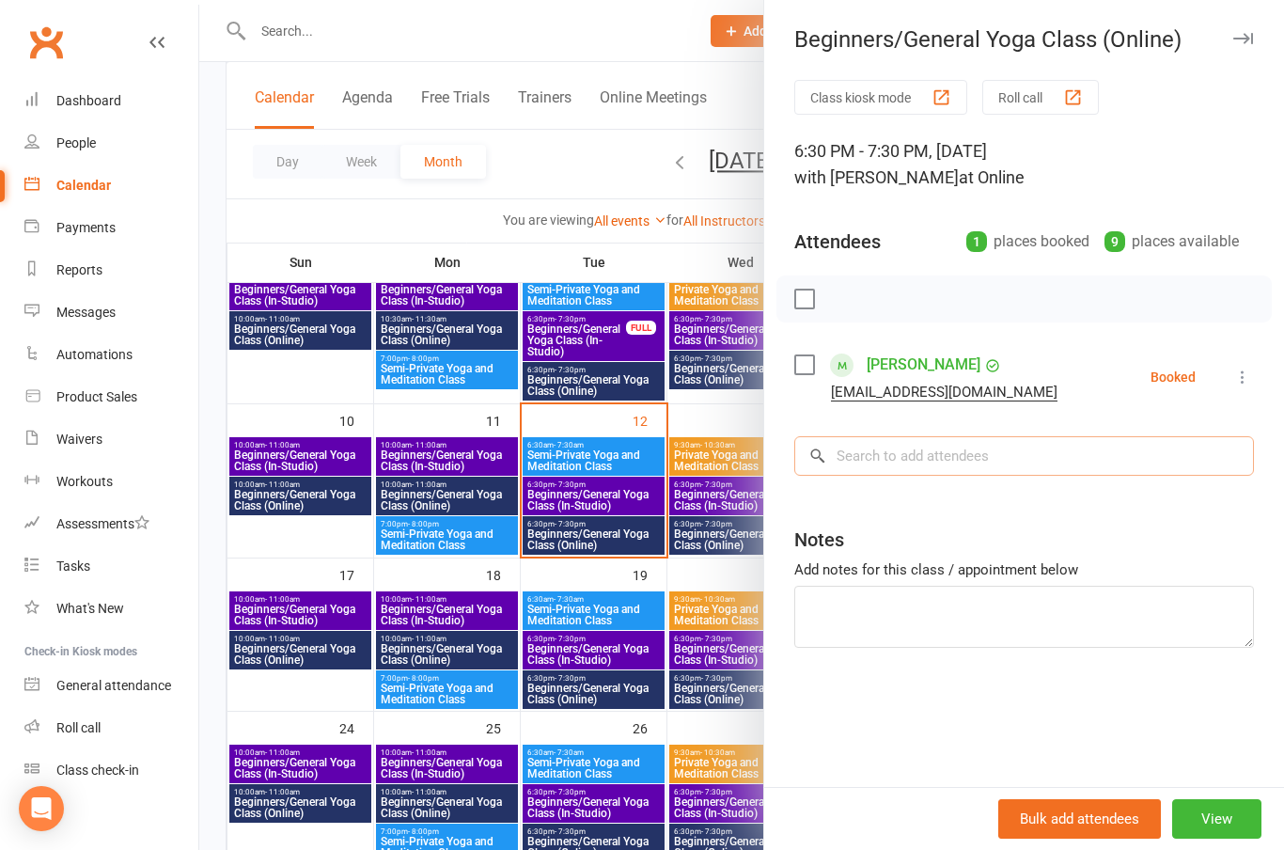
click at [940, 457] on input "search" at bounding box center [1024, 455] width 460 height 39
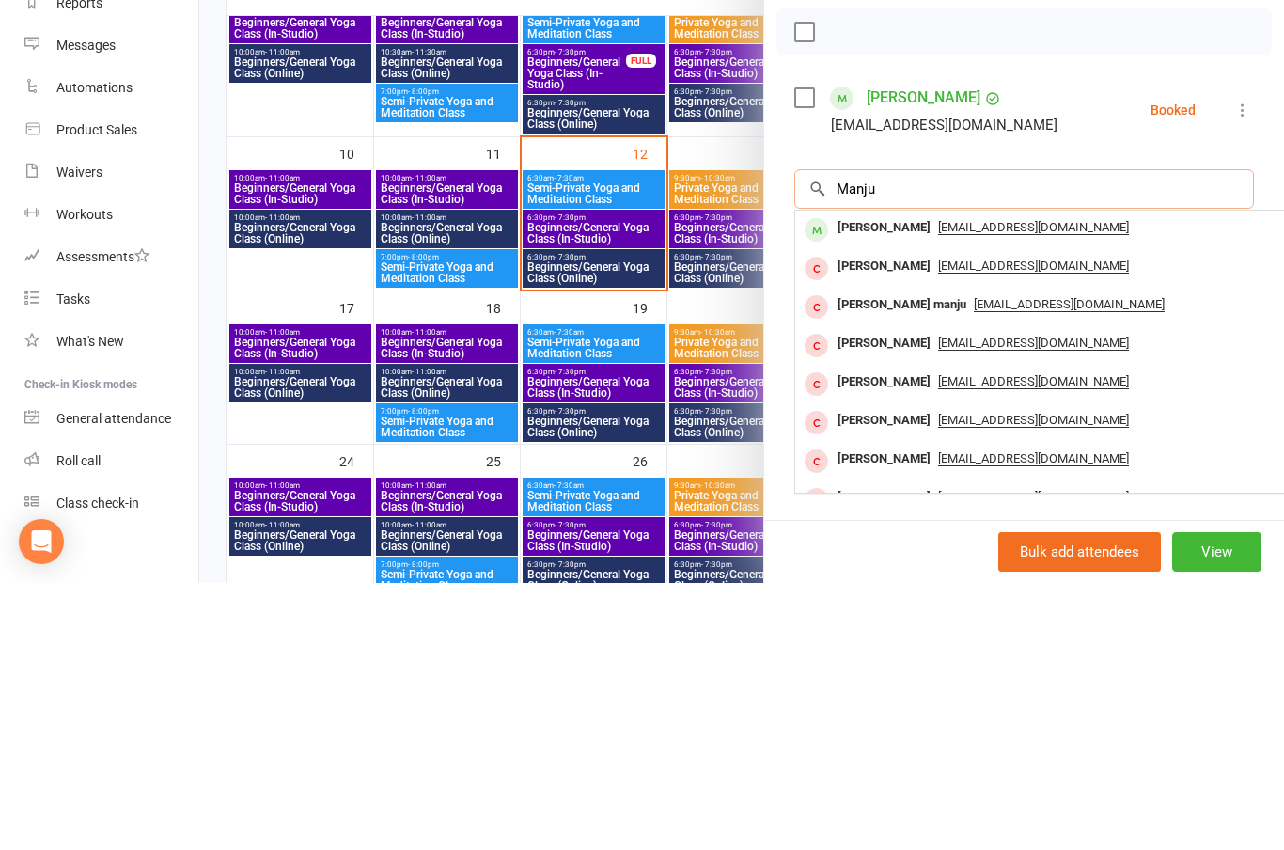
type input "Manju"
click at [892, 481] on div "[PERSON_NAME]" at bounding box center [884, 494] width 108 height 27
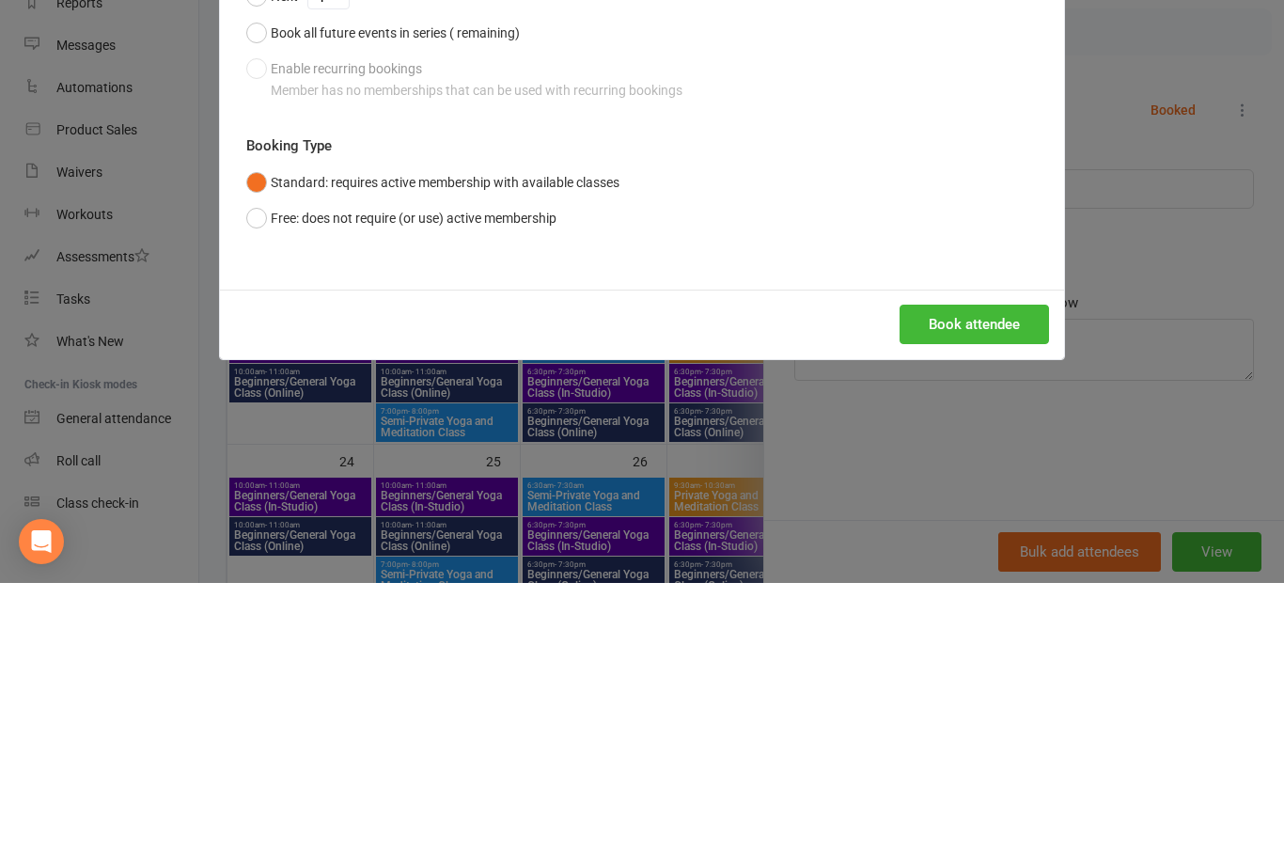
scroll to position [456, 0]
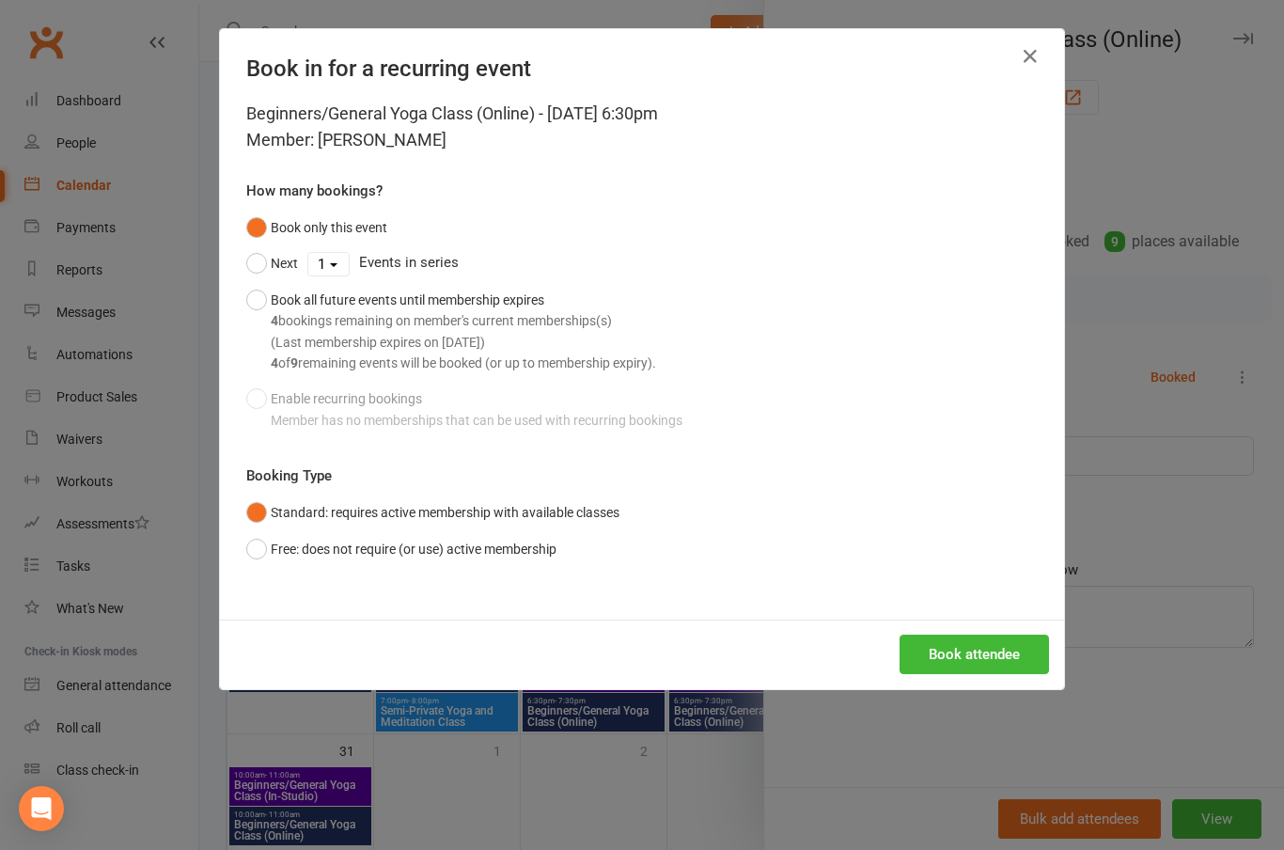
click at [964, 652] on button "Book attendee" at bounding box center [973, 653] width 149 height 39
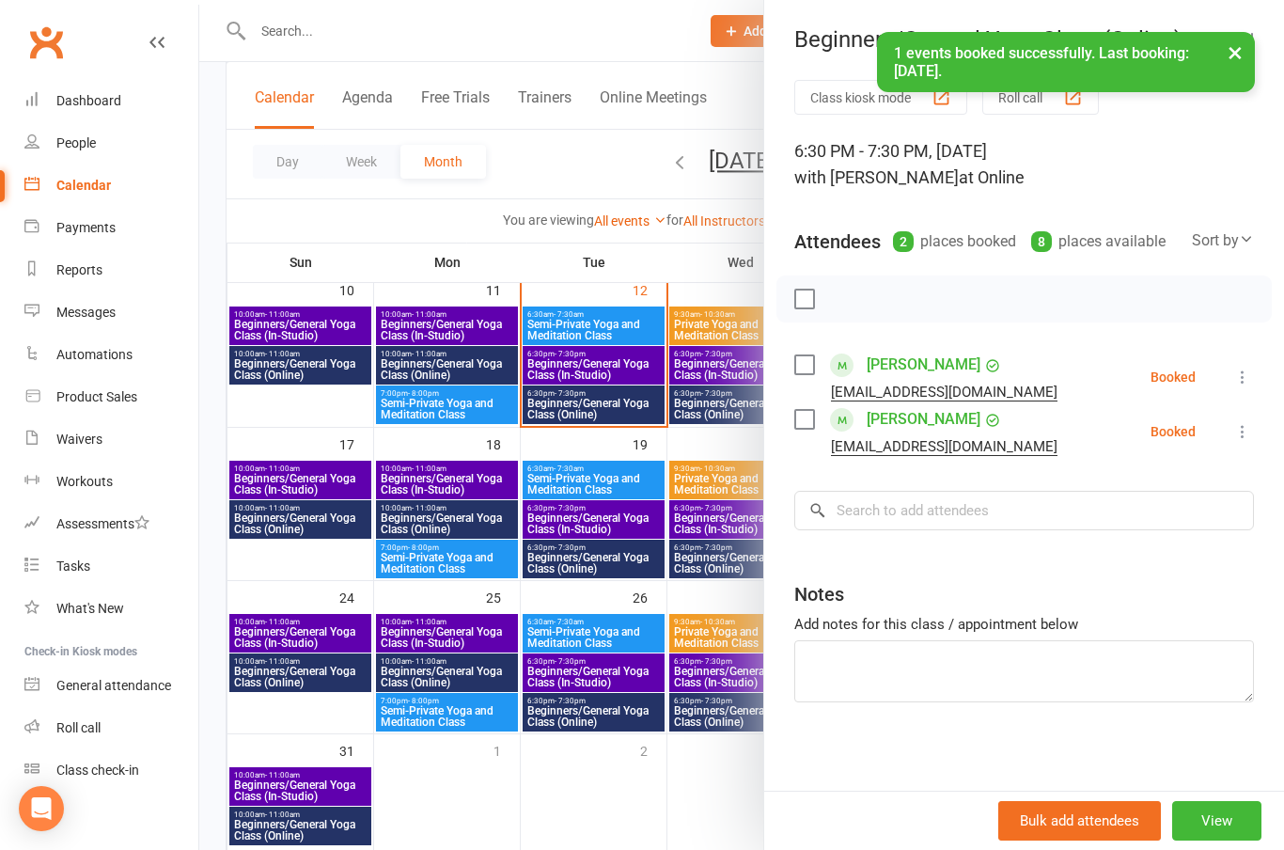
click at [1225, 52] on button "×" at bounding box center [1235, 52] width 34 height 40
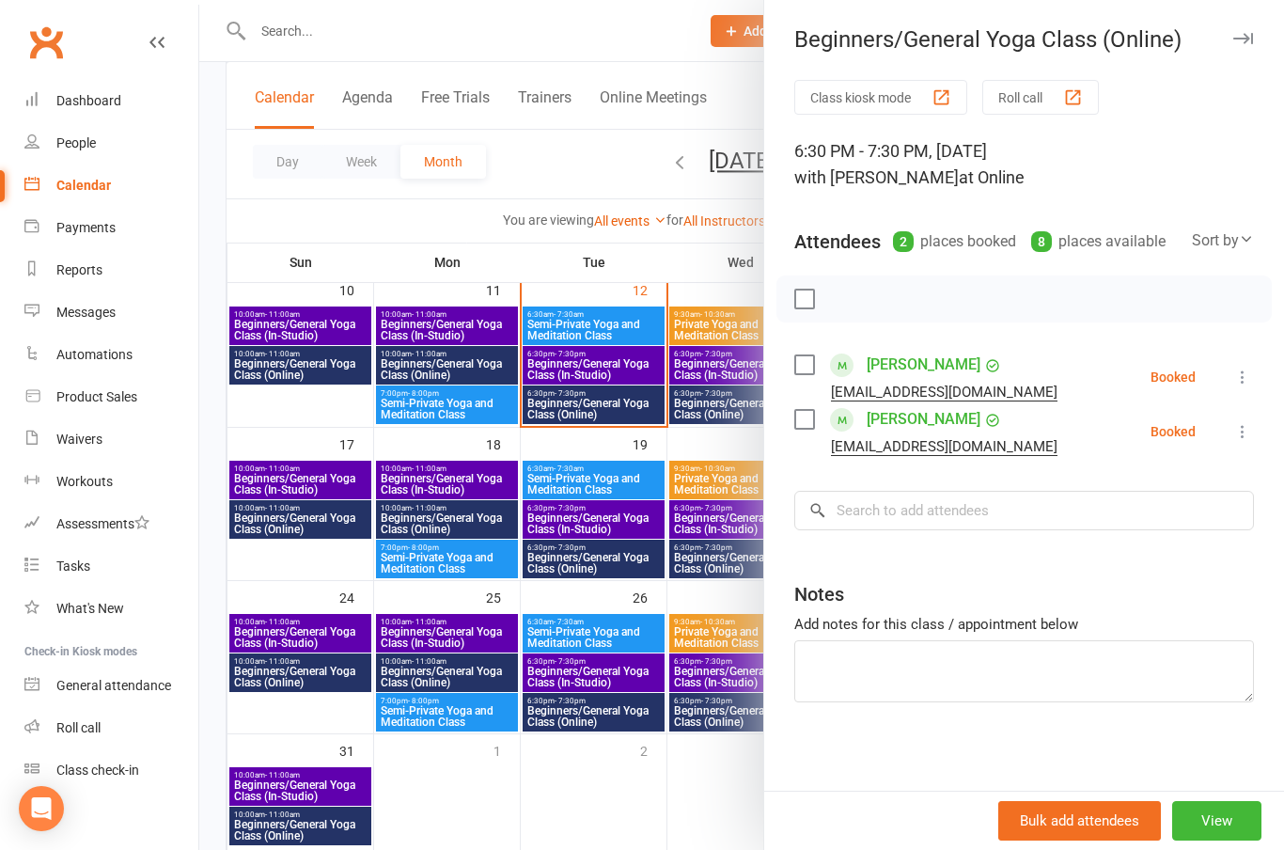
click at [1240, 45] on button "button" at bounding box center [1242, 38] width 23 height 23
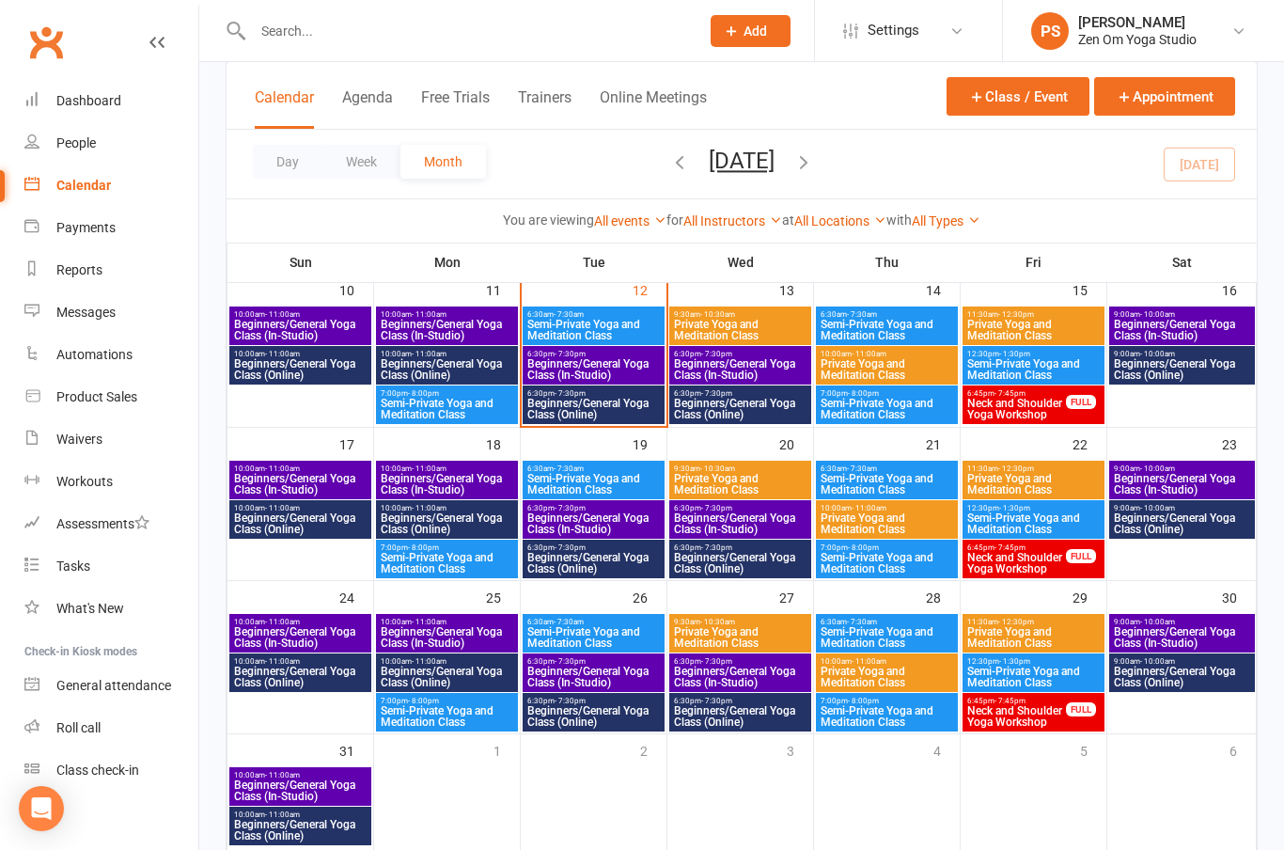
click at [1193, 534] on span "Beginners/General Yoga Class (Online)" at bounding box center [1182, 523] width 138 height 23
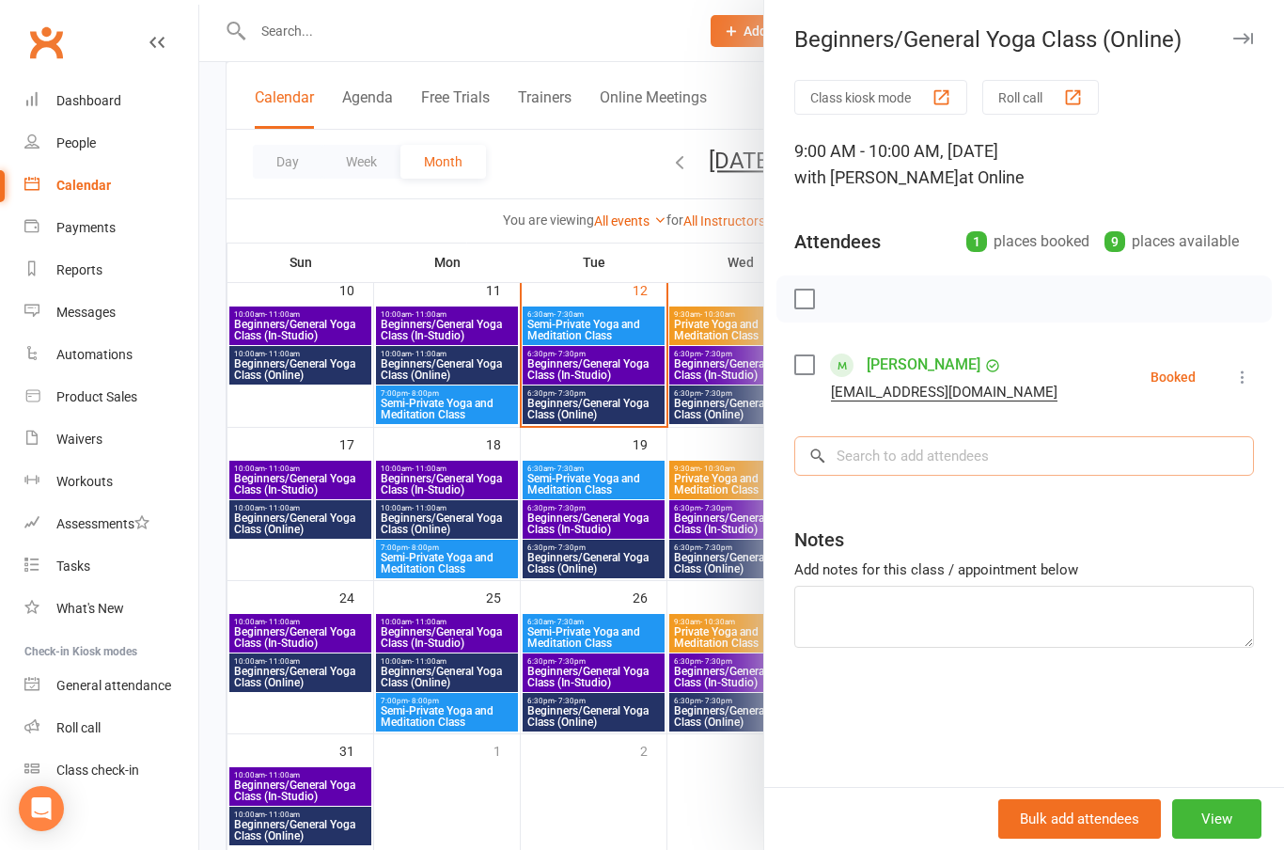
click at [1000, 461] on input "search" at bounding box center [1024, 455] width 460 height 39
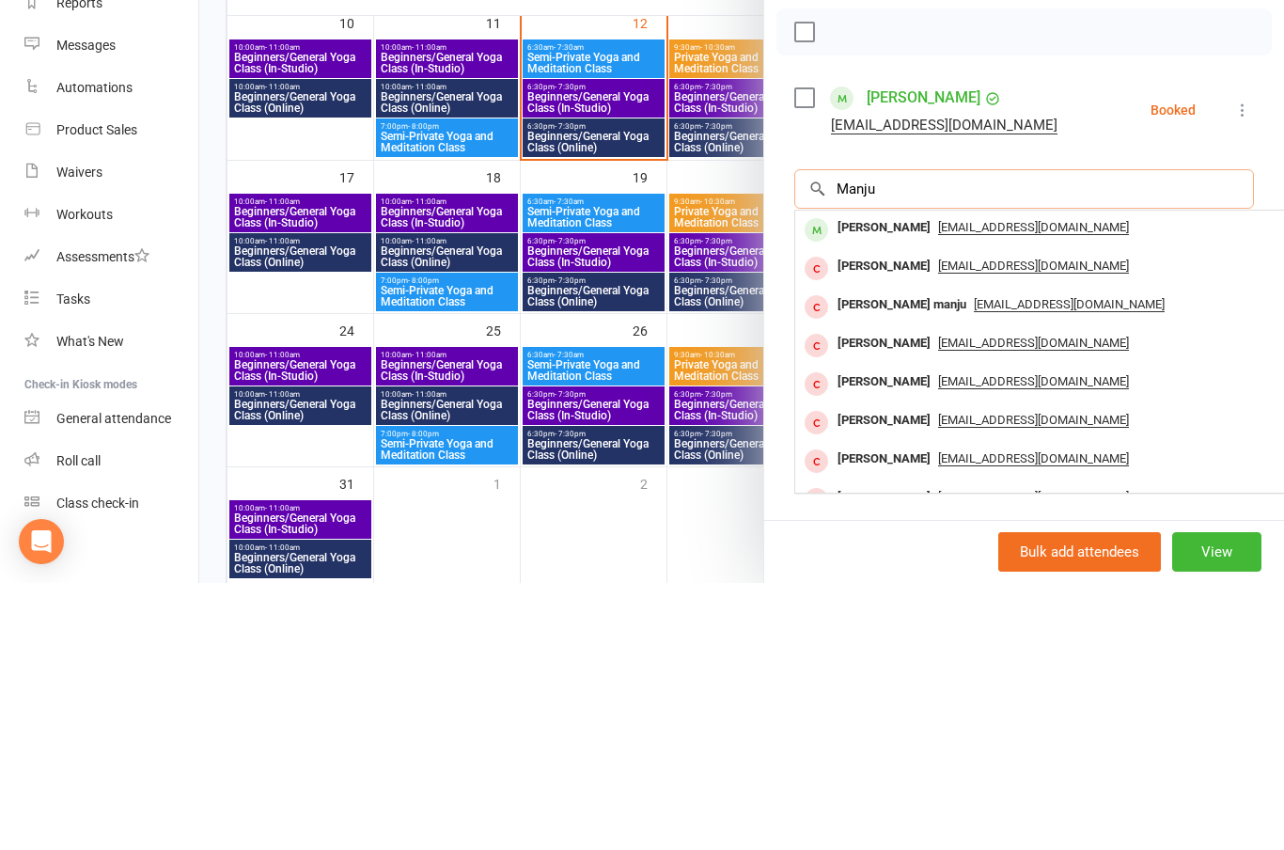
type input "Manju"
click at [886, 481] on div "[PERSON_NAME]" at bounding box center [884, 494] width 108 height 27
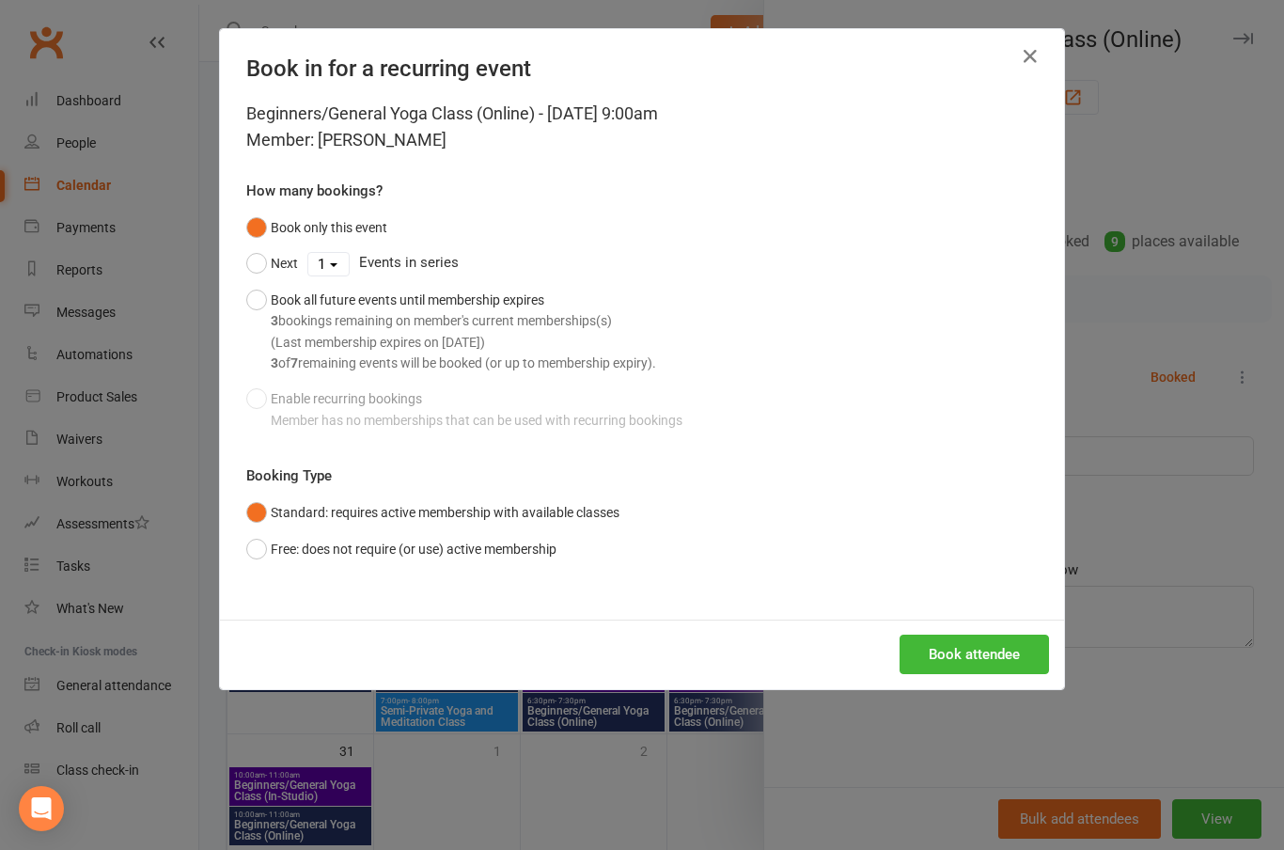
click at [973, 649] on button "Book attendee" at bounding box center [973, 653] width 149 height 39
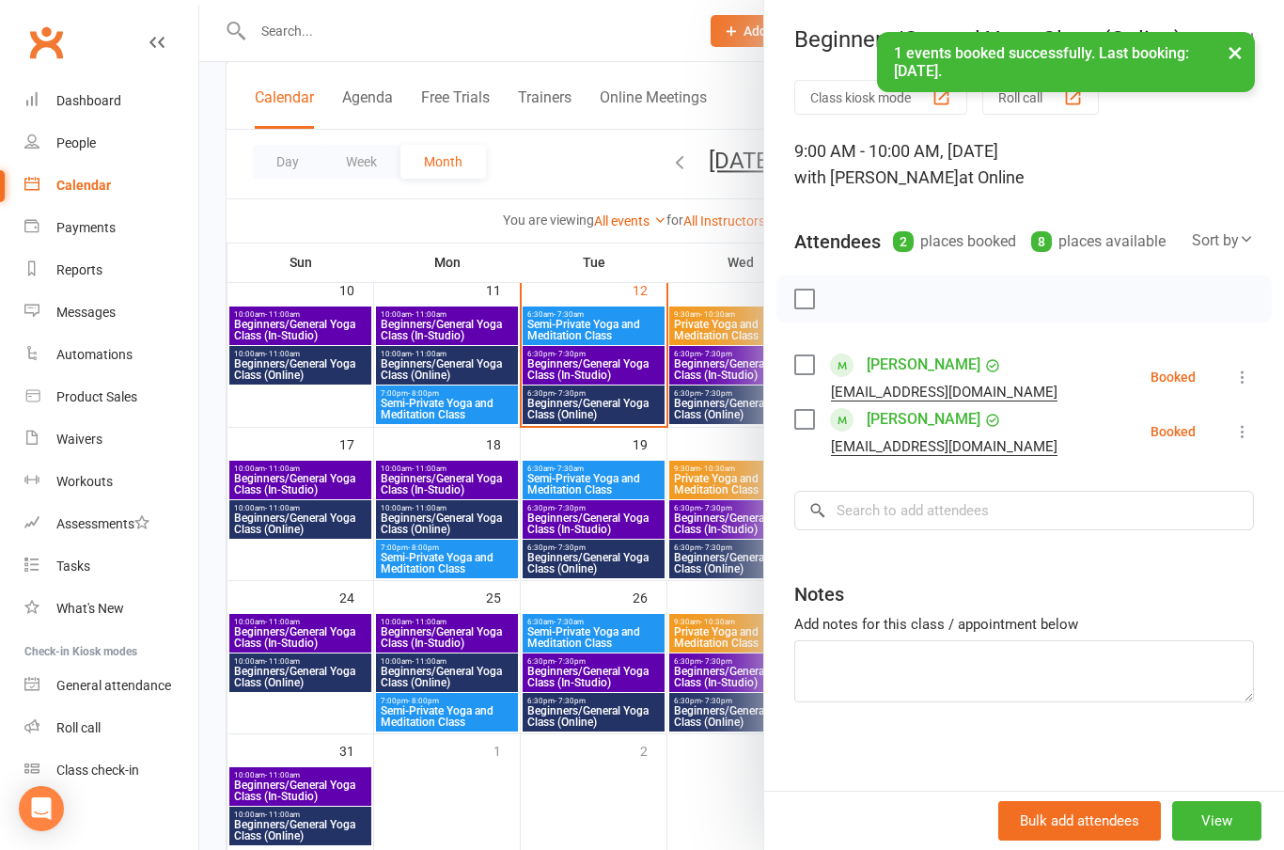
click at [1236, 55] on button "×" at bounding box center [1235, 52] width 34 height 40
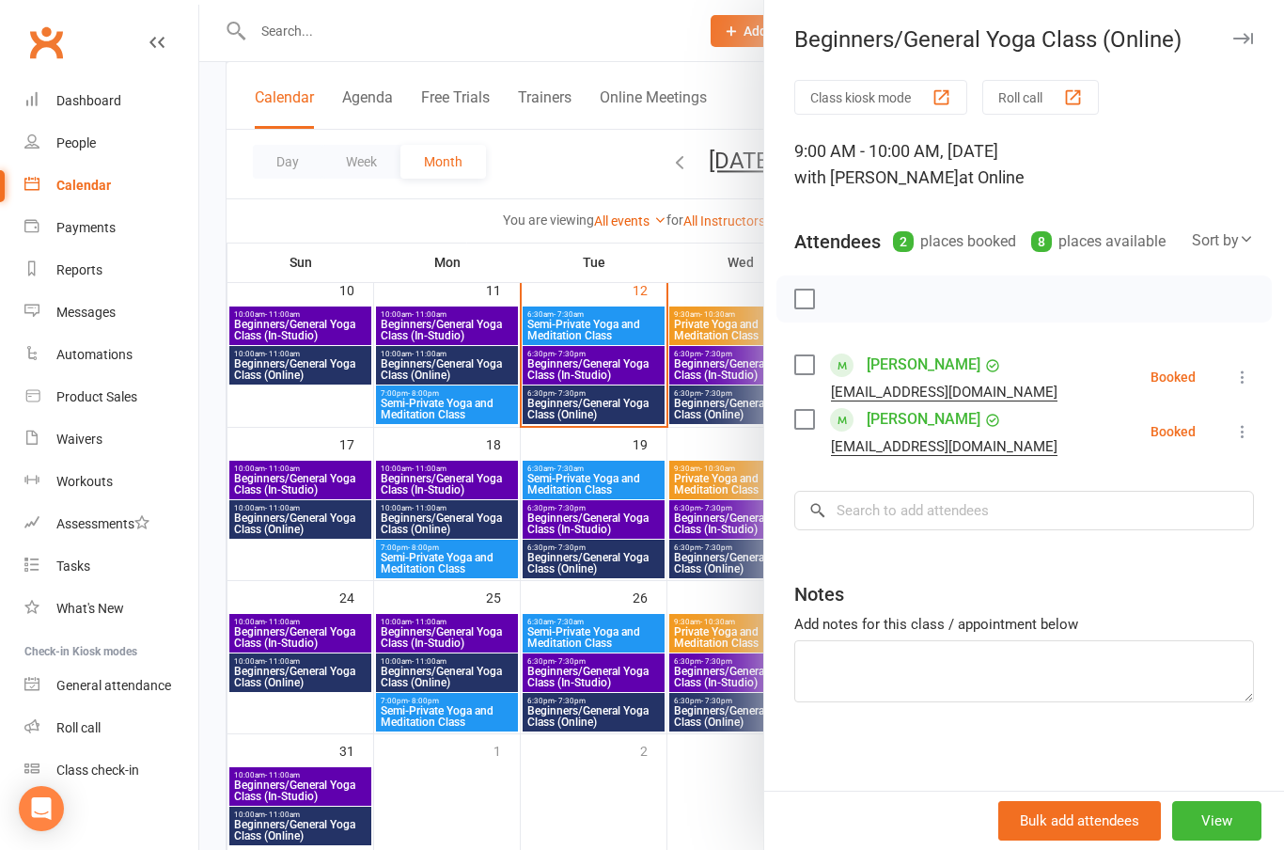
click at [1247, 43] on icon "button" at bounding box center [1243, 38] width 20 height 11
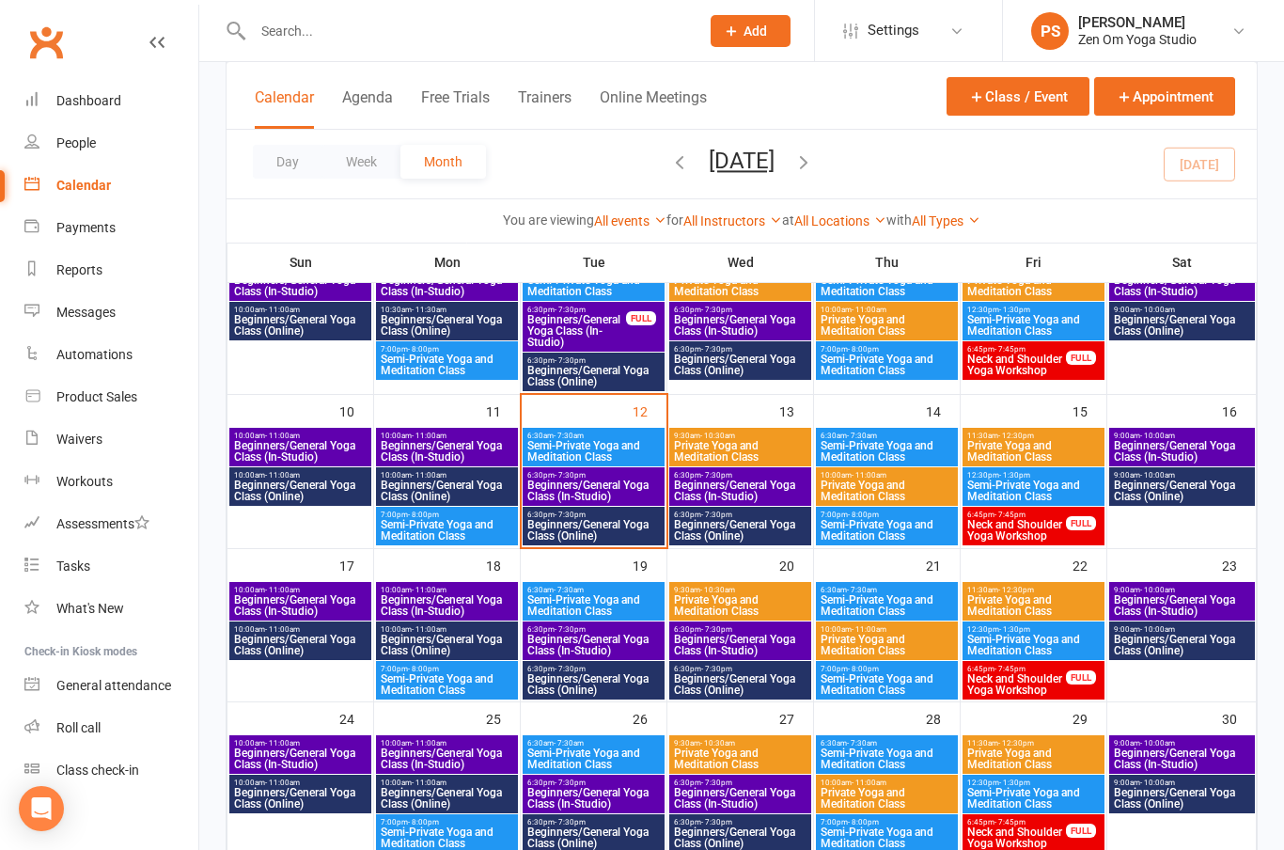
scroll to position [334, 0]
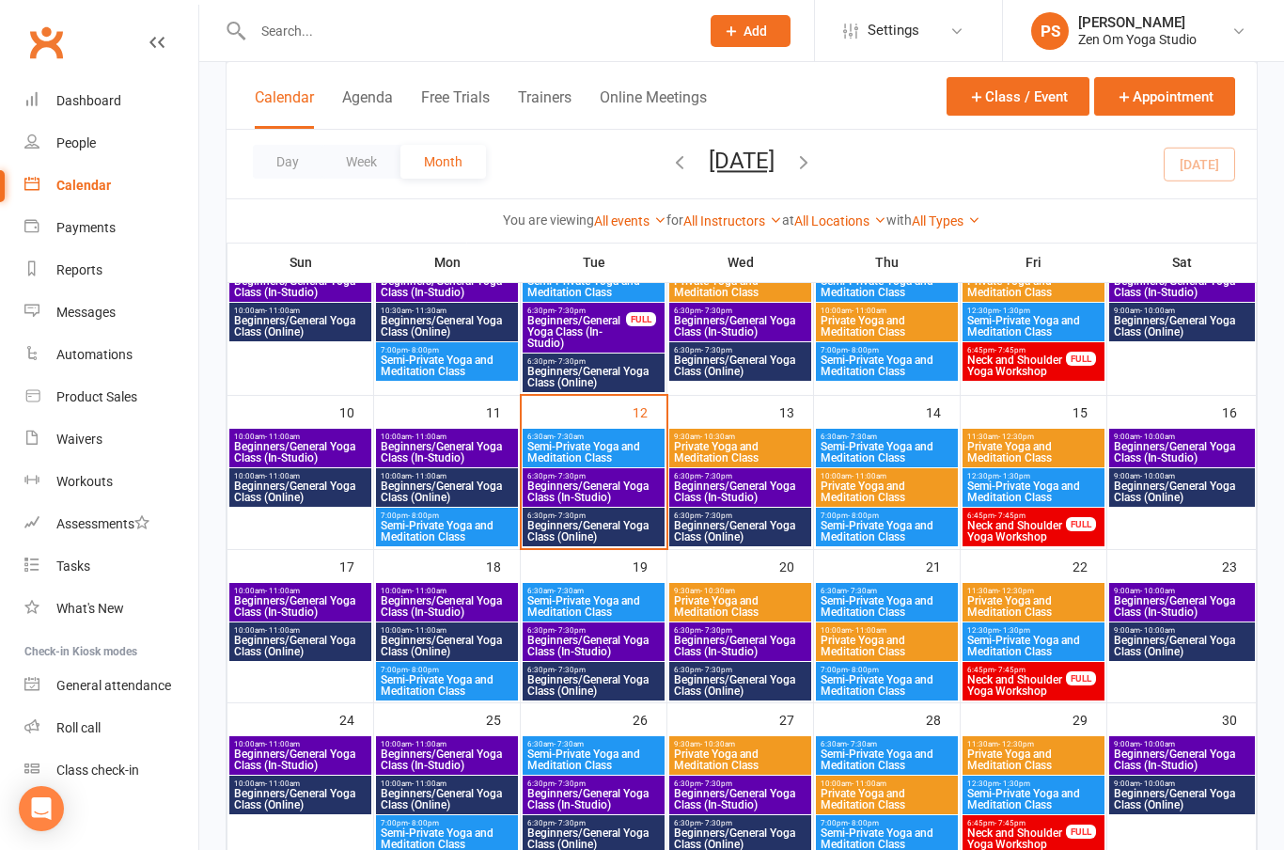
click at [611, 524] on span "Beginners/General Yoga Class (Online)" at bounding box center [593, 531] width 134 height 23
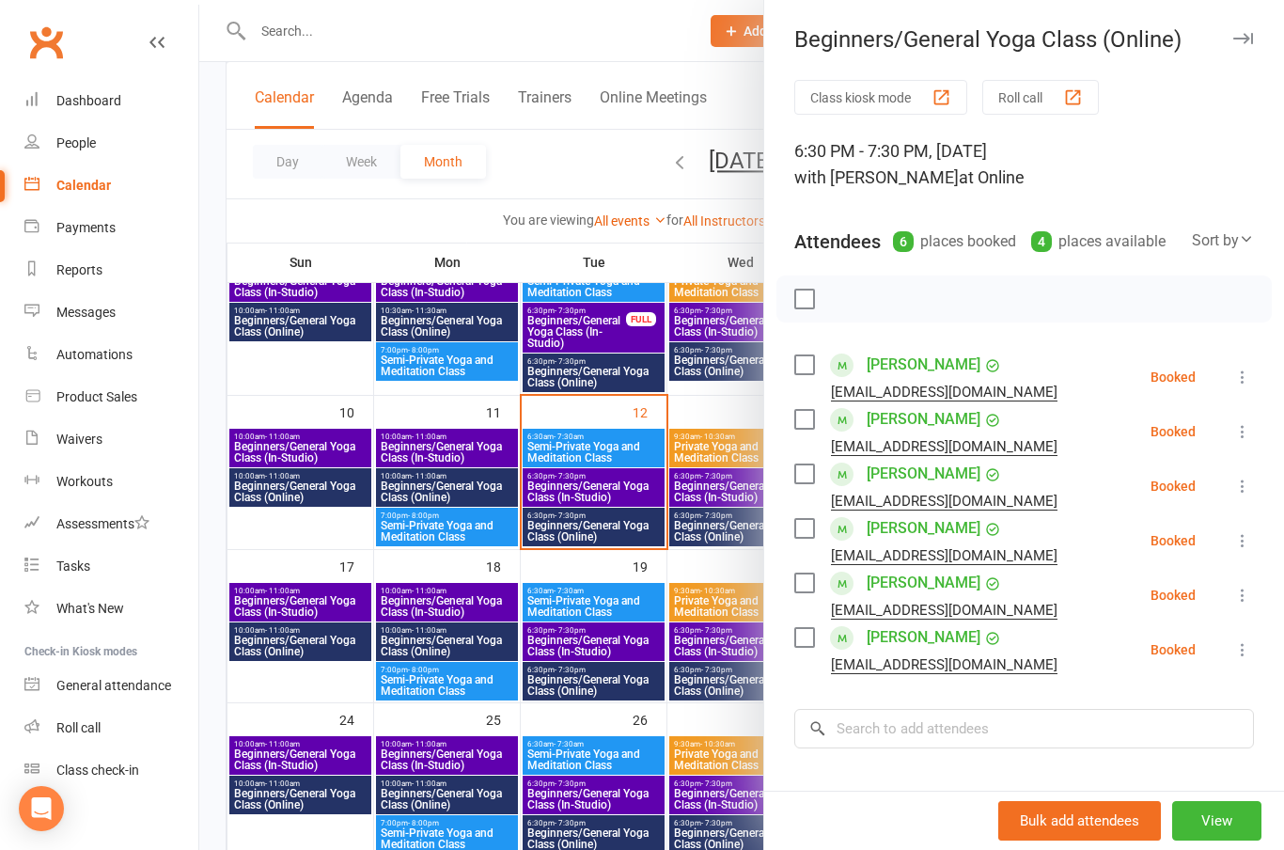
click at [899, 365] on link "[PERSON_NAME]" at bounding box center [923, 365] width 114 height 30
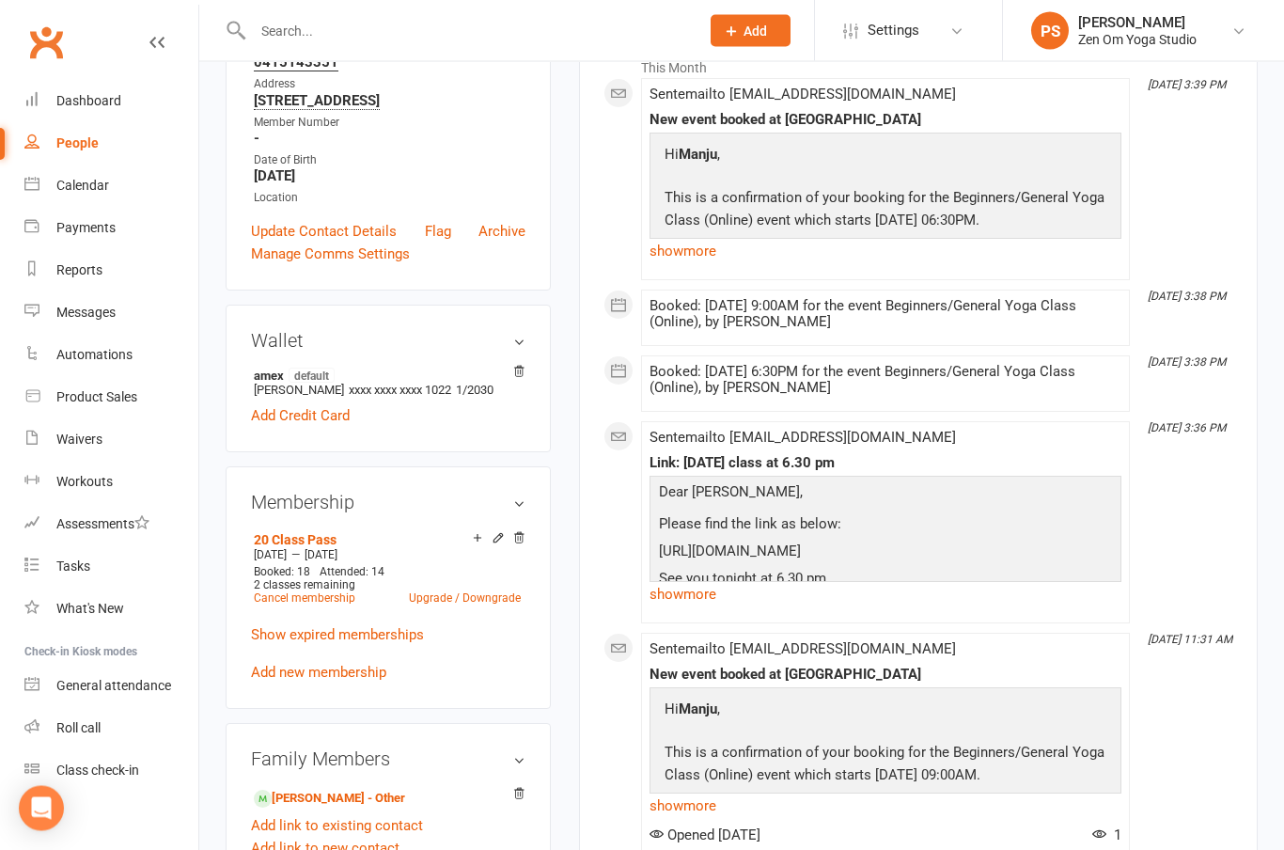
scroll to position [328, 0]
click at [76, 190] on div "Calendar" at bounding box center [82, 185] width 53 height 15
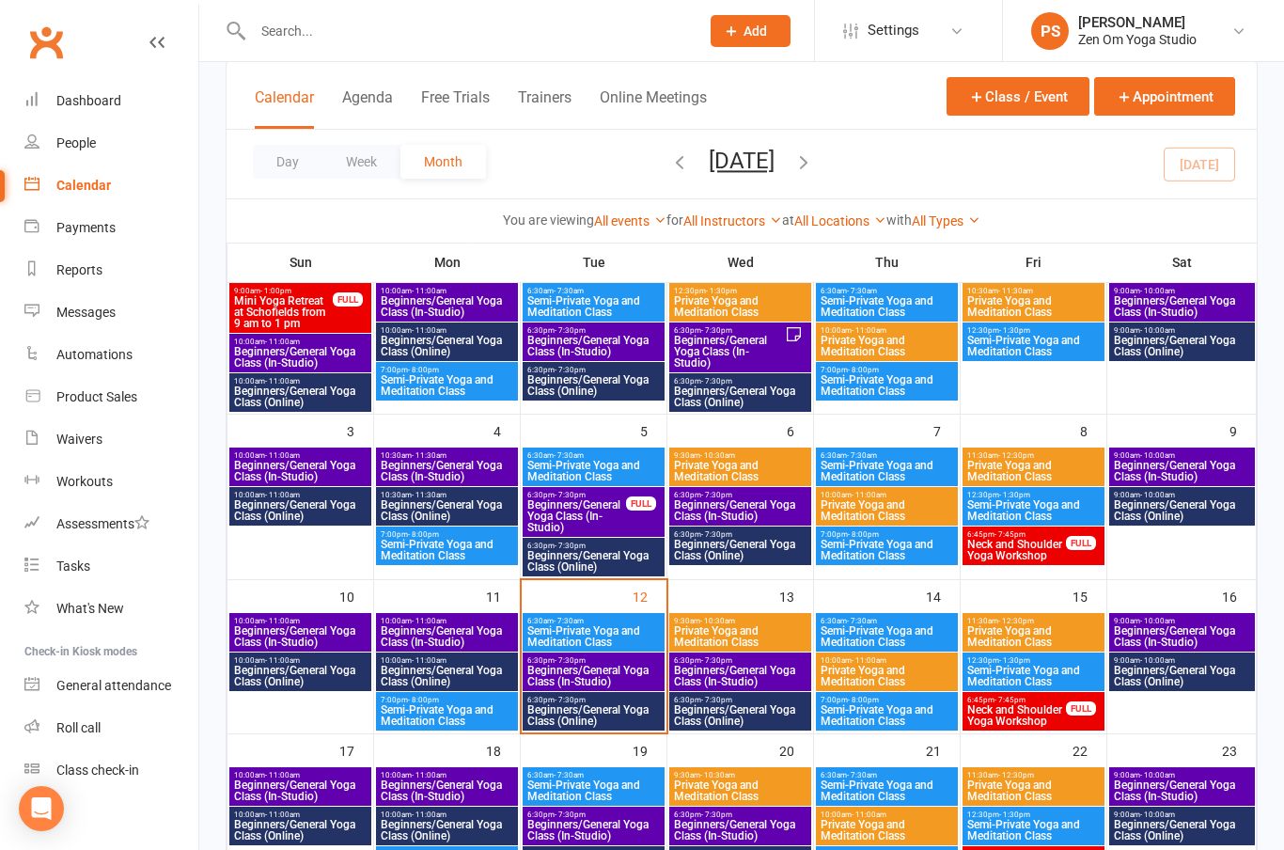
scroll to position [166, 0]
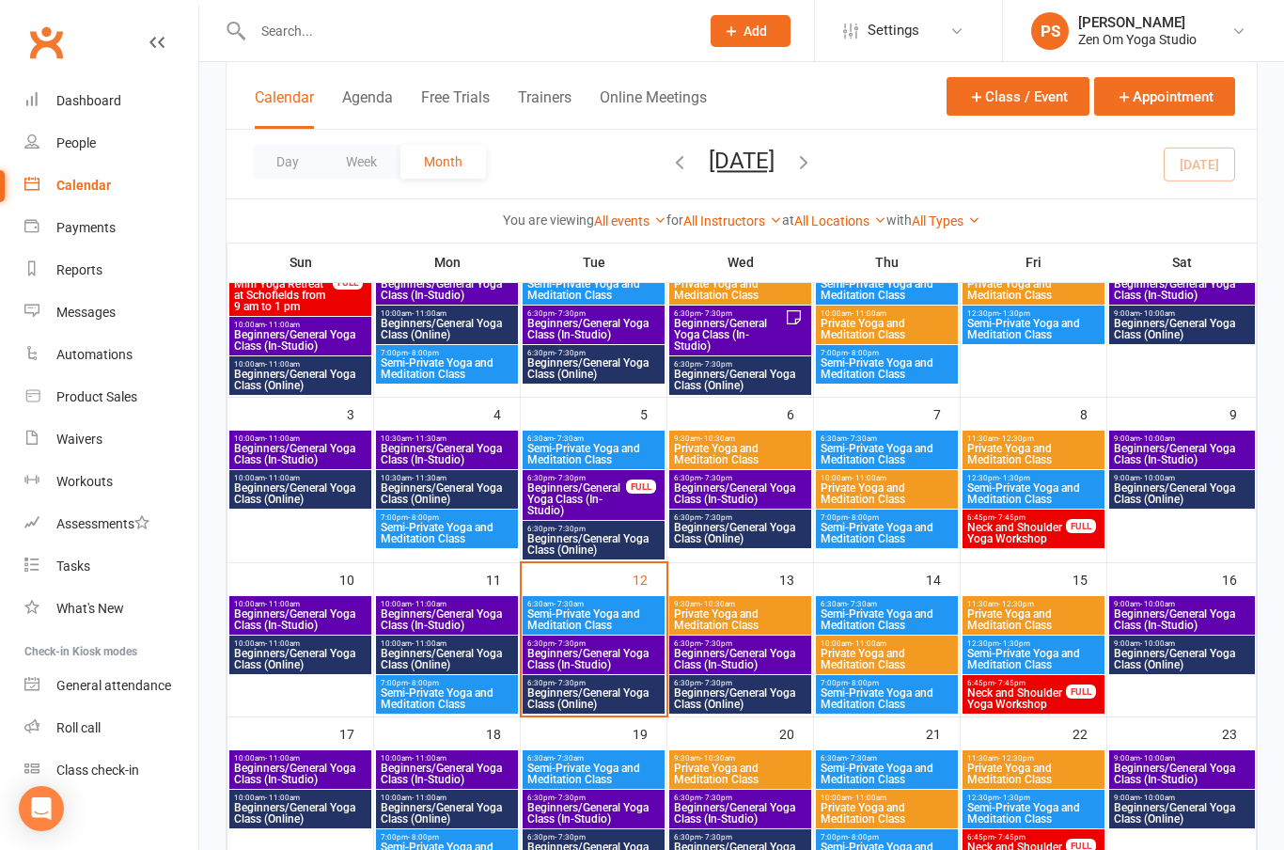
click at [619, 698] on span "Beginners/General Yoga Class (Online)" at bounding box center [593, 698] width 134 height 23
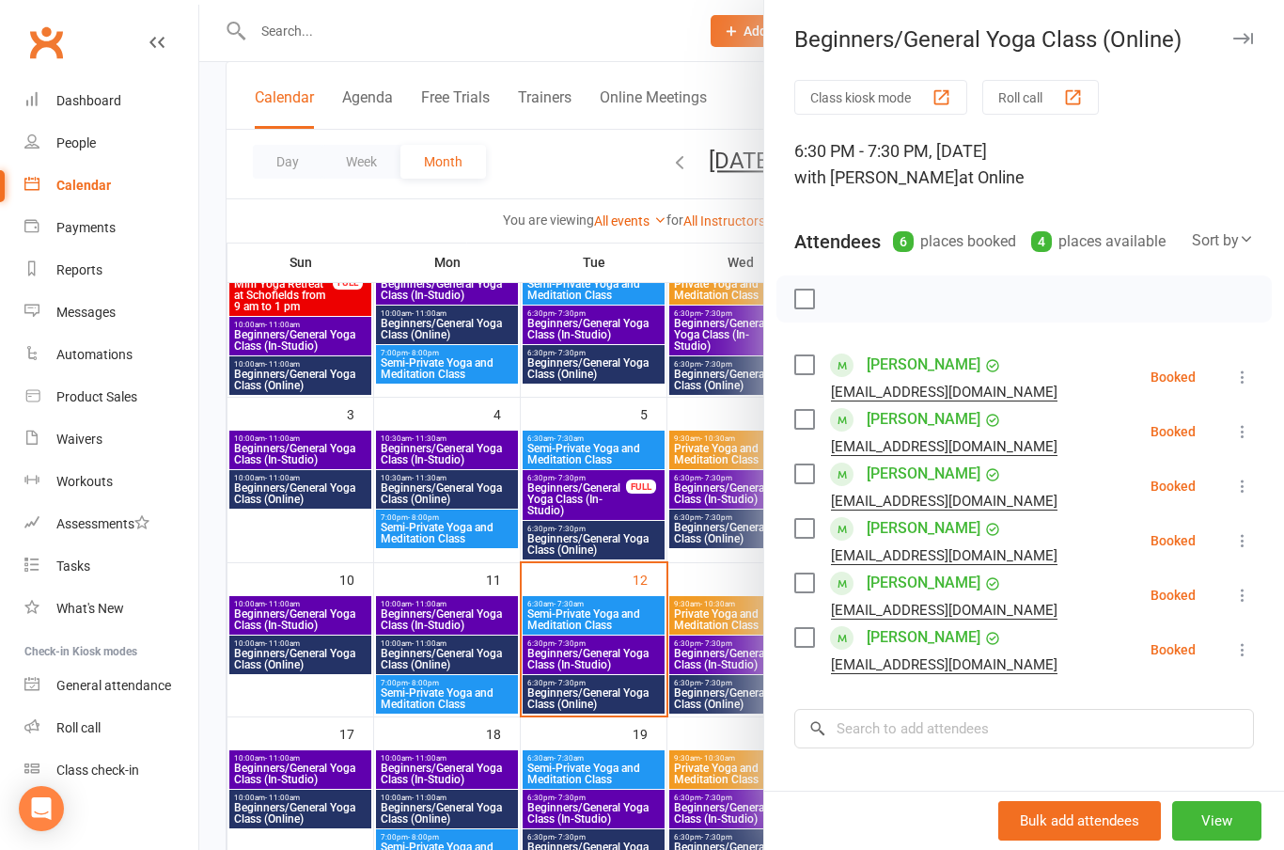
click at [923, 477] on link "[PERSON_NAME]" at bounding box center [923, 474] width 114 height 30
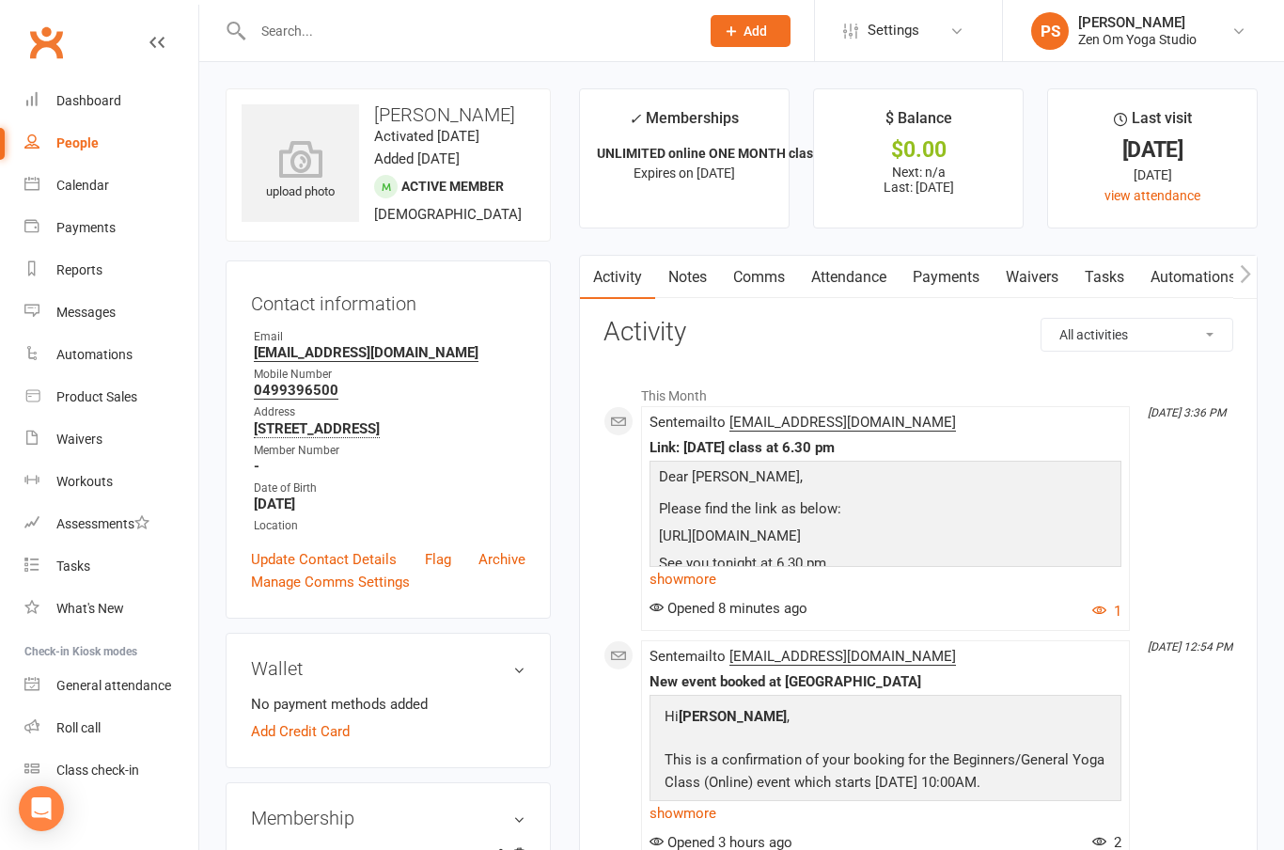
click at [90, 192] on div "Calendar" at bounding box center [82, 185] width 53 height 15
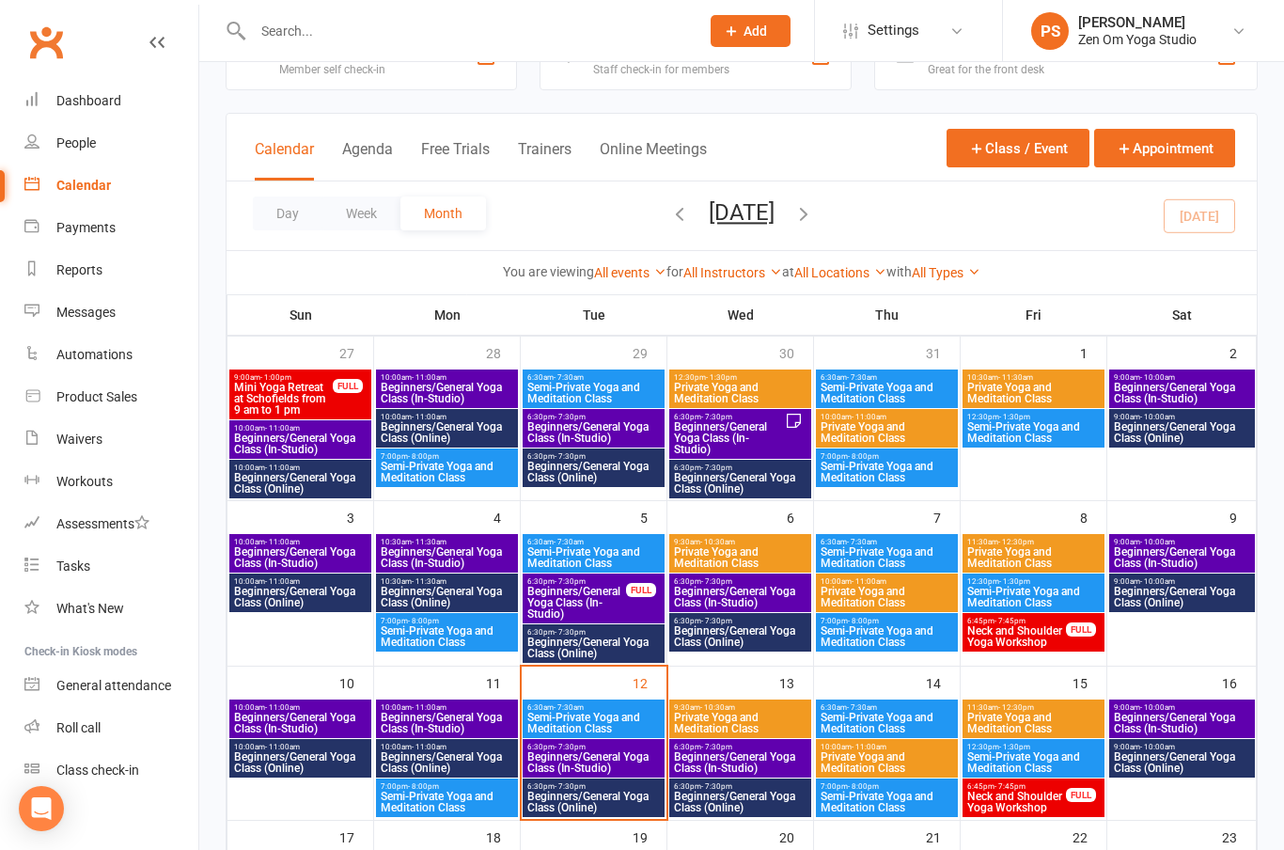
scroll to position [134, 0]
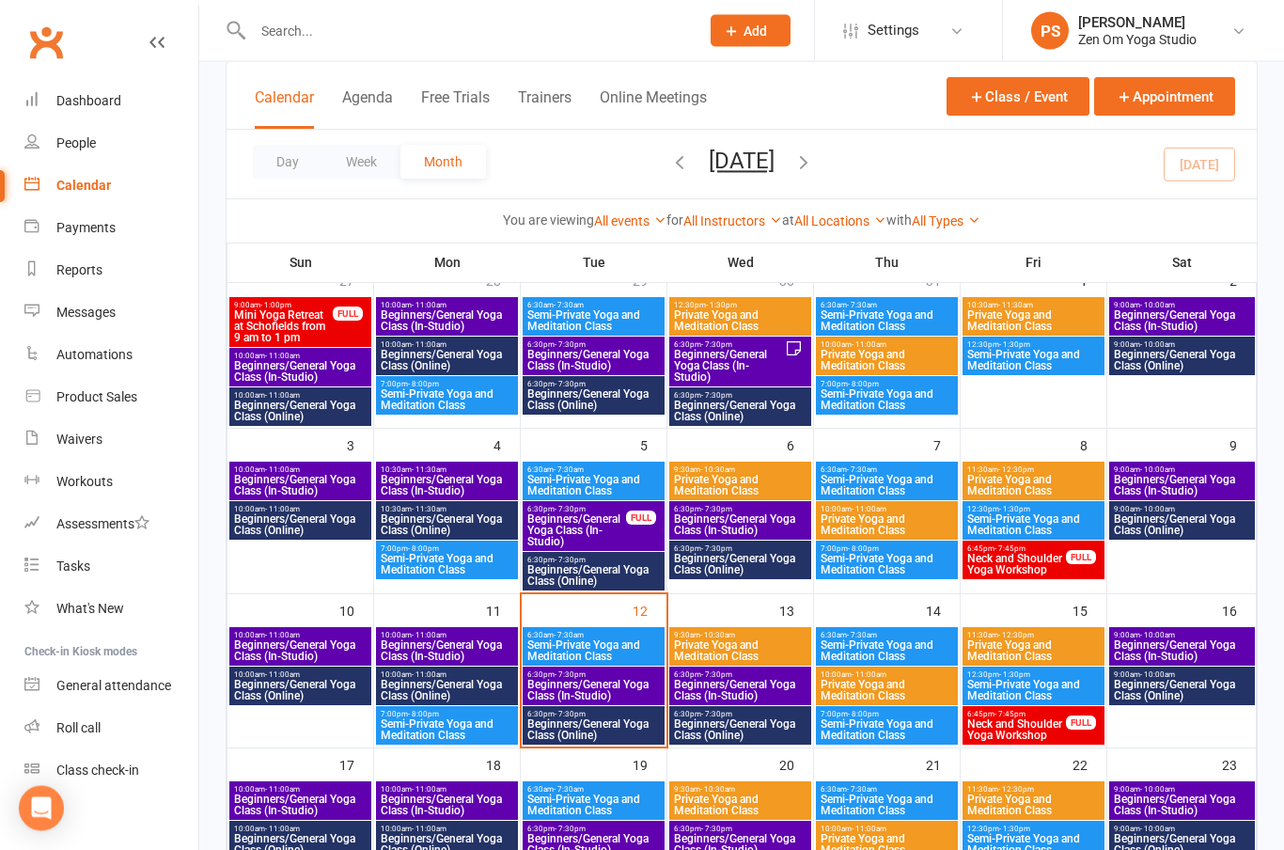
click at [777, 692] on span "Beginners/General Yoga Class (In-Studio)" at bounding box center [740, 690] width 134 height 23
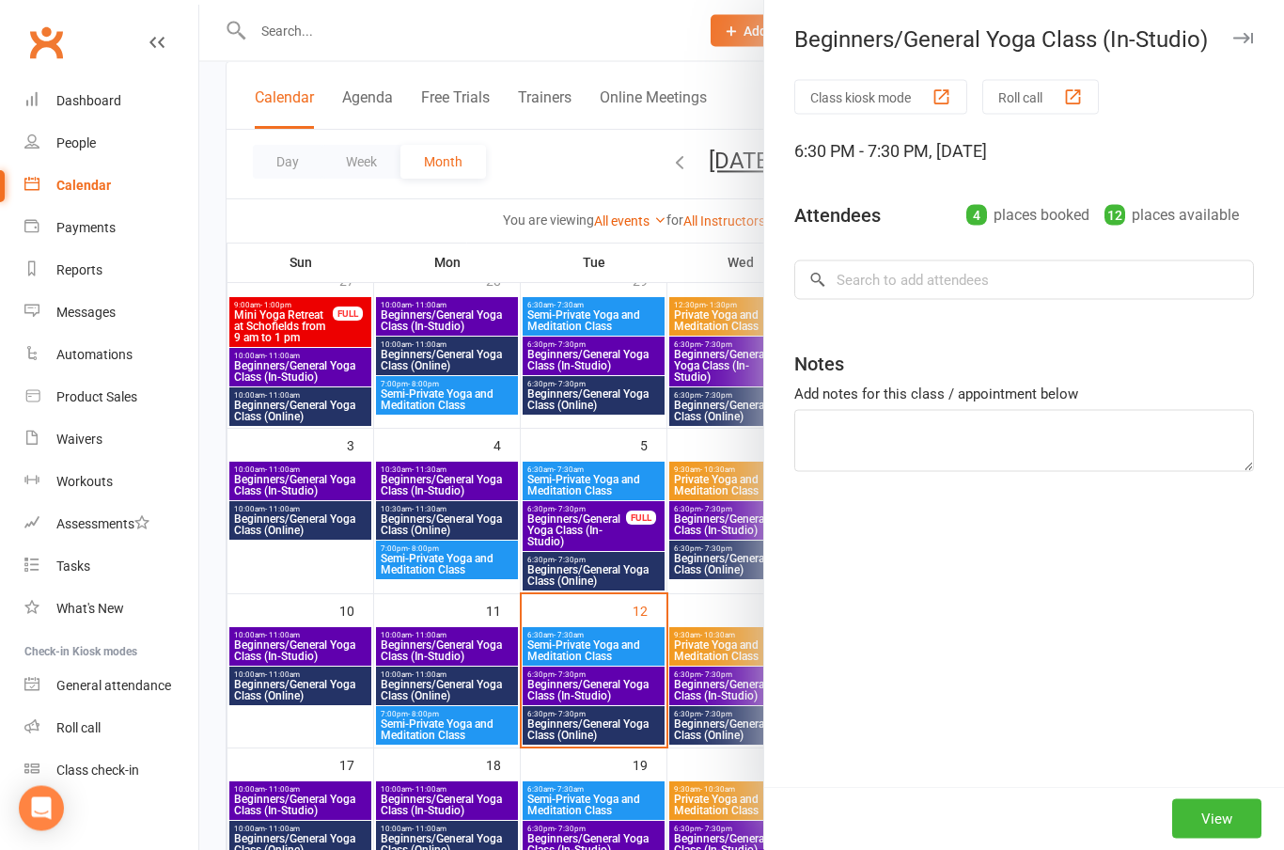
scroll to position [135, 0]
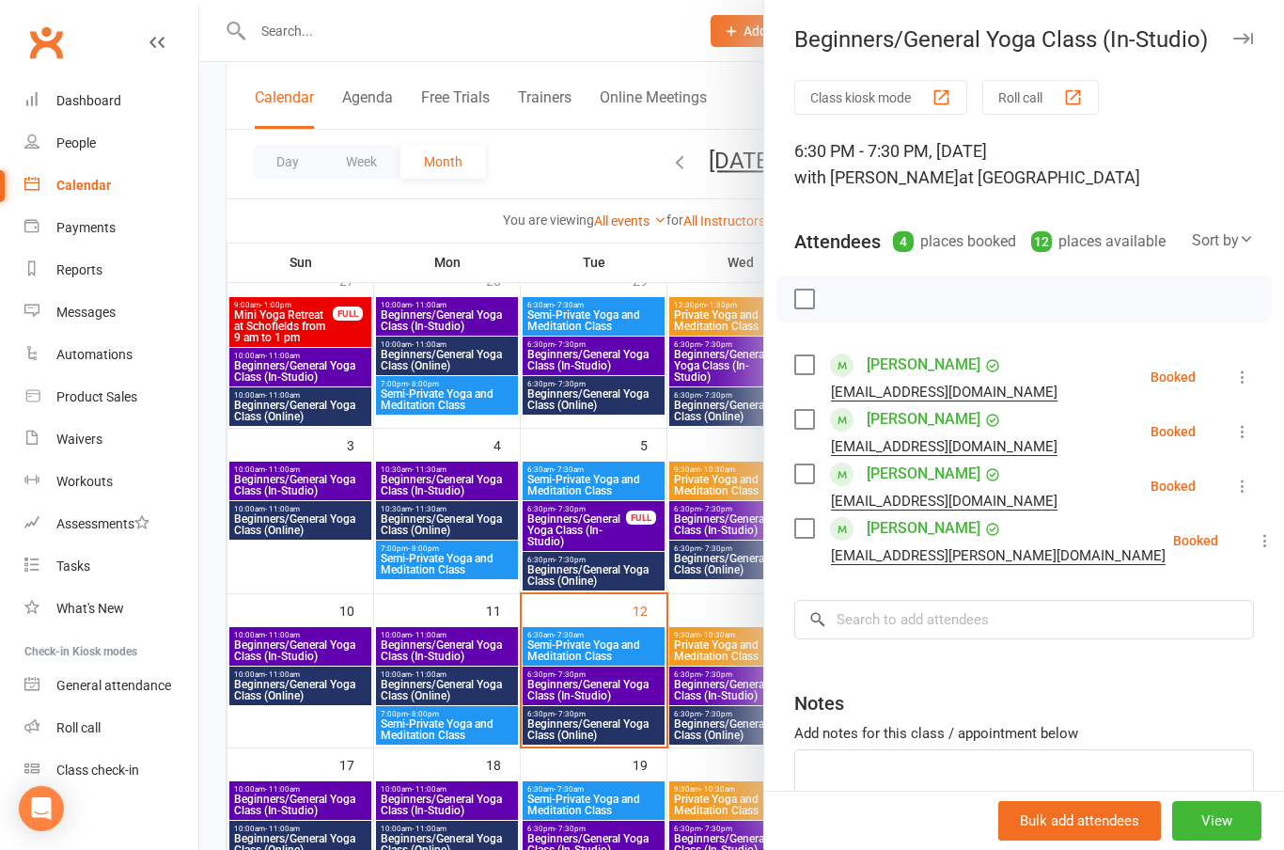
click at [1251, 32] on button "button" at bounding box center [1242, 38] width 23 height 23
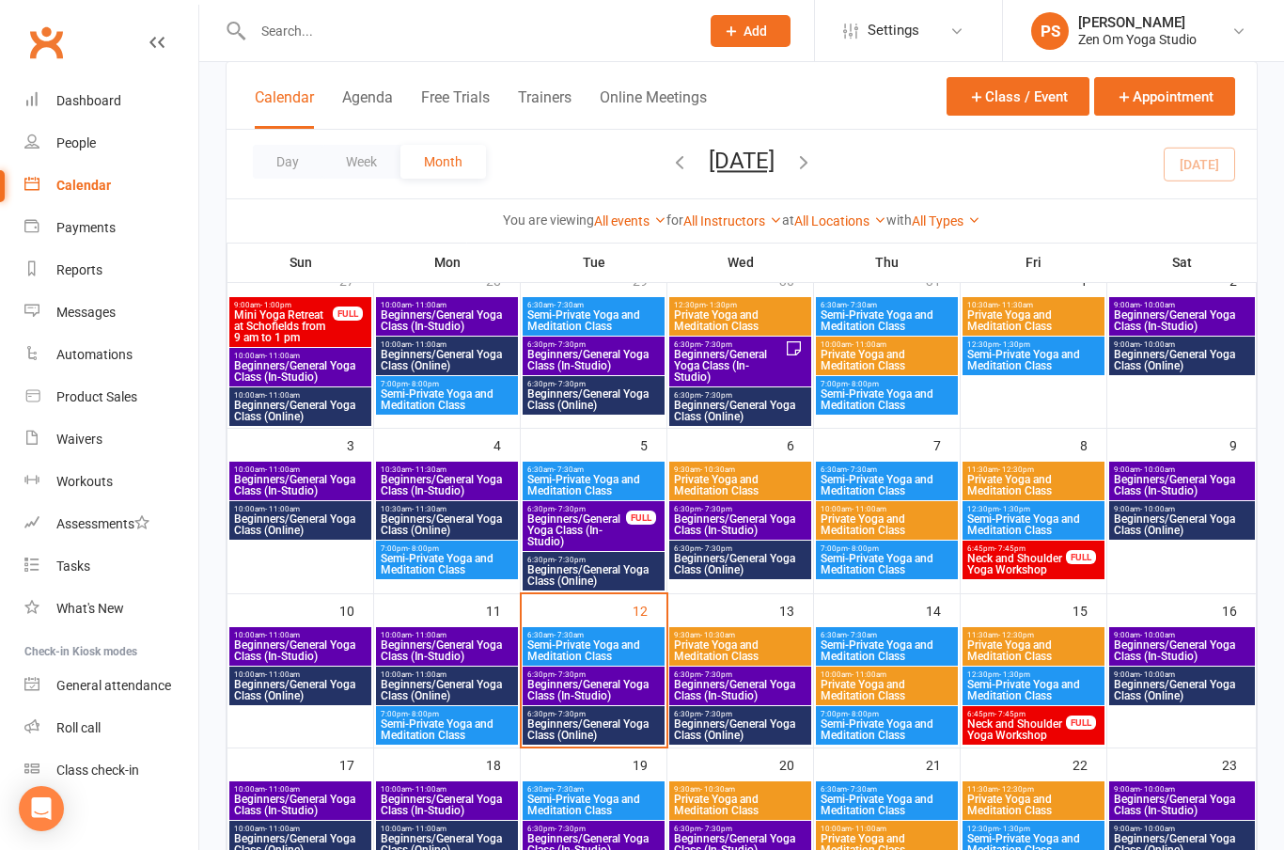
click at [753, 680] on span "Beginners/General Yoga Class (In-Studio)" at bounding box center [740, 690] width 134 height 23
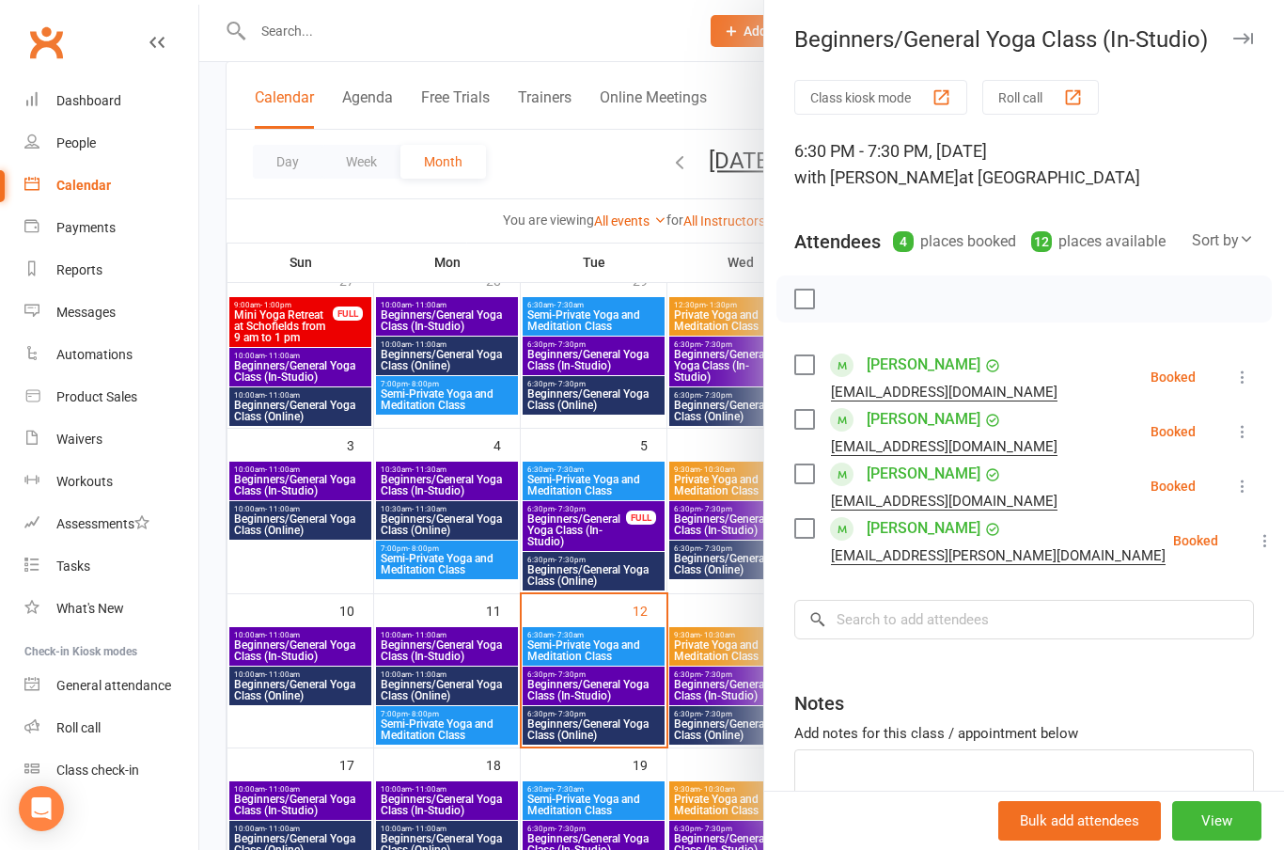
click at [1243, 45] on button "button" at bounding box center [1242, 38] width 23 height 23
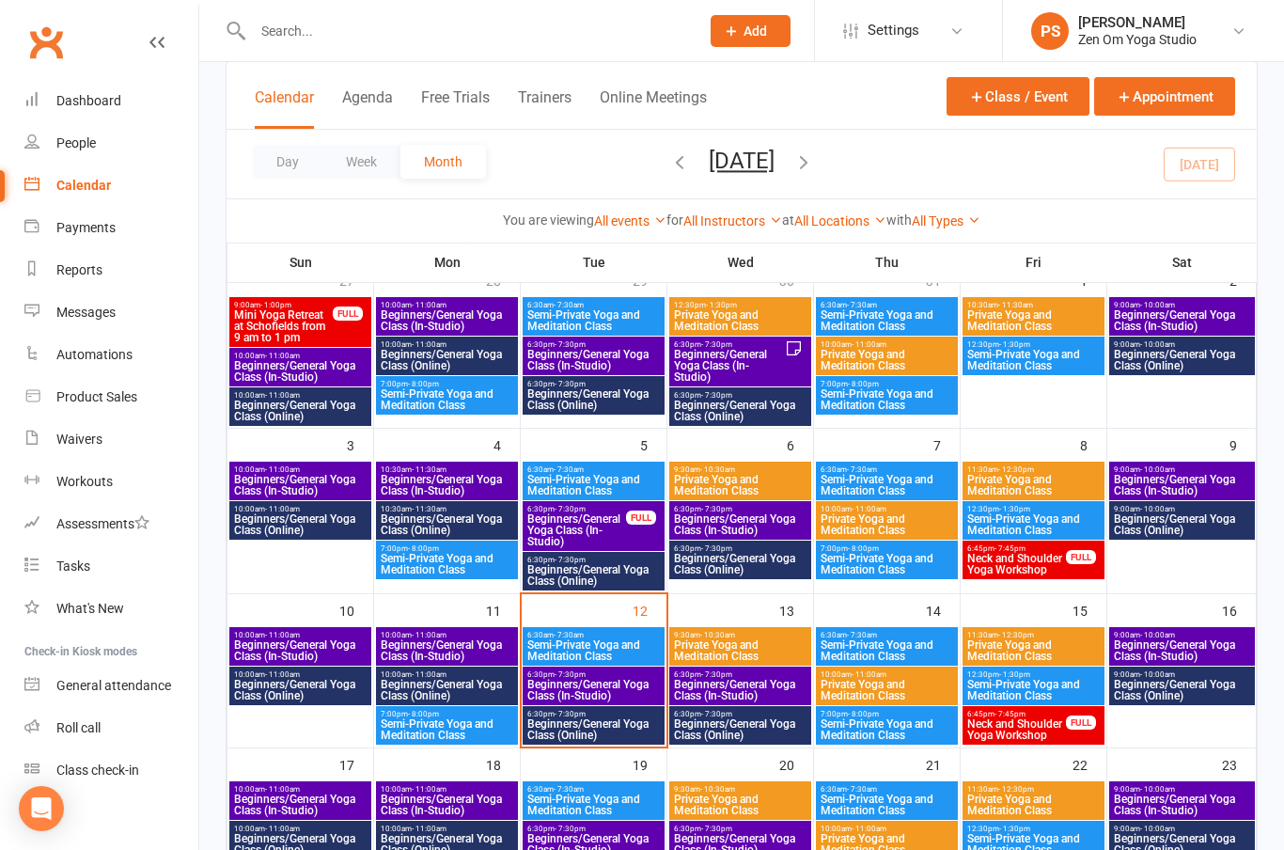
click at [618, 686] on span "Beginners/General Yoga Class (In-Studio)" at bounding box center [593, 690] width 134 height 23
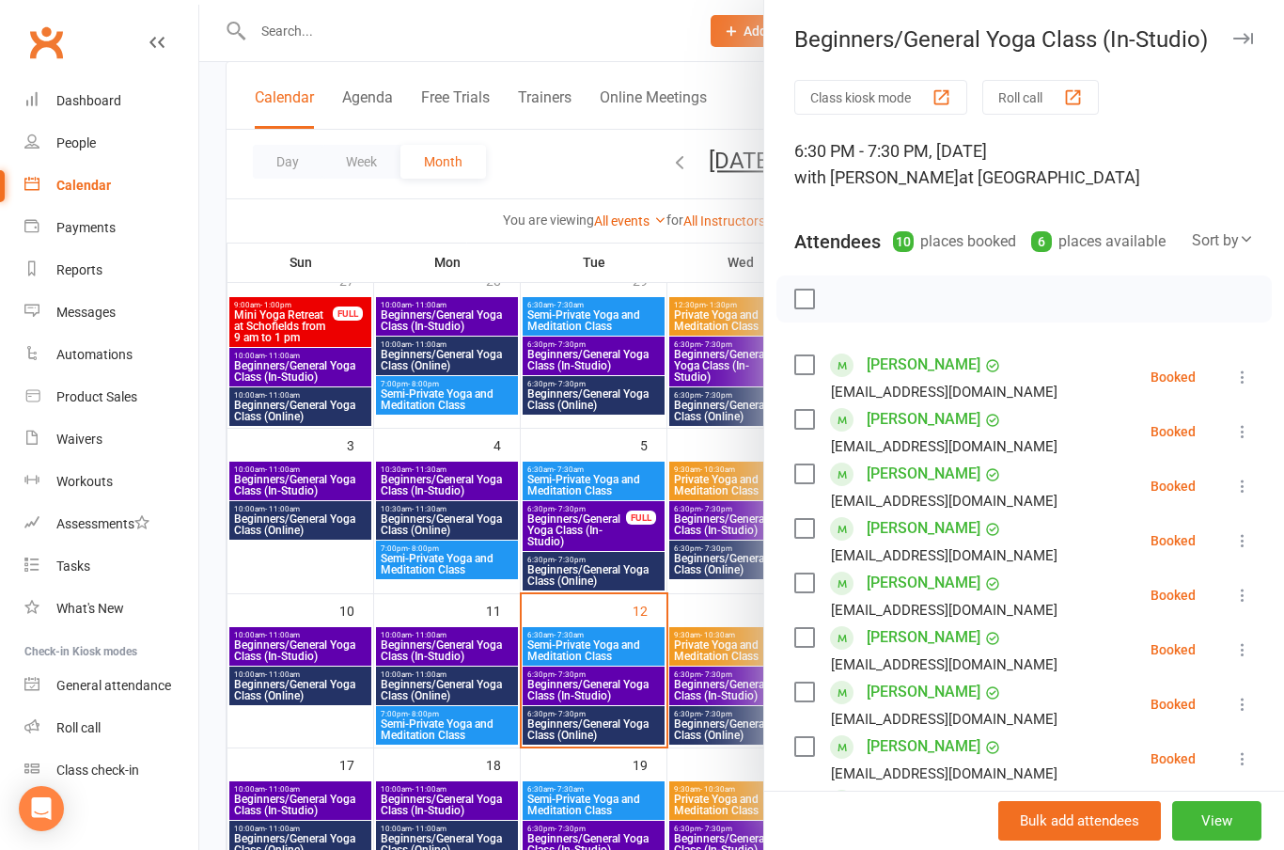
click at [1243, 49] on button "button" at bounding box center [1242, 38] width 23 height 23
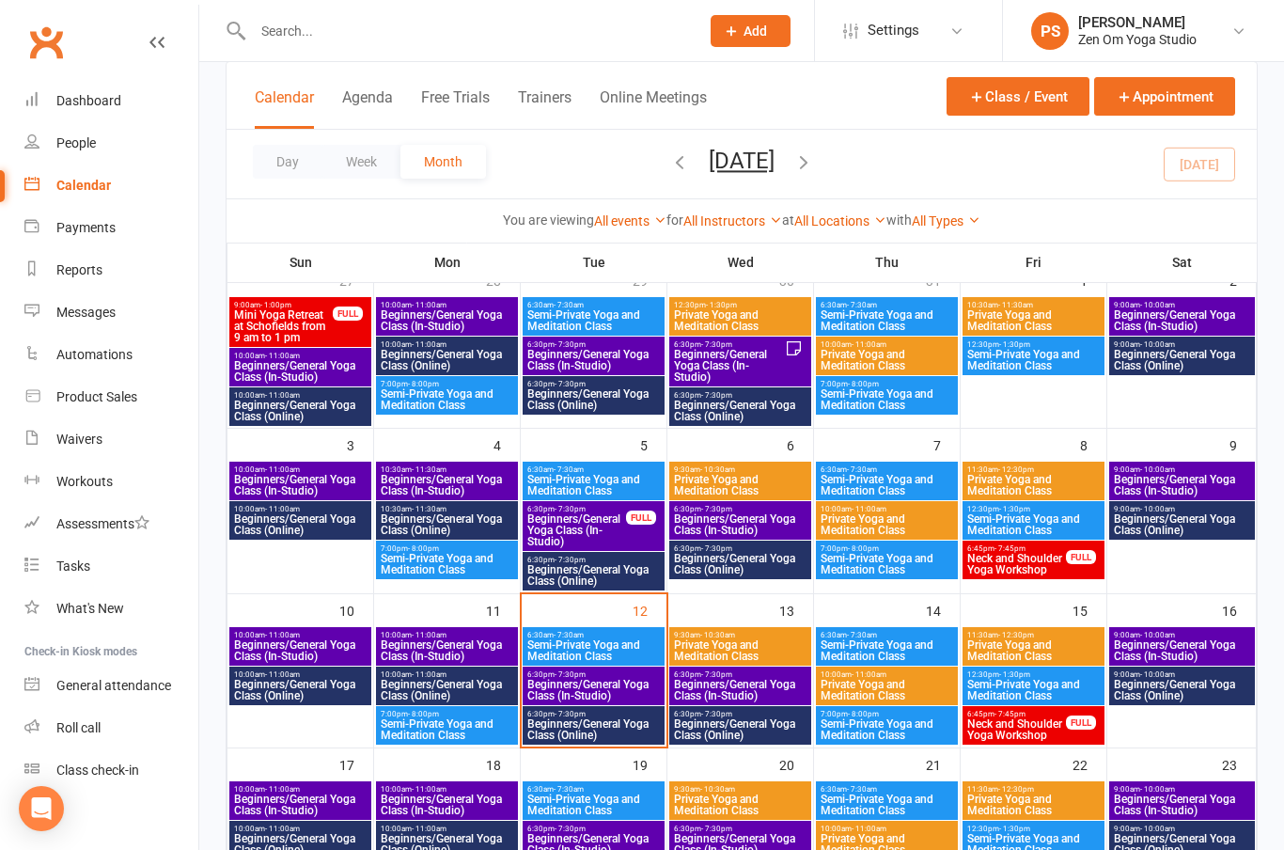
click at [608, 729] on span "Beginners/General Yoga Class (Online)" at bounding box center [593, 729] width 134 height 23
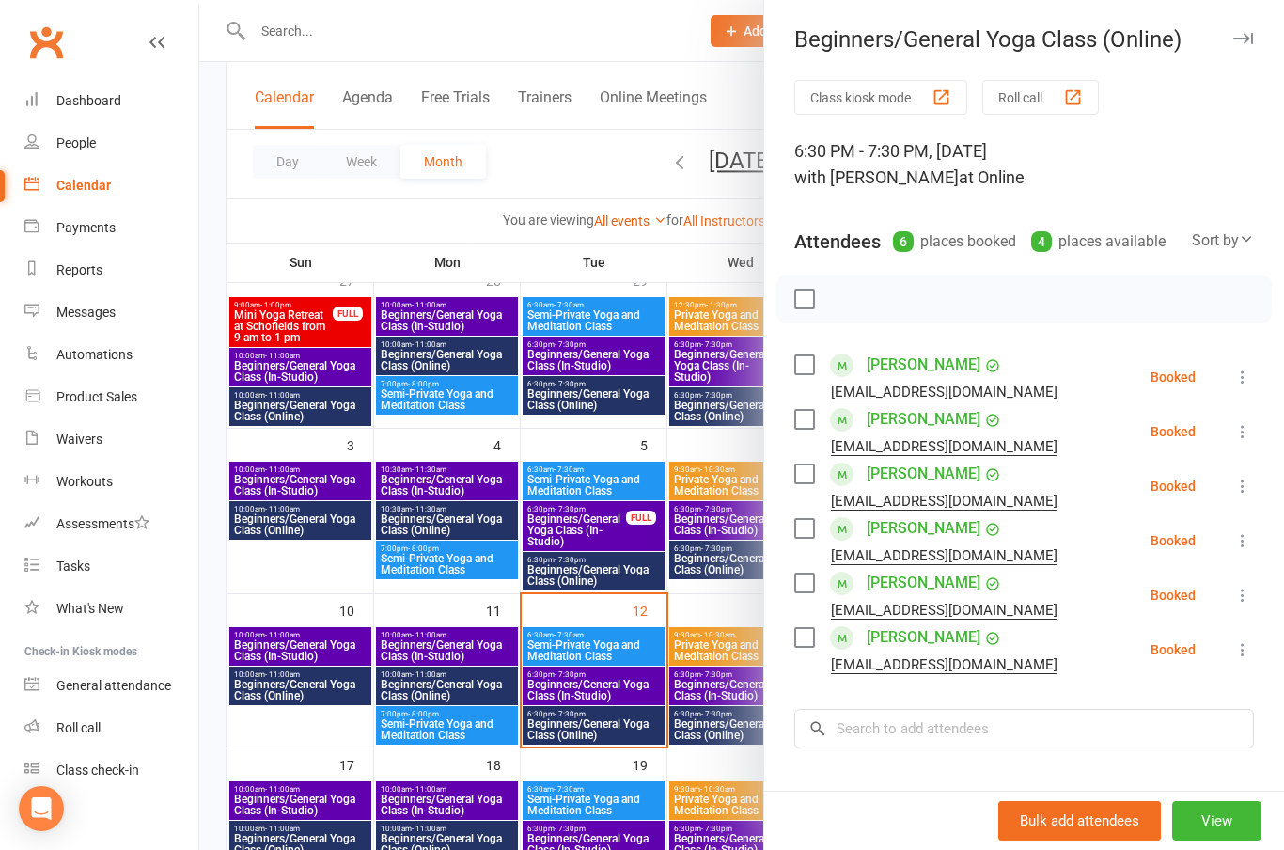
click at [917, 641] on link "[PERSON_NAME]" at bounding box center [923, 637] width 114 height 30
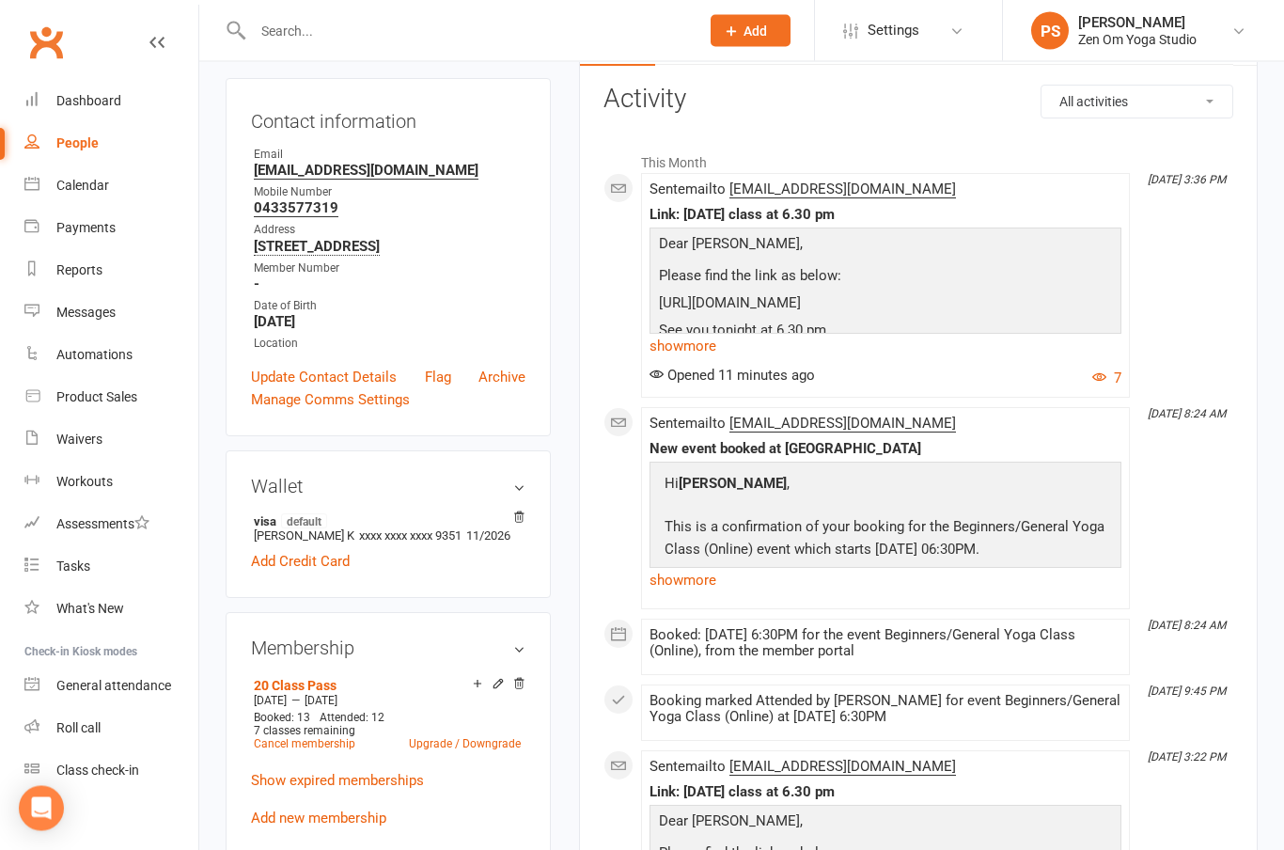
scroll to position [234, 0]
click at [101, 99] on div "Dashboard" at bounding box center [88, 100] width 65 height 15
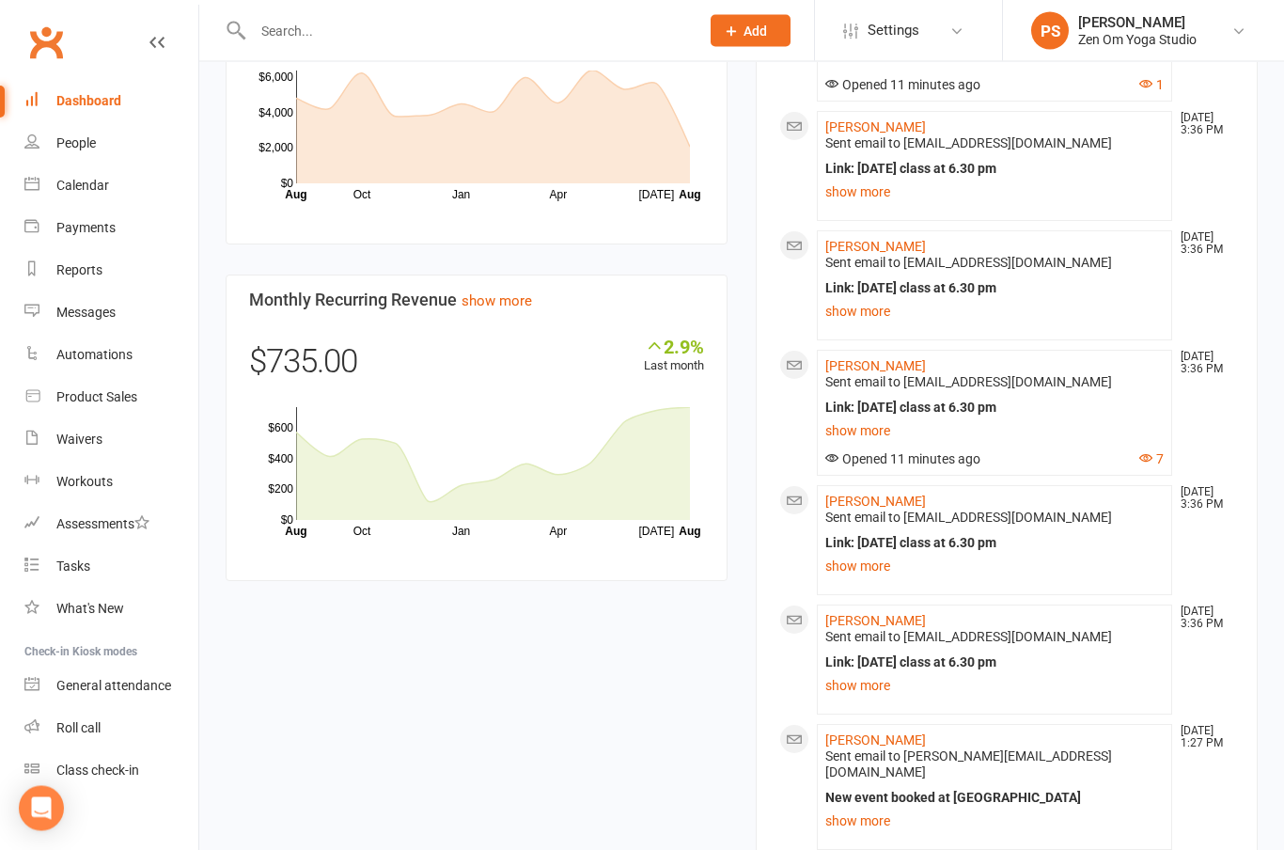
scroll to position [1270, 0]
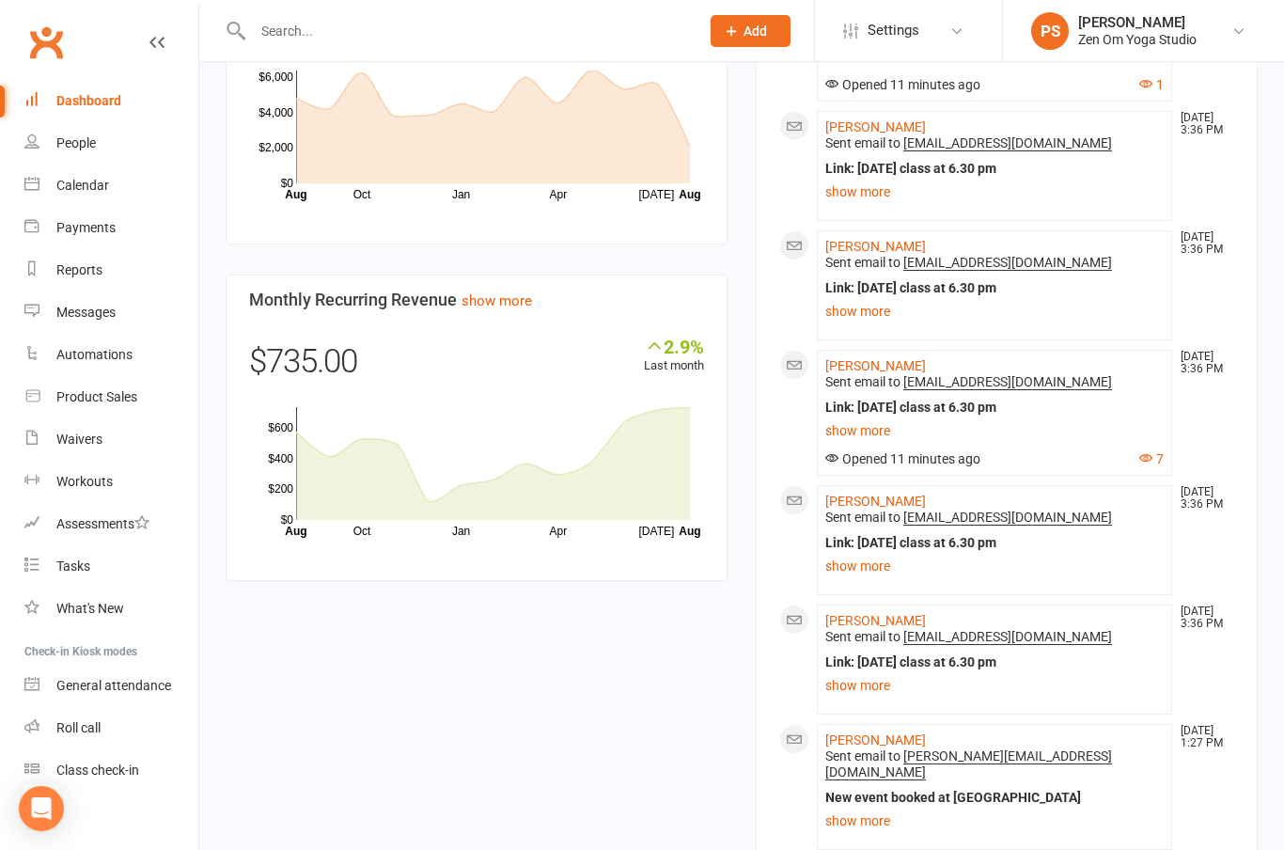
click at [507, 301] on link "show more" at bounding box center [496, 300] width 70 height 17
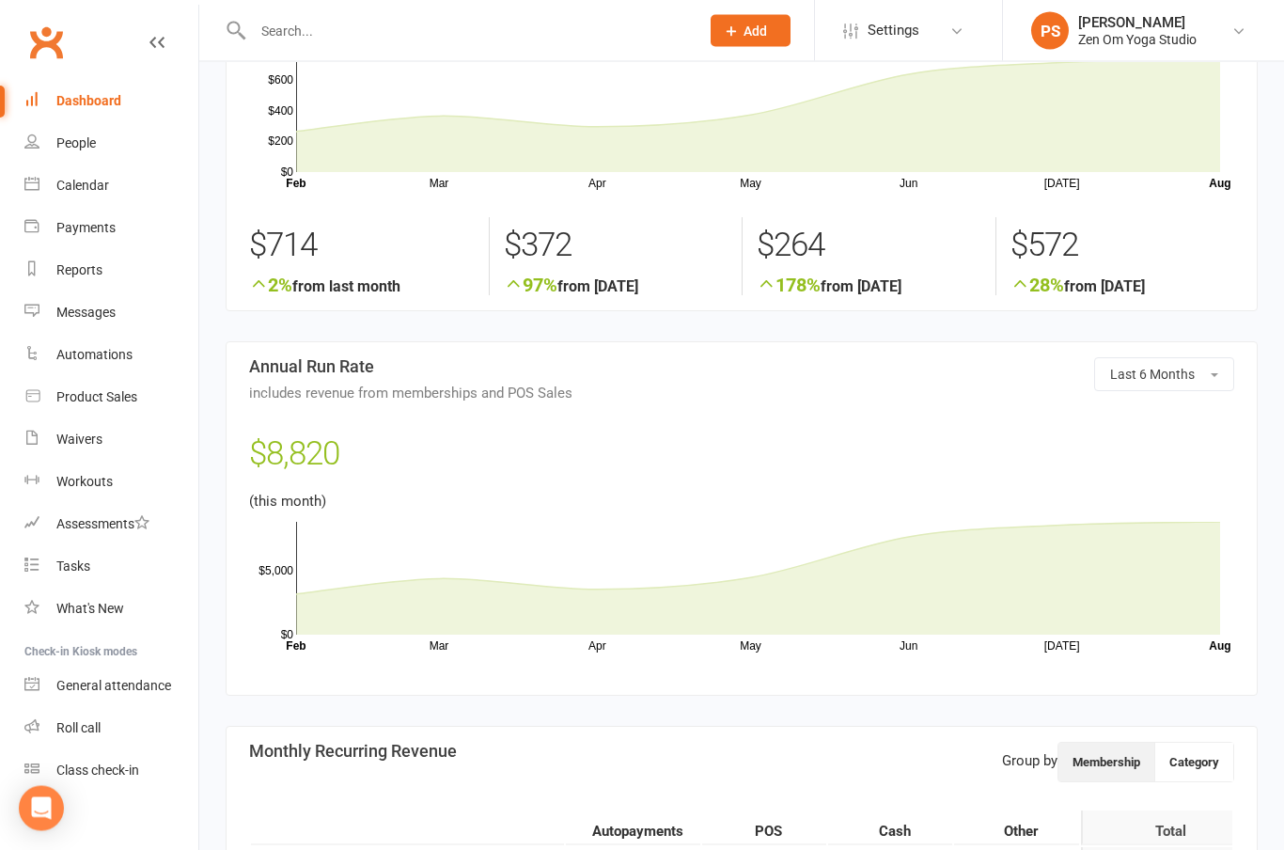
scroll to position [211, 0]
click at [1218, 520] on icon at bounding box center [758, 576] width 924 height 113
click at [1221, 515] on icon "Mar Apr May Jun [DATE] Month Feb Aug $0 $5,000" at bounding box center [741, 580] width 985 height 141
click at [1215, 520] on icon at bounding box center [758, 576] width 924 height 113
click at [1059, 521] on icon at bounding box center [758, 576] width 924 height 113
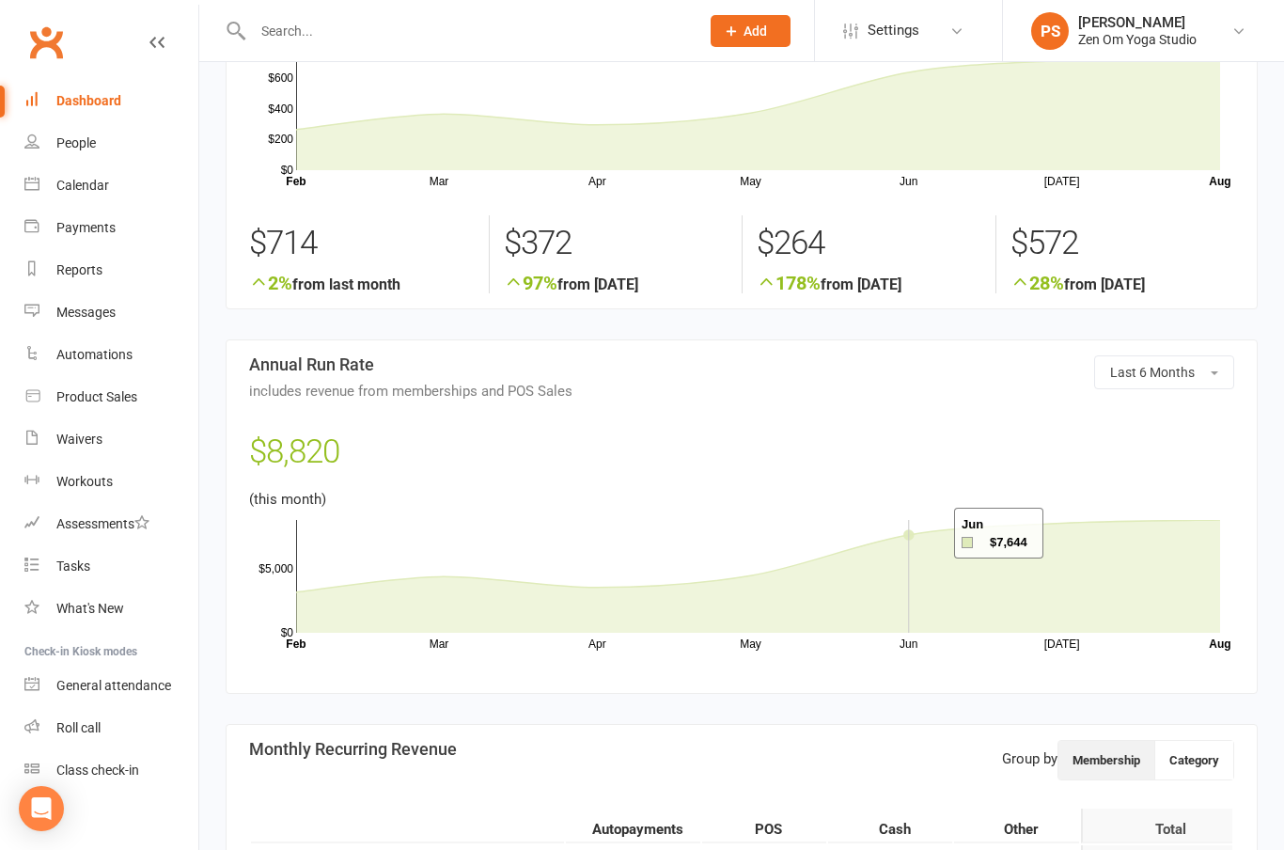
click at [930, 534] on icon at bounding box center [758, 576] width 924 height 113
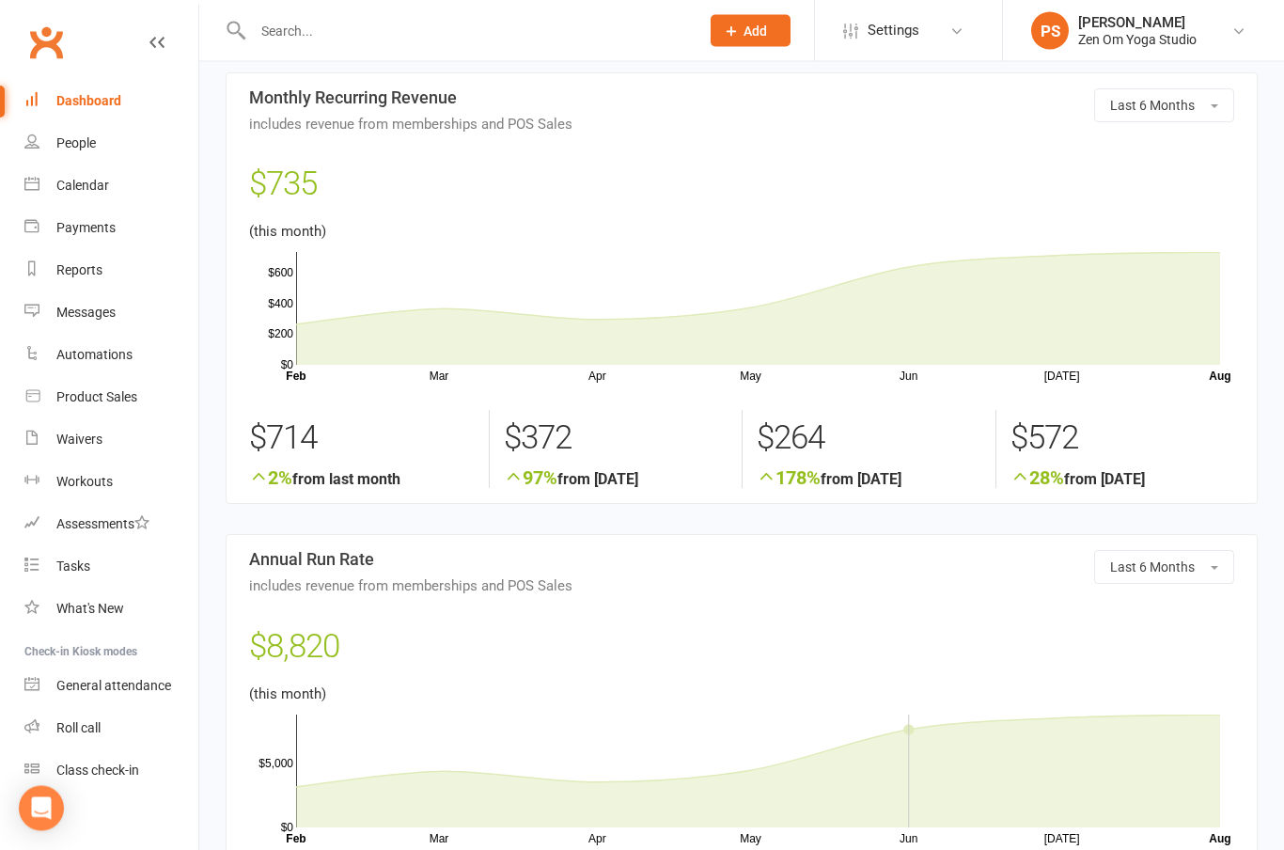
scroll to position [0, 0]
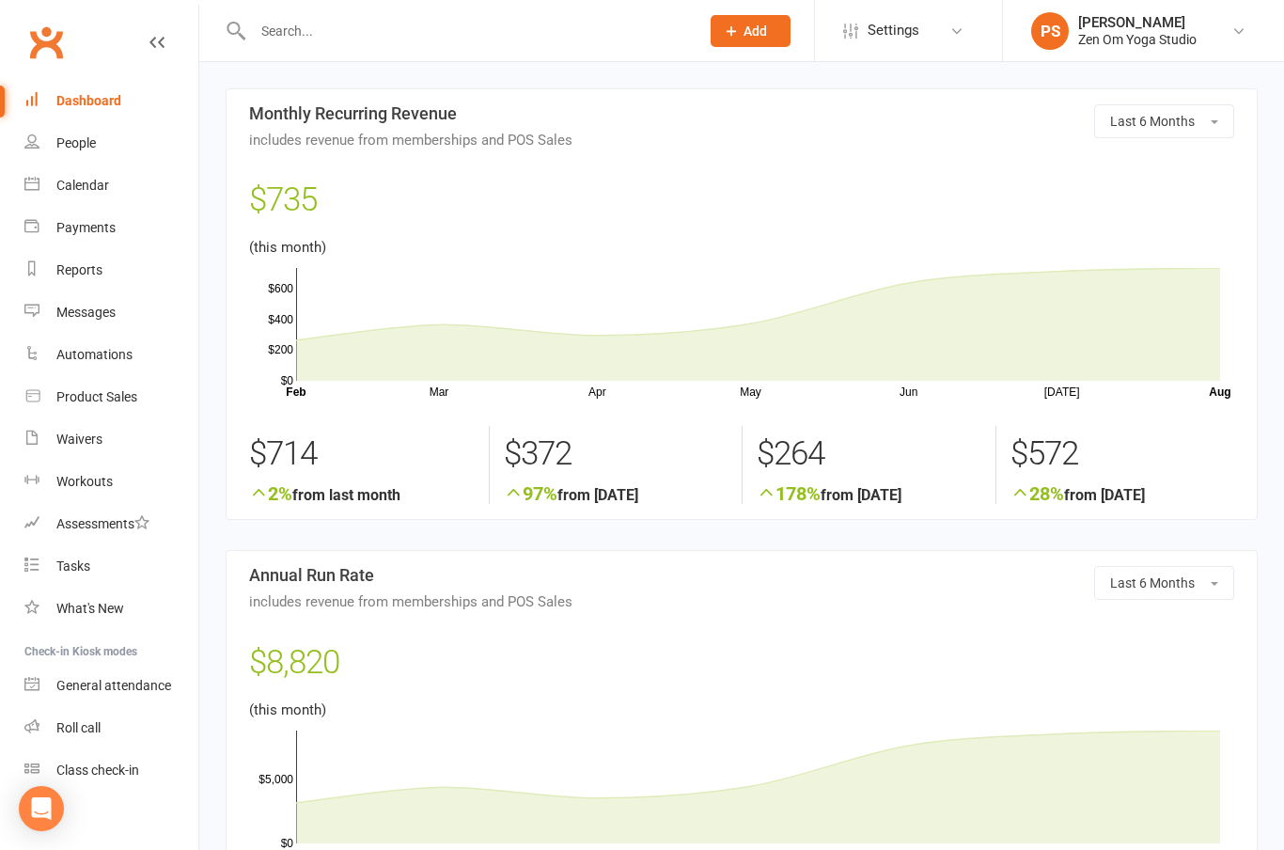
click at [83, 113] on link "Dashboard" at bounding box center [111, 101] width 174 height 42
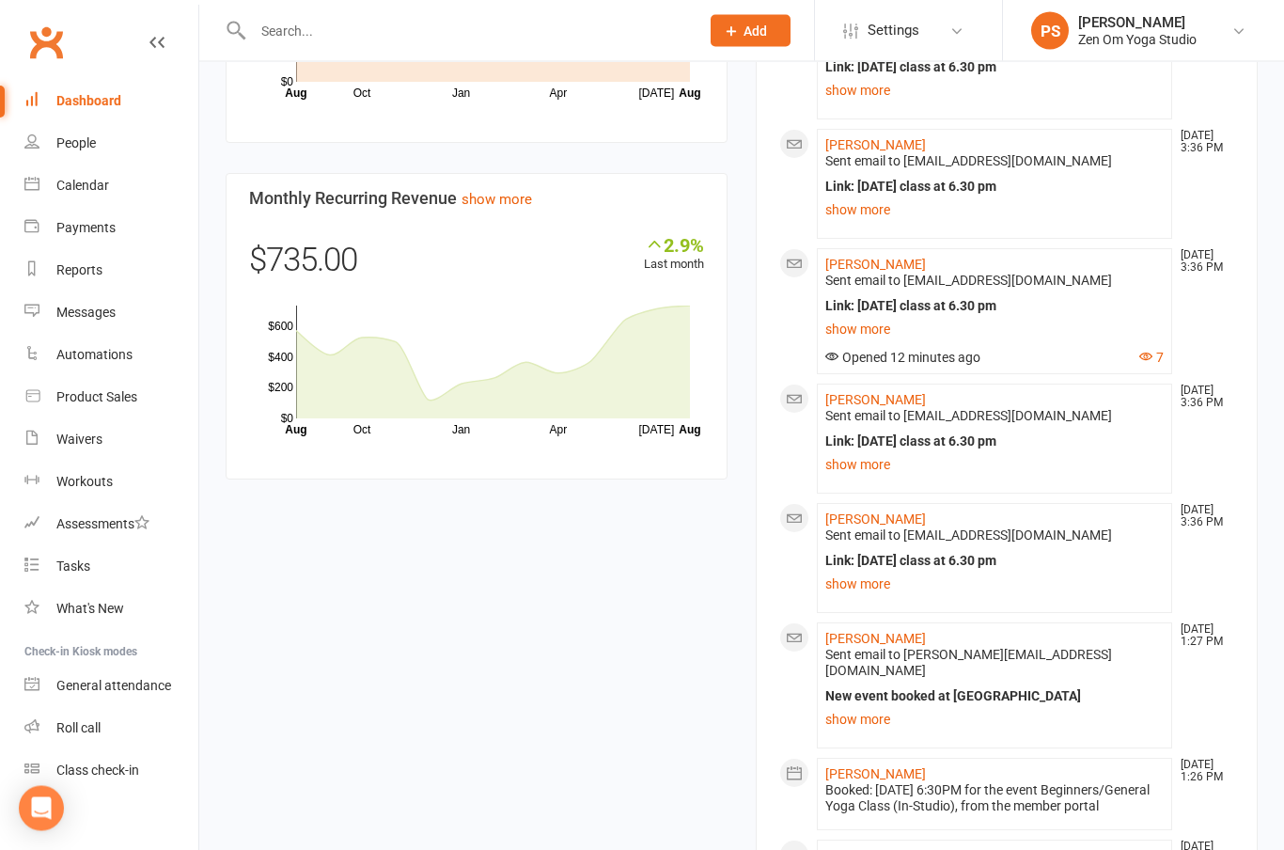
scroll to position [1372, 0]
click at [489, 207] on link "show more" at bounding box center [496, 198] width 70 height 17
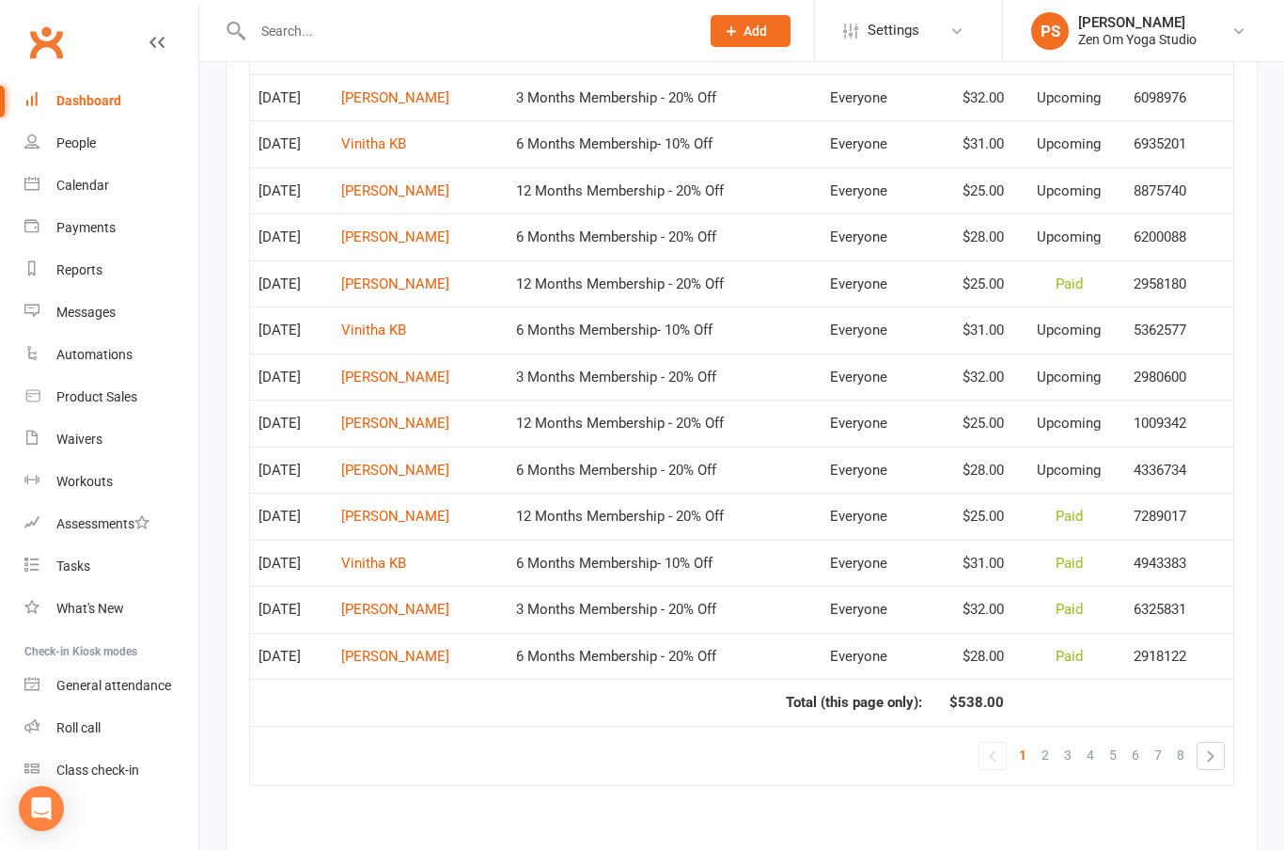
scroll to position [1771, 0]
click at [1043, 757] on span "2" at bounding box center [1045, 753] width 8 height 26
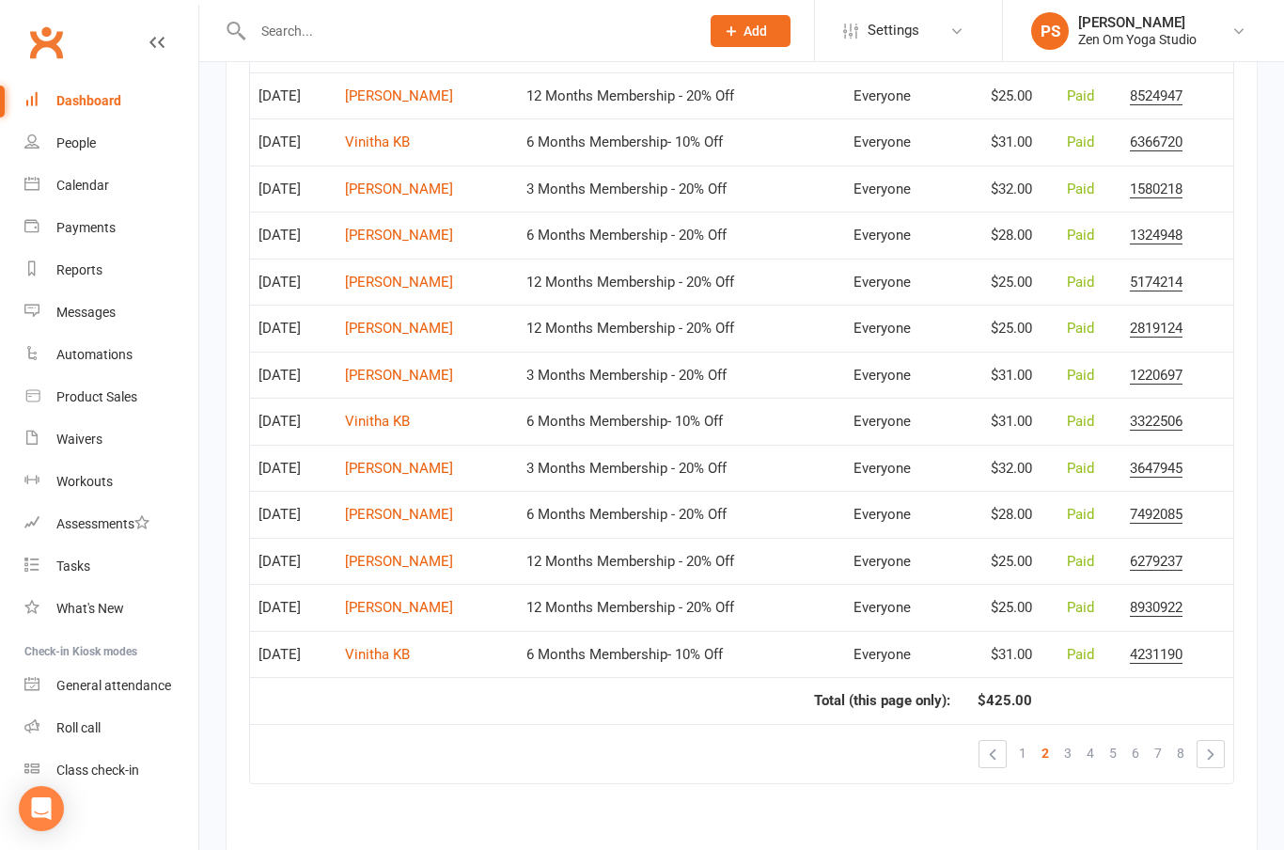
click at [1067, 755] on span "3" at bounding box center [1068, 753] width 8 height 26
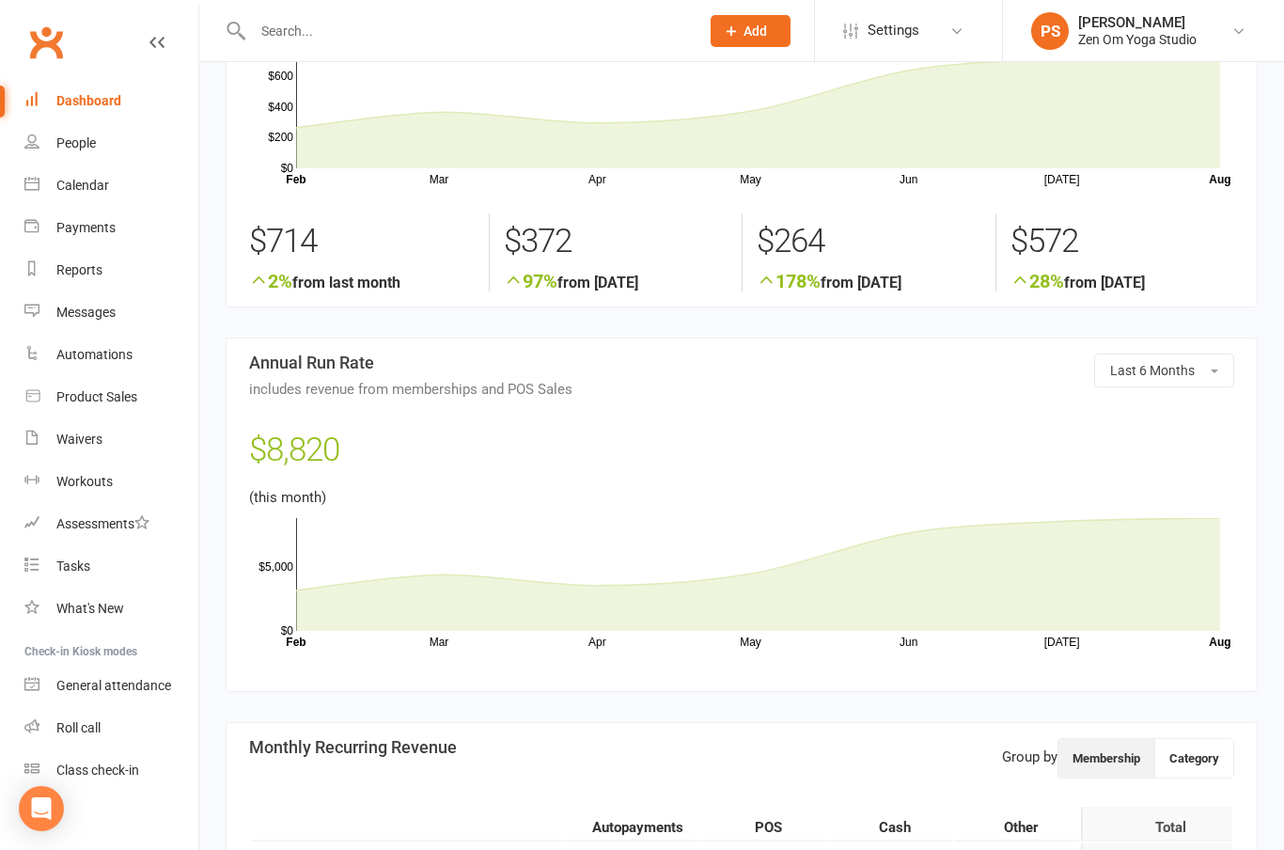
scroll to position [0, 0]
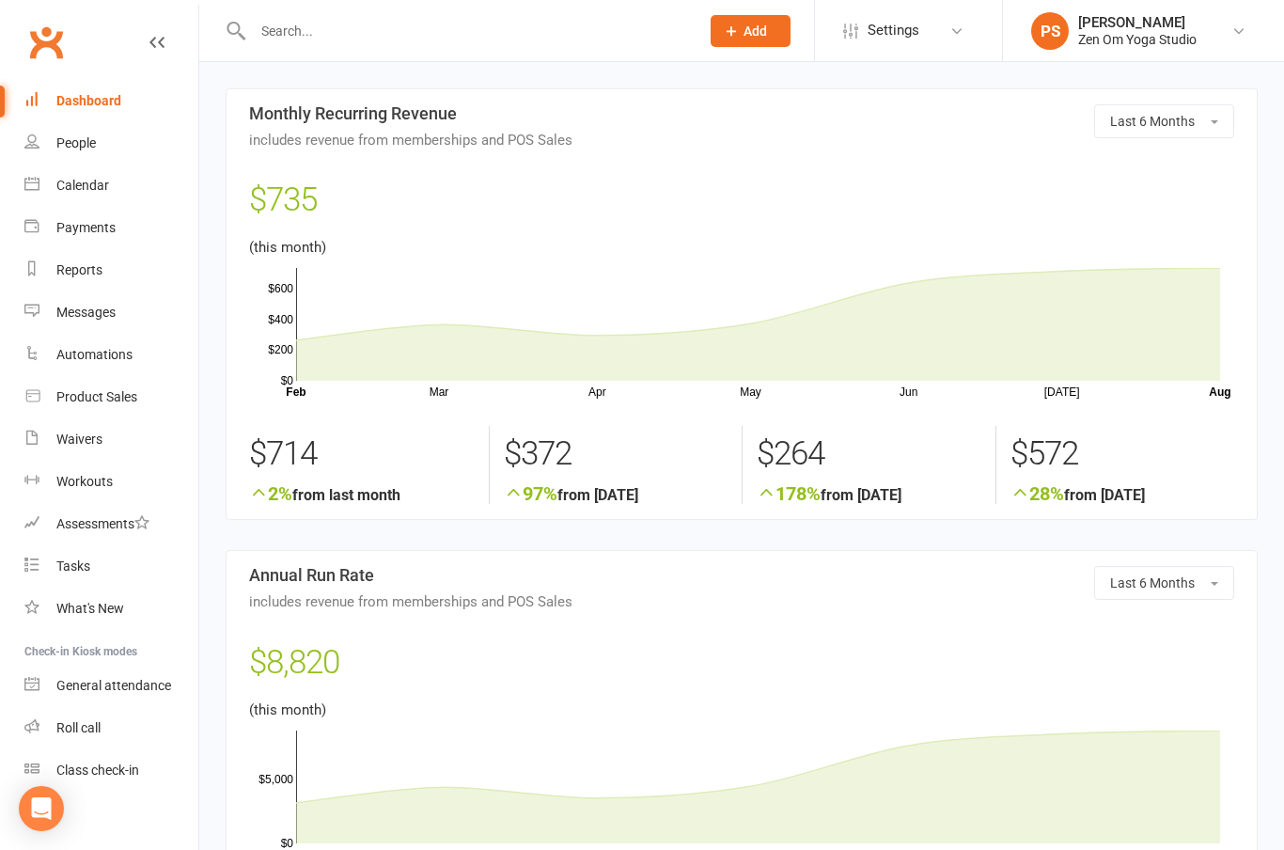
click at [89, 197] on link "Calendar" at bounding box center [111, 185] width 174 height 42
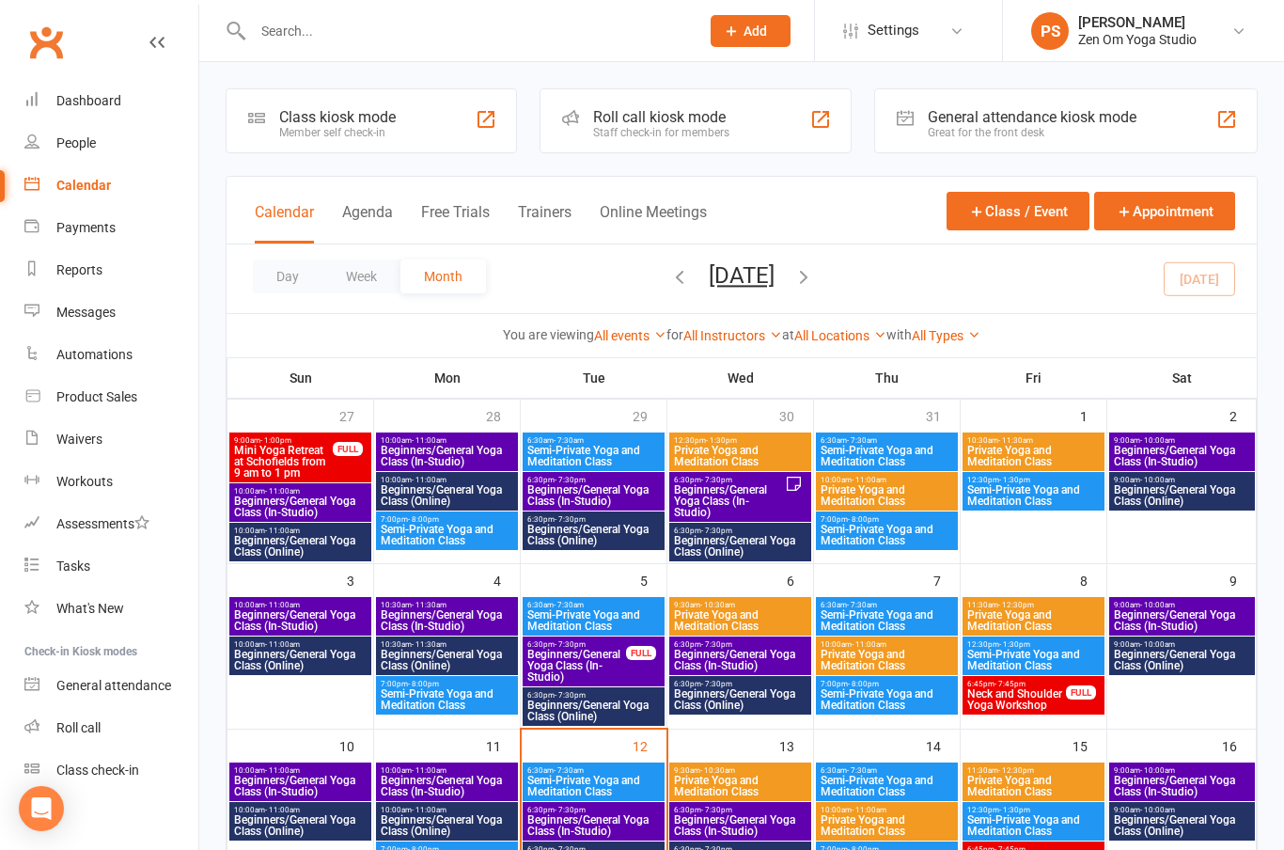
click at [95, 93] on div "Dashboard" at bounding box center [88, 100] width 65 height 15
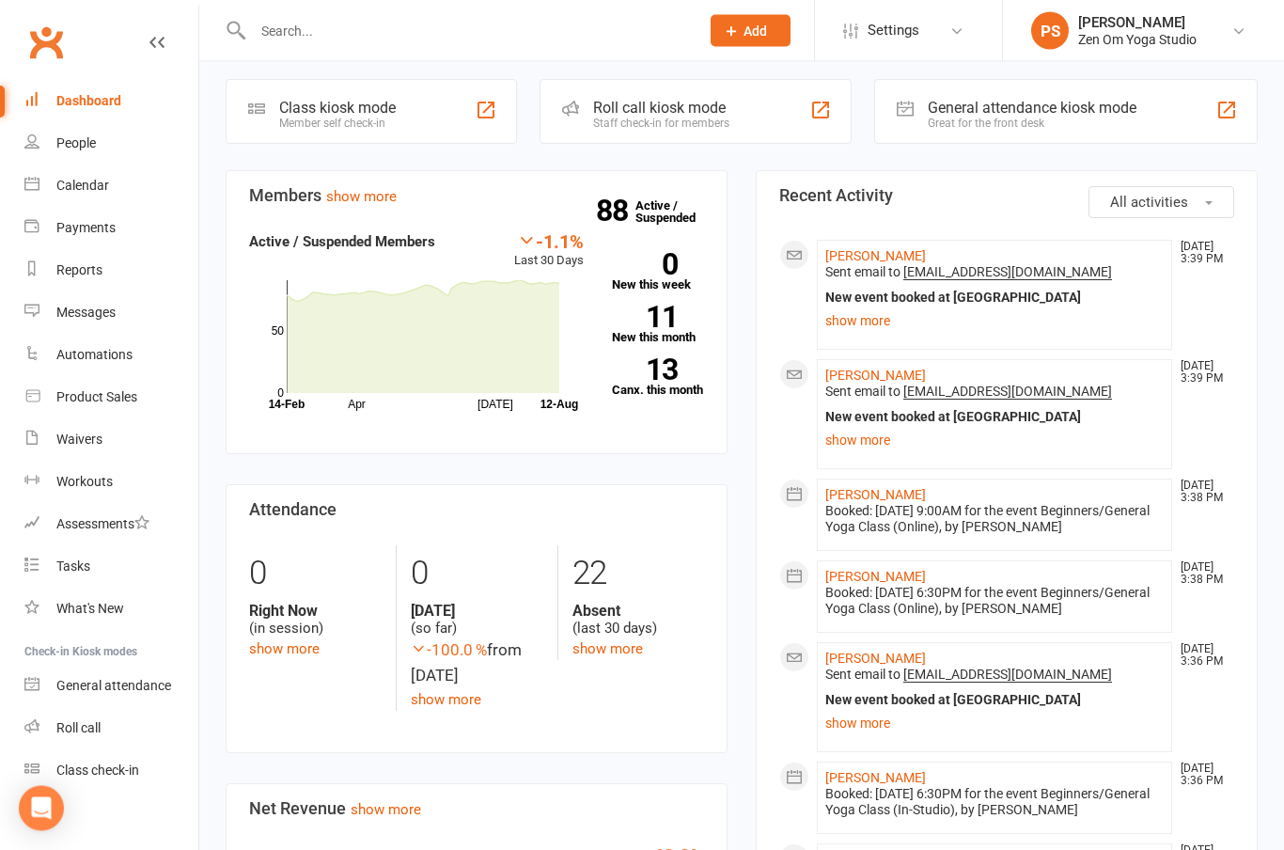
scroll to position [360, 0]
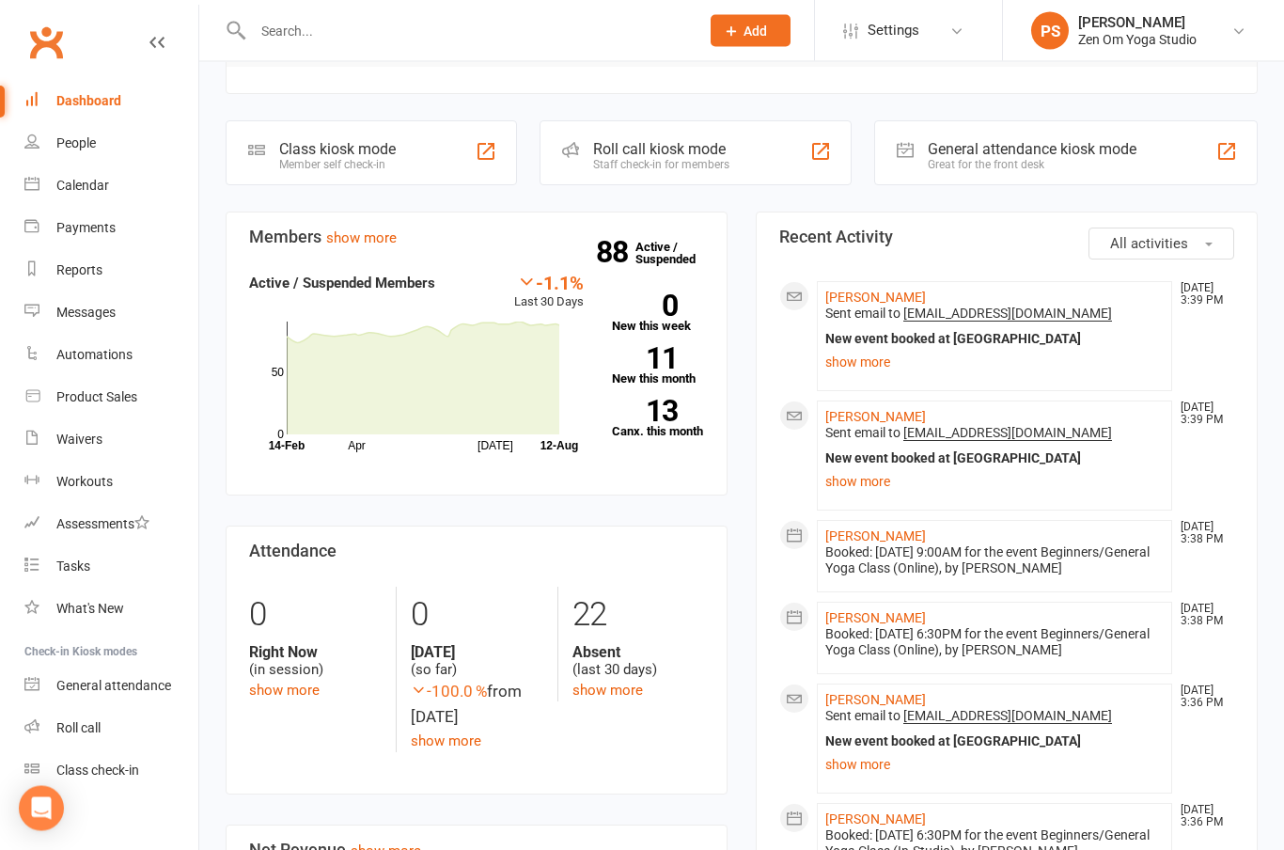
click at [353, 234] on link "show more" at bounding box center [361, 238] width 70 height 17
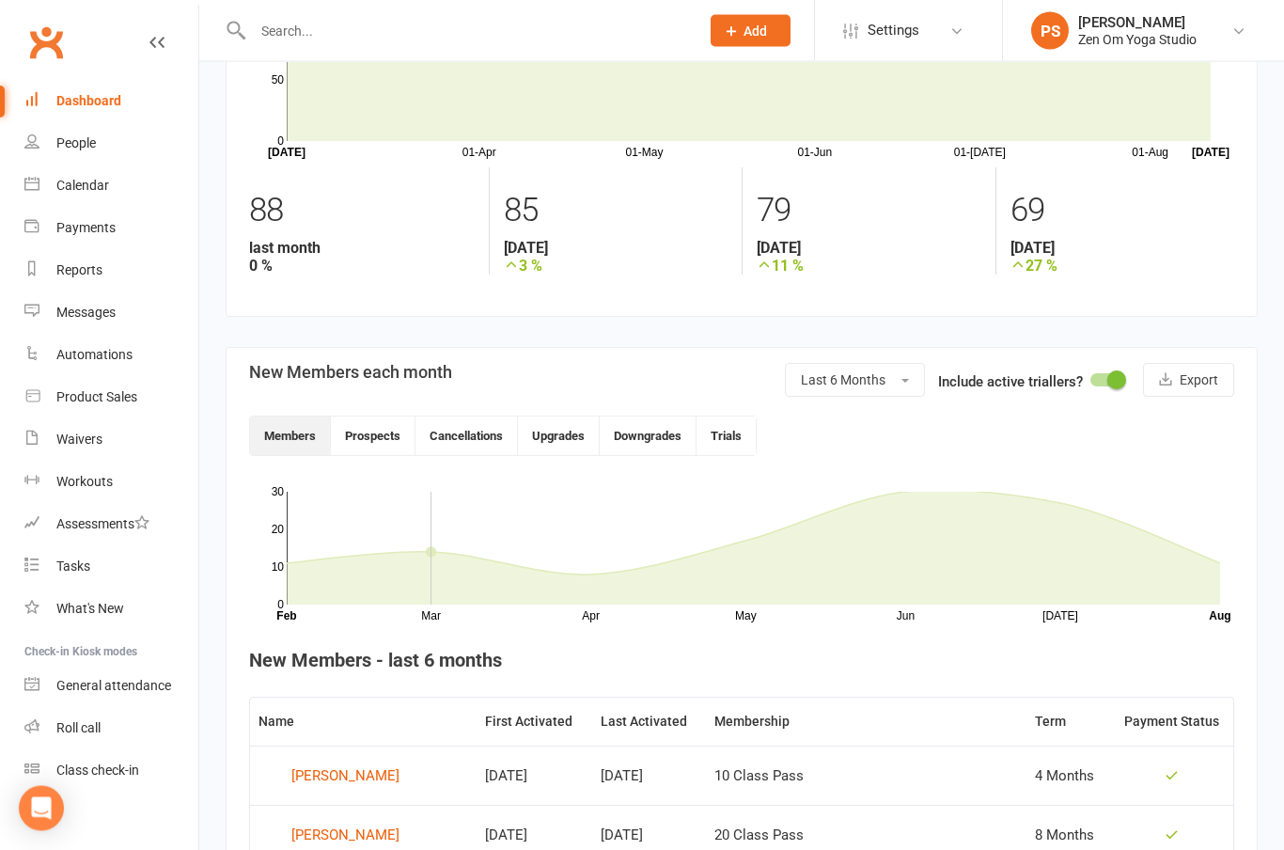
click at [454, 434] on button "Cancellations" at bounding box center [466, 436] width 102 height 39
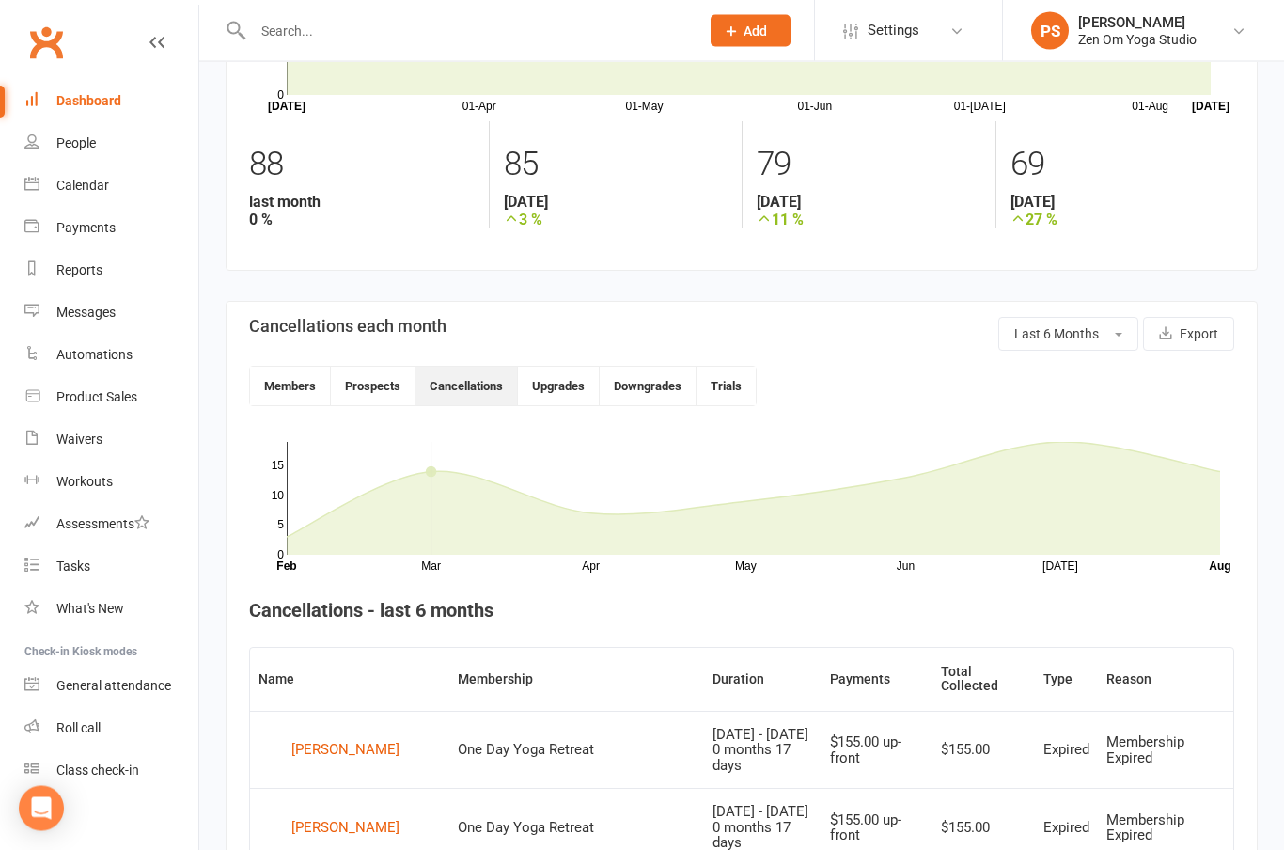
scroll to position [198, 0]
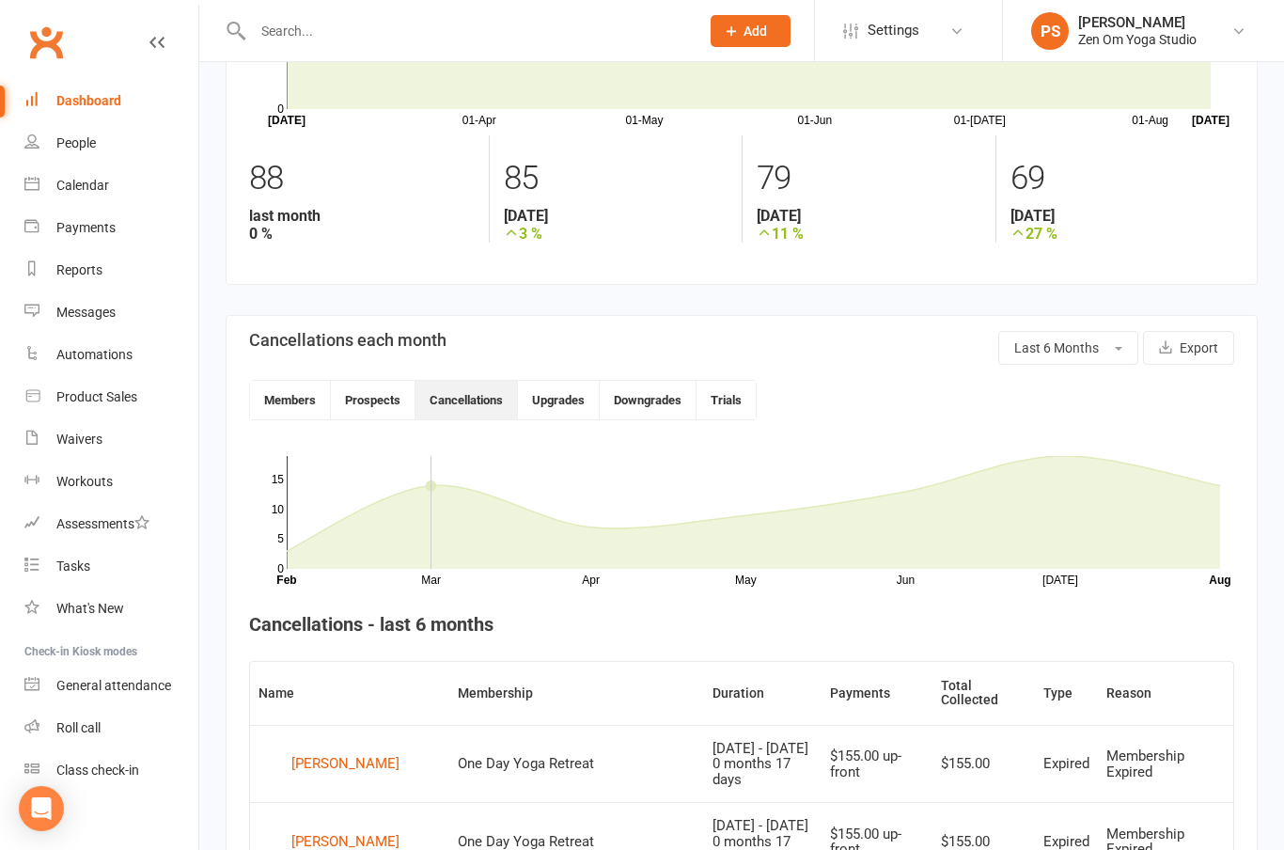
click at [1120, 353] on button "Last 6 Months" at bounding box center [1068, 348] width 140 height 34
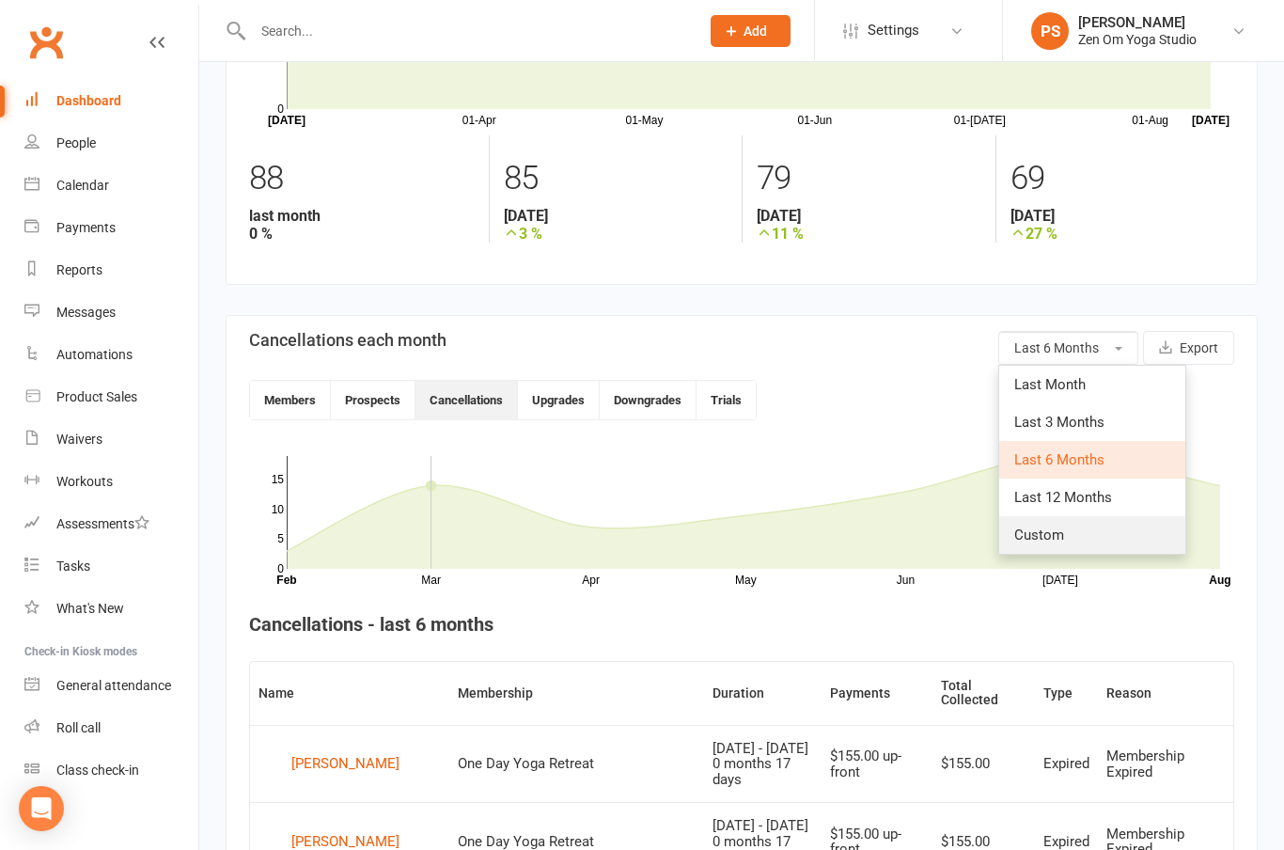
click at [1049, 539] on span "Custom" at bounding box center [1039, 534] width 50 height 17
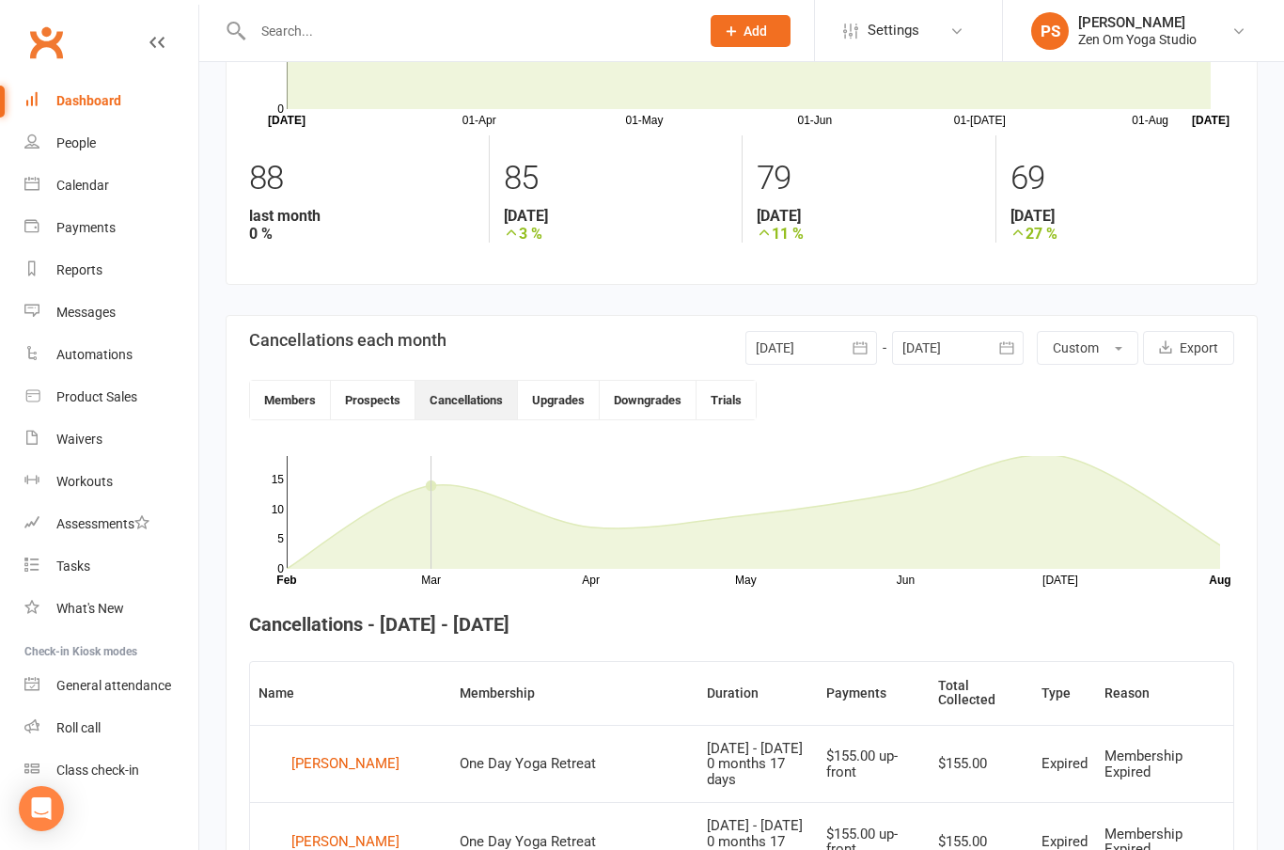
click at [861, 350] on icon "button" at bounding box center [859, 347] width 19 height 19
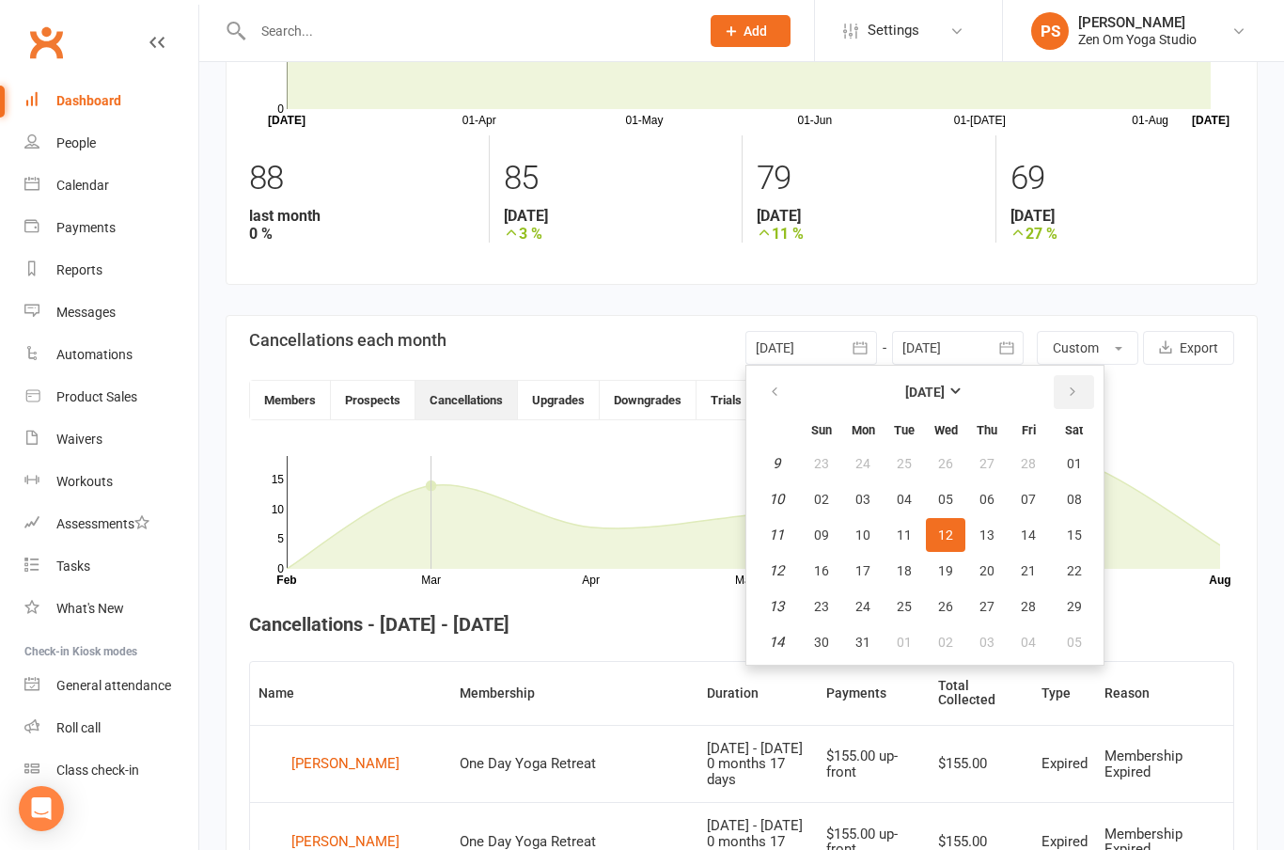
click at [1067, 394] on icon "button" at bounding box center [1072, 391] width 13 height 15
click at [1071, 401] on button "button" at bounding box center [1073, 392] width 40 height 34
click at [1062, 383] on button "button" at bounding box center [1073, 392] width 40 height 34
click at [1073, 382] on button "button" at bounding box center [1073, 392] width 40 height 34
click at [1069, 395] on icon "button" at bounding box center [1072, 391] width 13 height 15
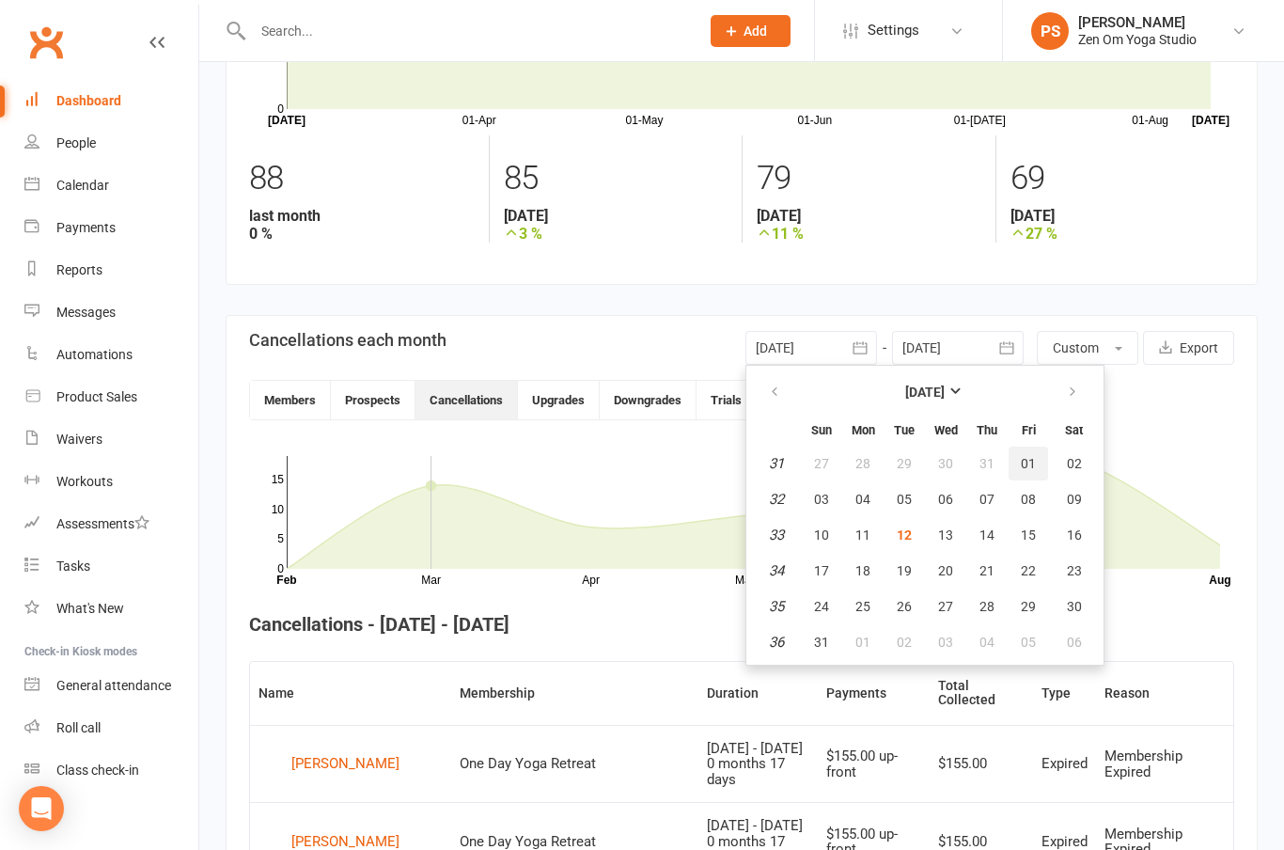
click at [1023, 464] on span "01" at bounding box center [1028, 463] width 15 height 15
type input "[DATE]"
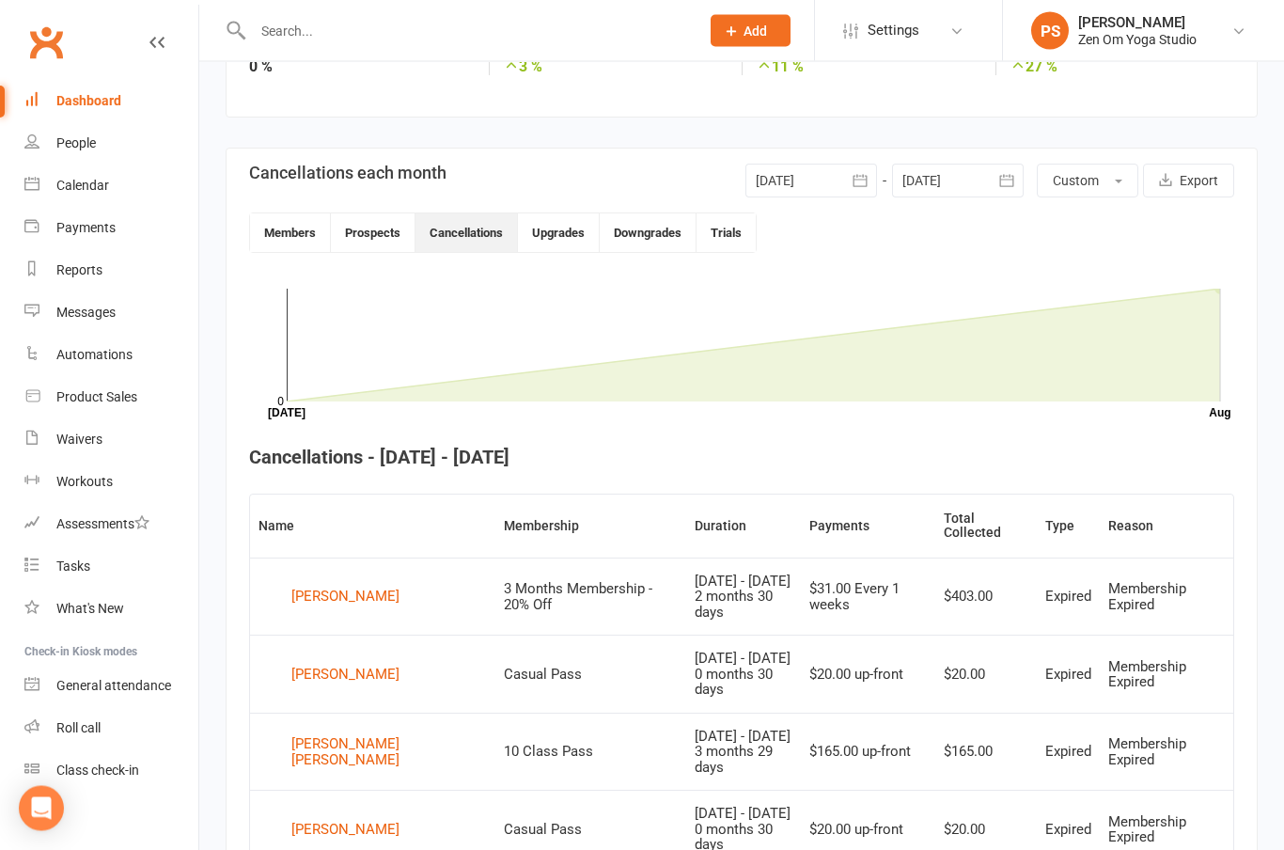
scroll to position [404, 0]
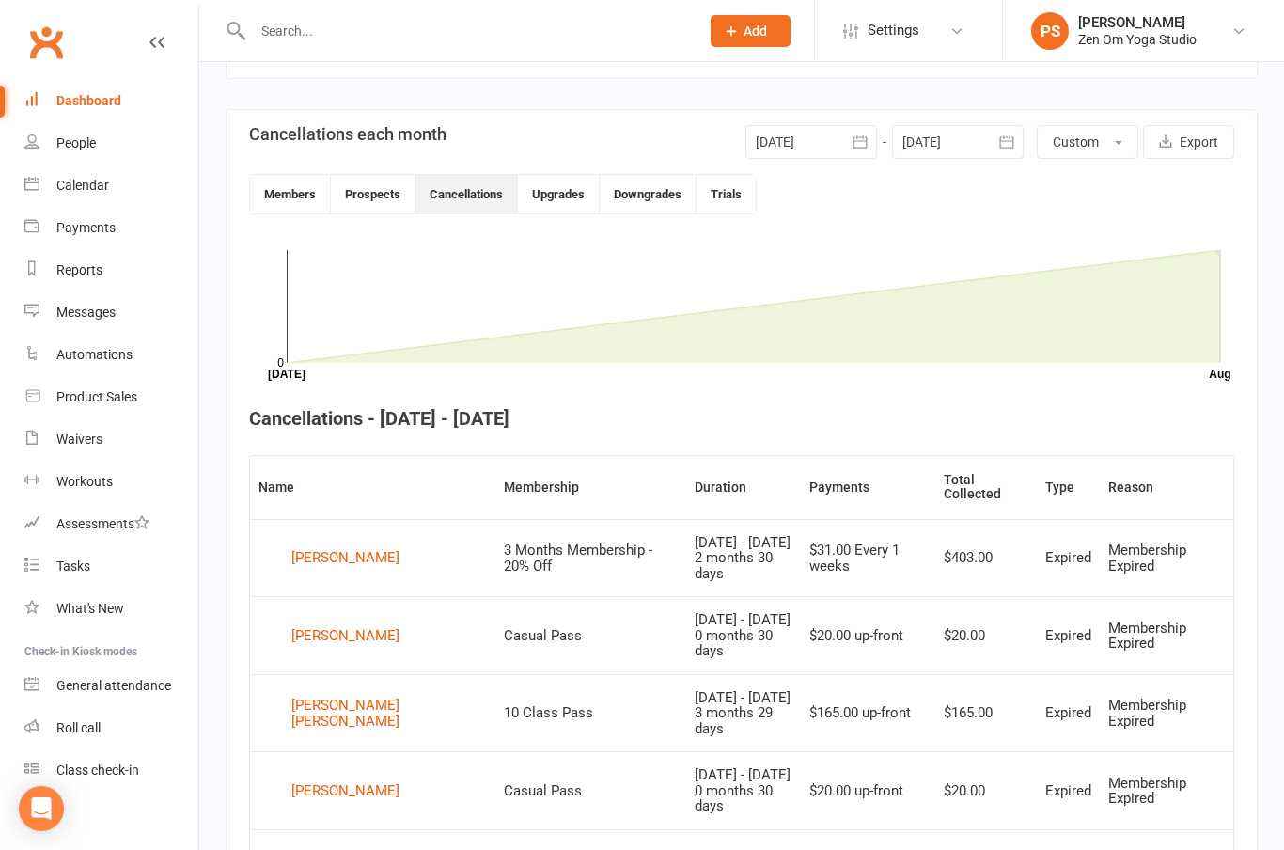
click at [328, 697] on div "[PERSON_NAME] [PERSON_NAME]" at bounding box center [388, 712] width 195 height 31
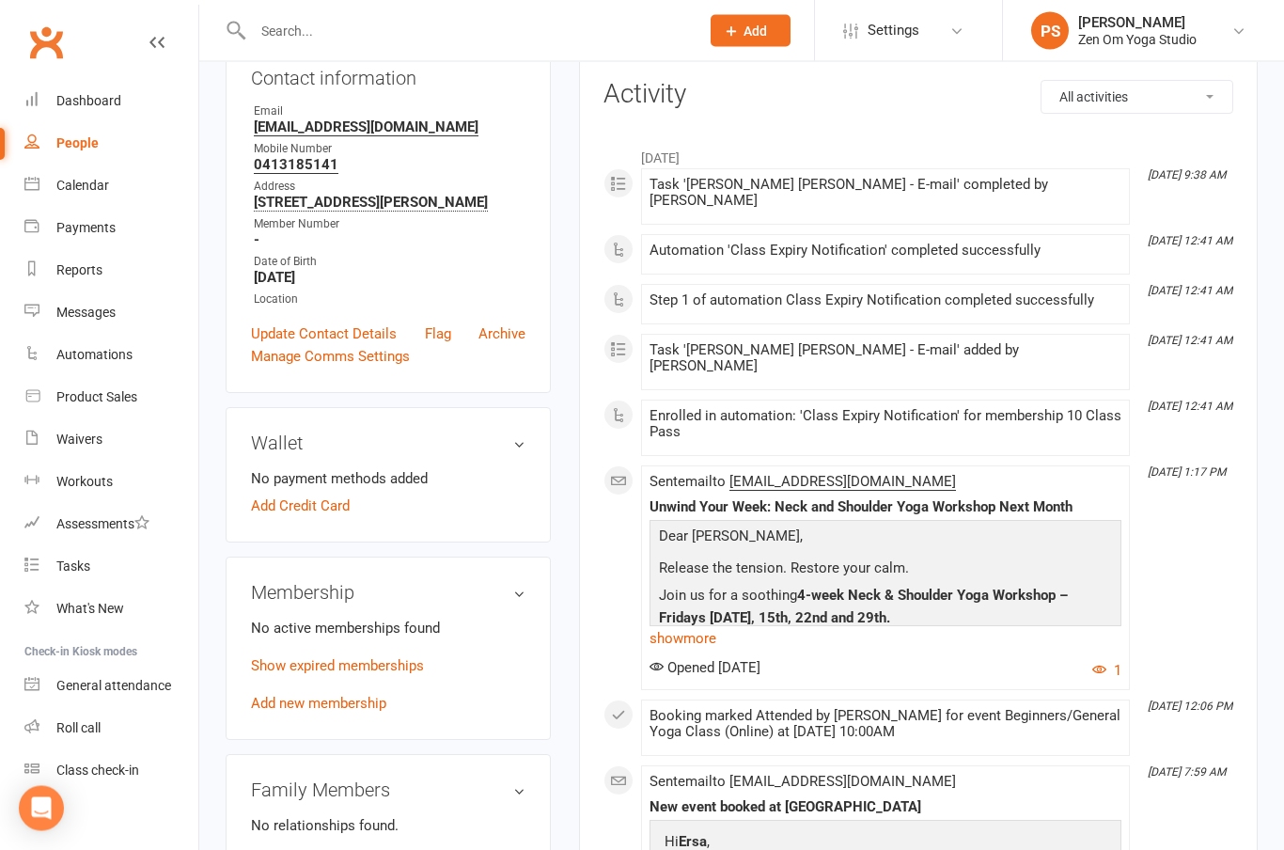
click at [397, 675] on link "Show expired memberships" at bounding box center [337, 666] width 173 height 17
